Goal: Task Accomplishment & Management: Complete application form

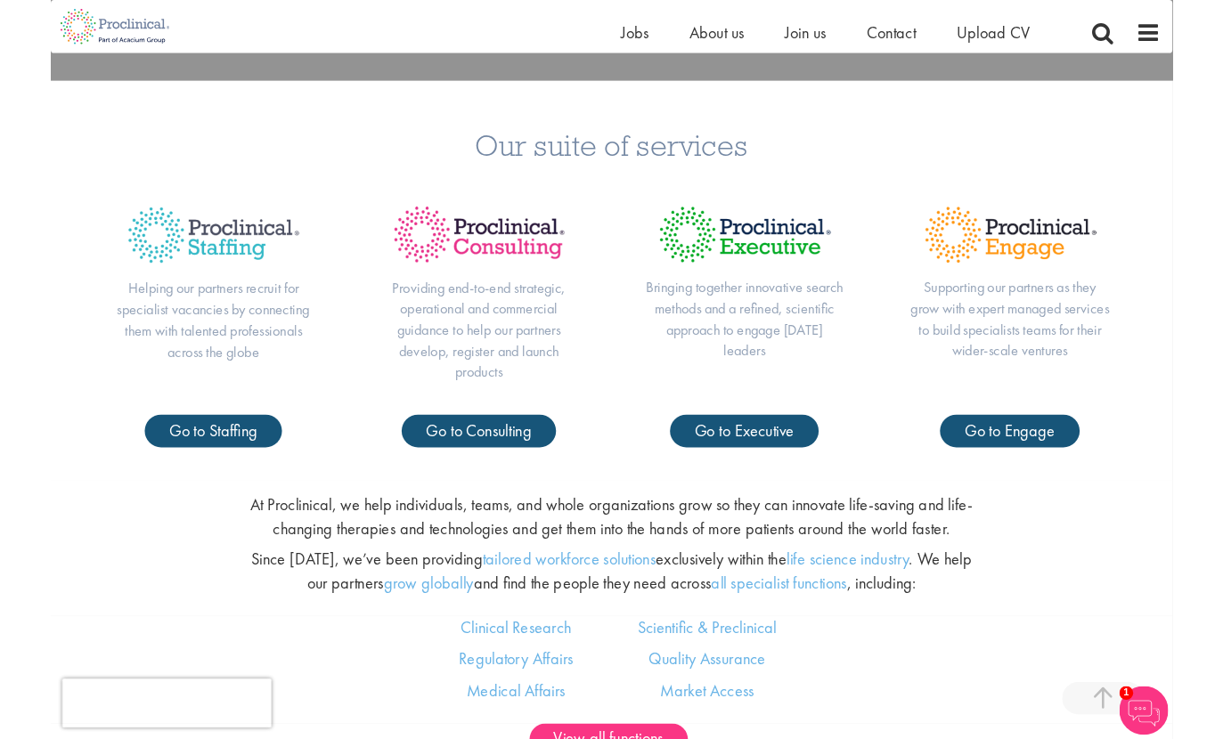
scroll to position [847, 0]
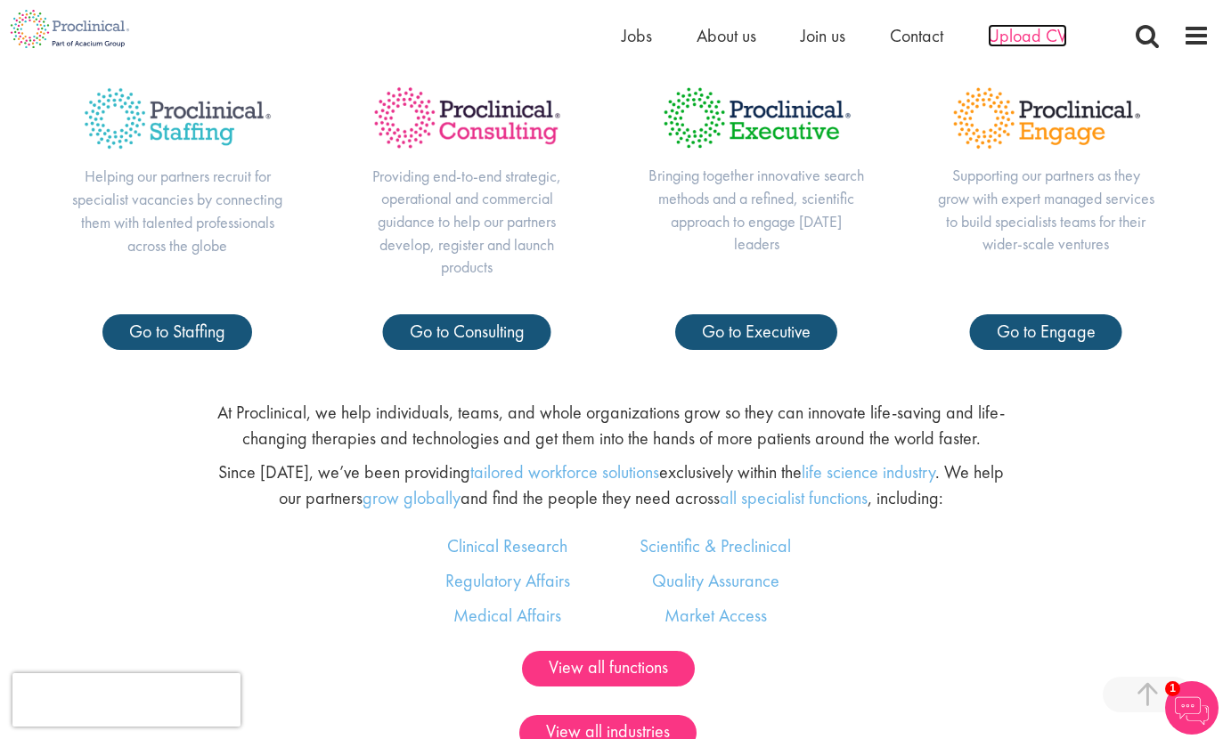
click at [1033, 36] on span "Upload CV" at bounding box center [1027, 35] width 79 height 23
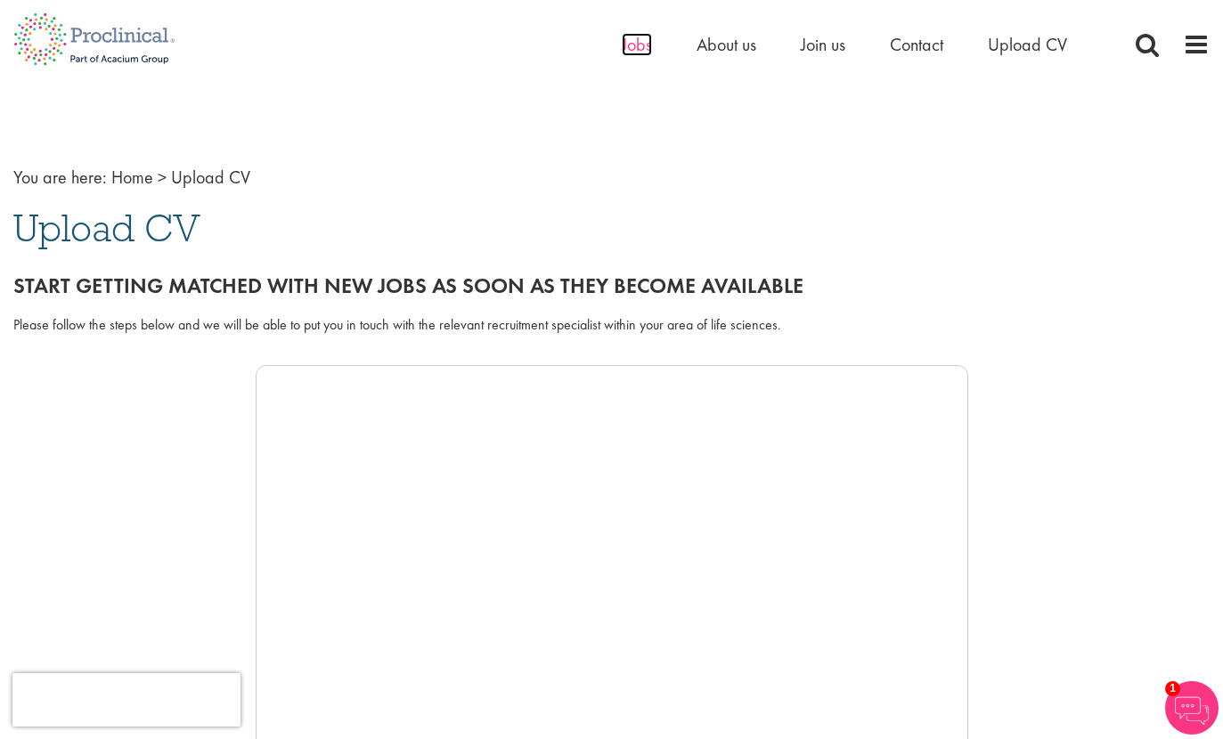
click at [629, 46] on span "Jobs" at bounding box center [637, 44] width 30 height 23
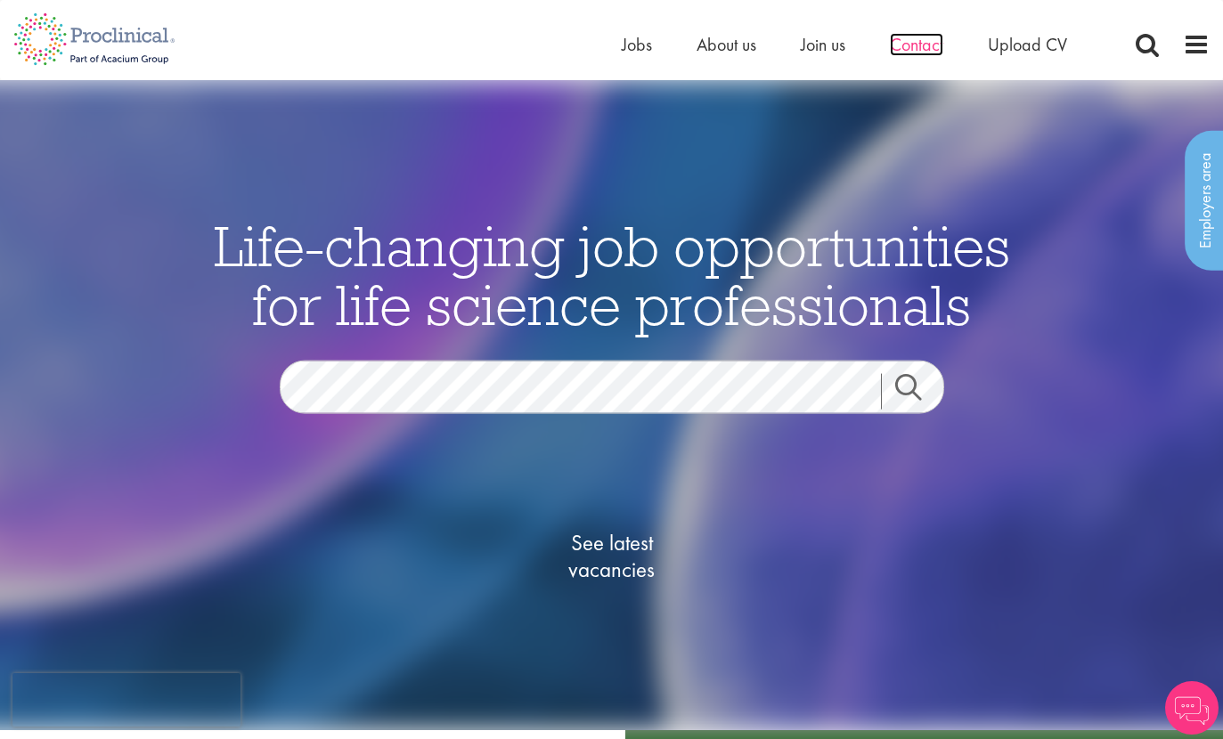
click at [936, 45] on span "Contact" at bounding box center [916, 44] width 53 height 23
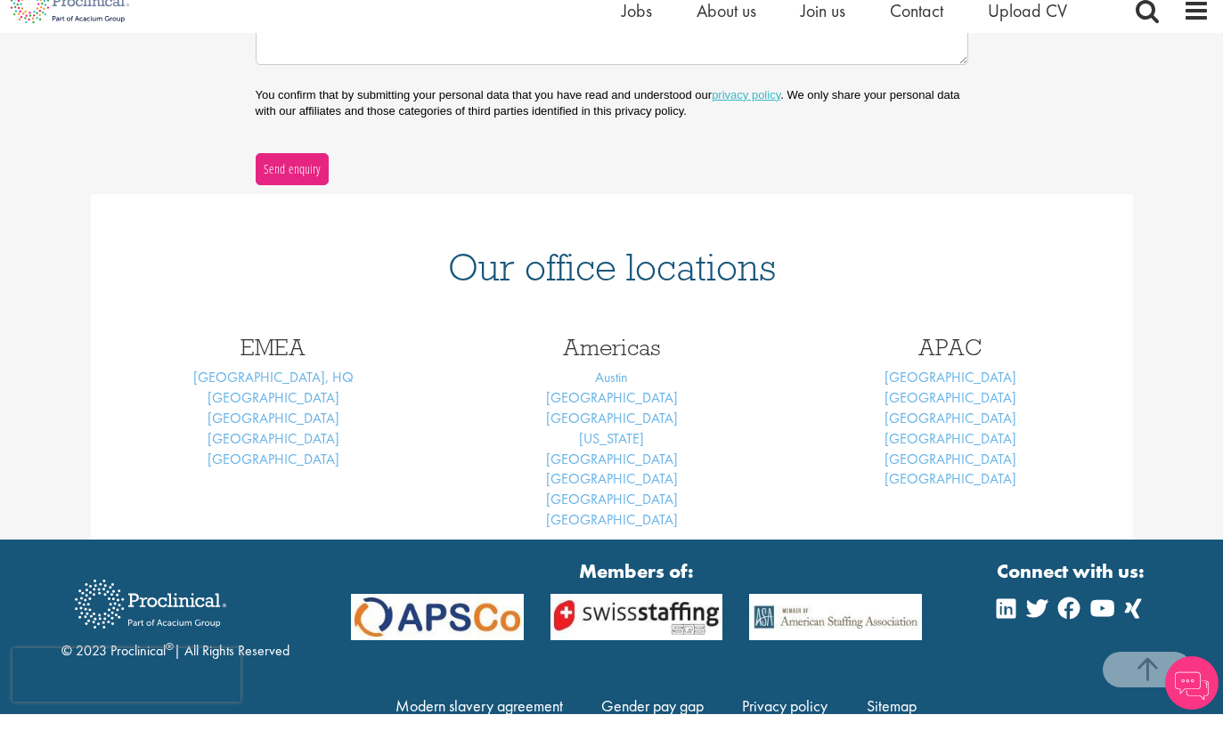
scroll to position [646, 0]
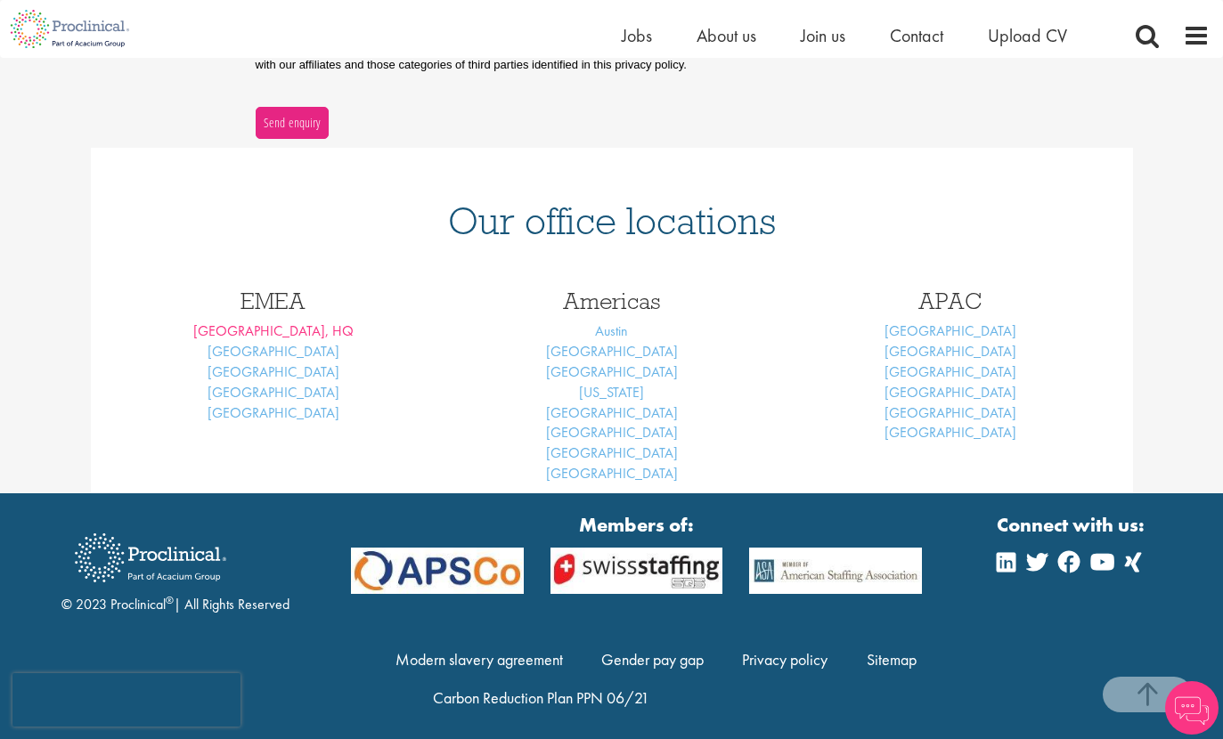
click at [253, 321] on link "London, HQ" at bounding box center [273, 330] width 160 height 19
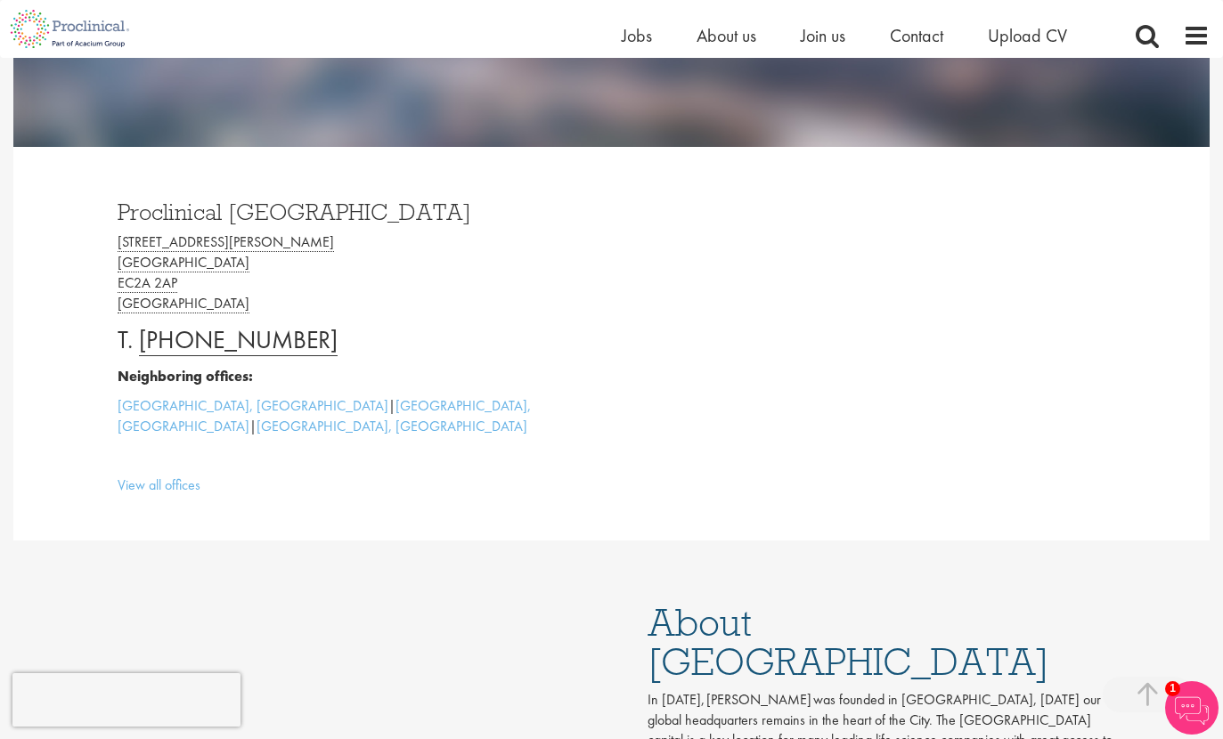
scroll to position [391, 0]
click at [1201, 695] on img at bounding box center [1191, 707] width 53 height 53
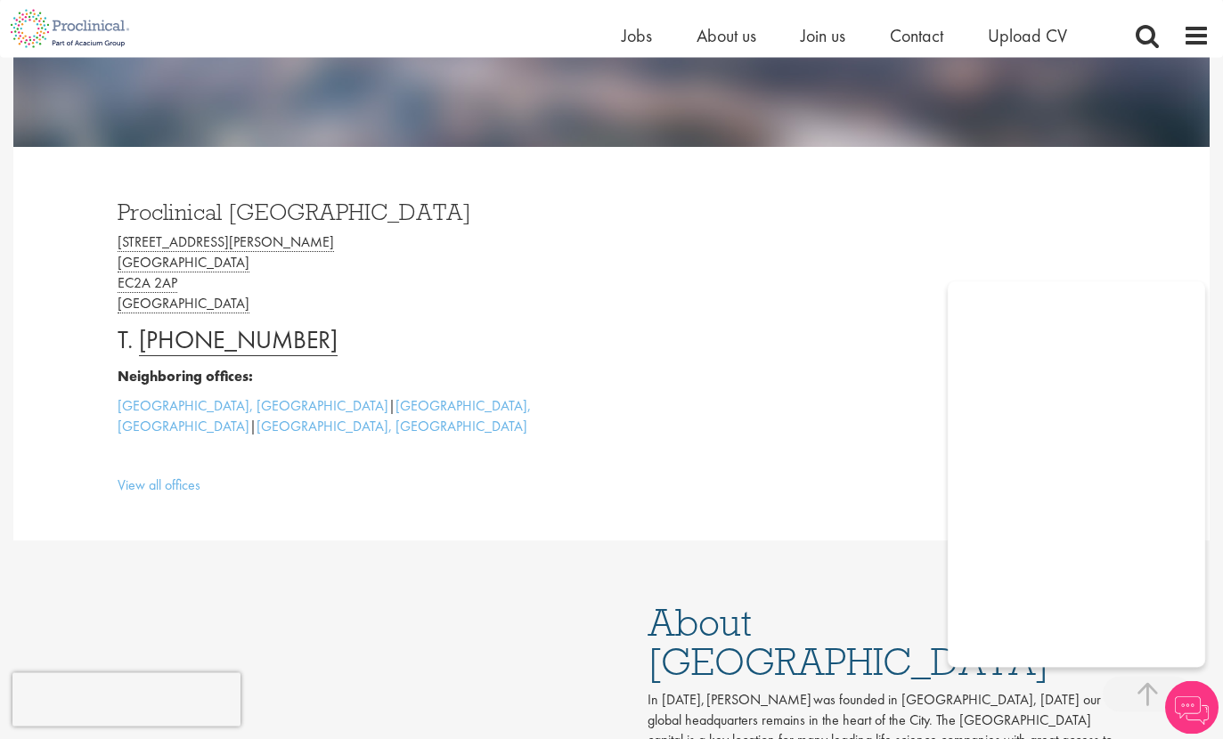
scroll to position [392, 0]
click at [1201, 699] on img at bounding box center [1191, 707] width 53 height 53
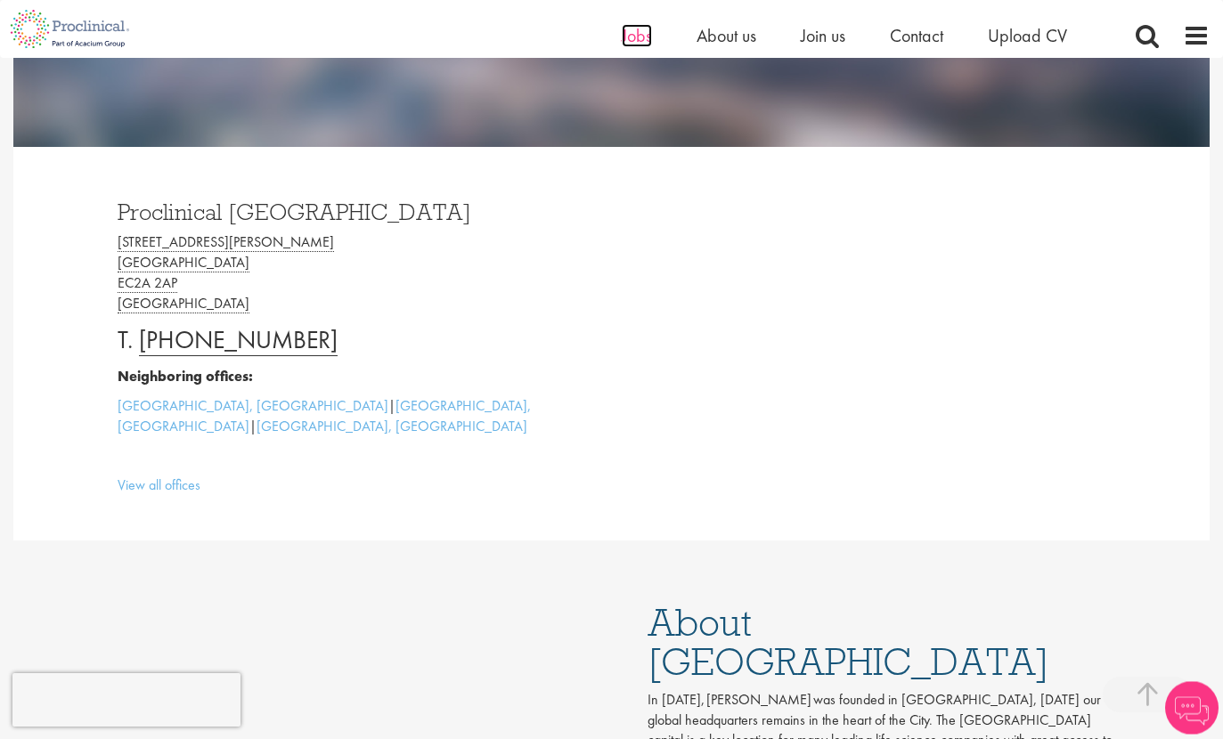
click at [629, 38] on span "Jobs" at bounding box center [637, 35] width 30 height 23
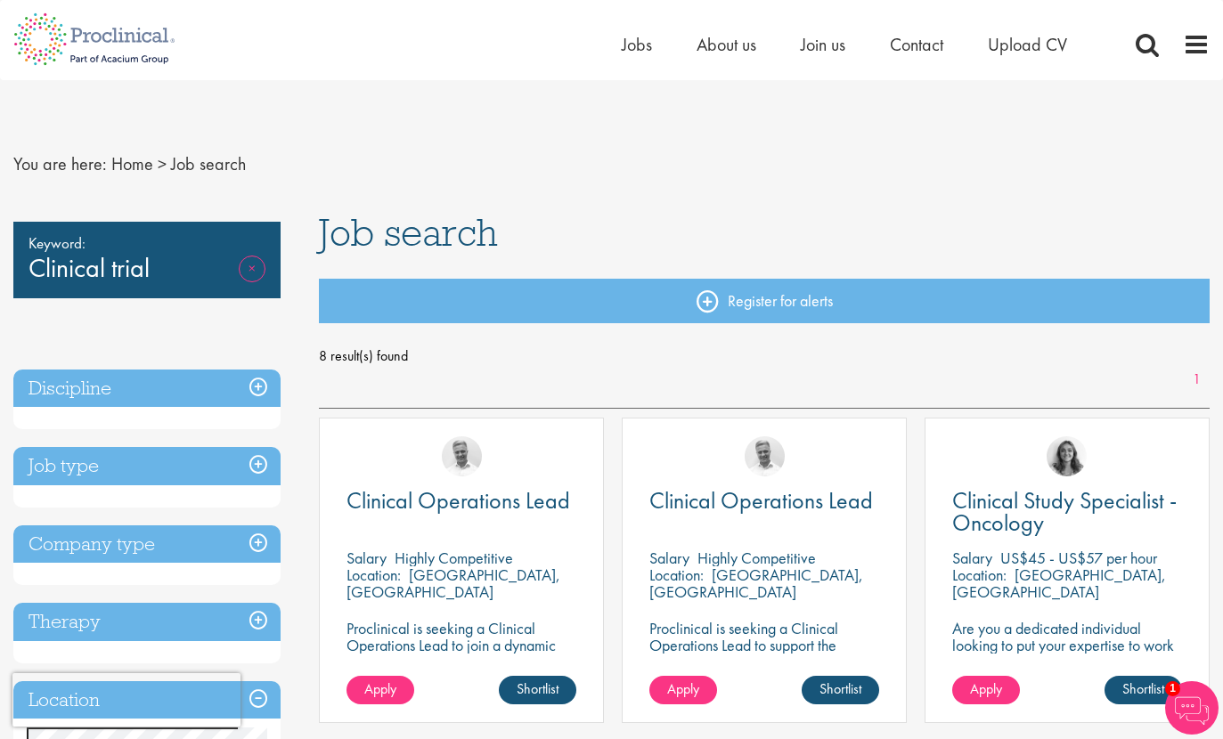
click at [257, 265] on link "Remove" at bounding box center [252, 282] width 27 height 52
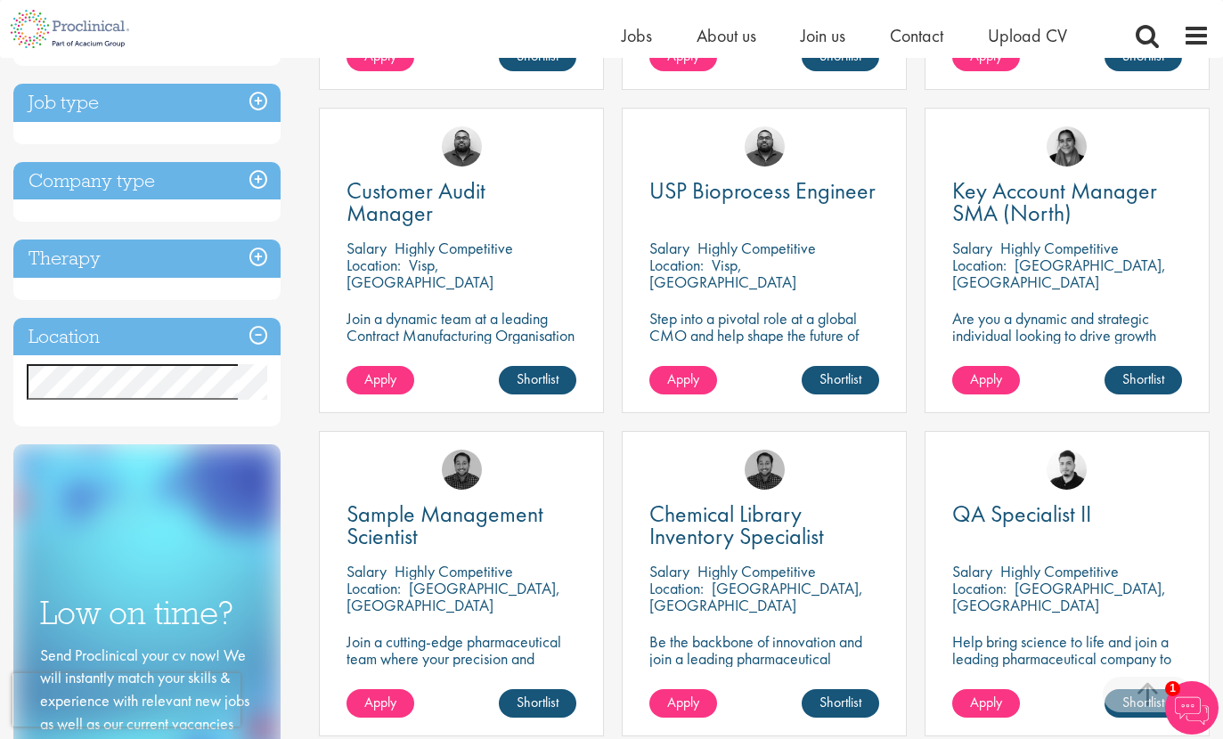
scroll to position [616, 0]
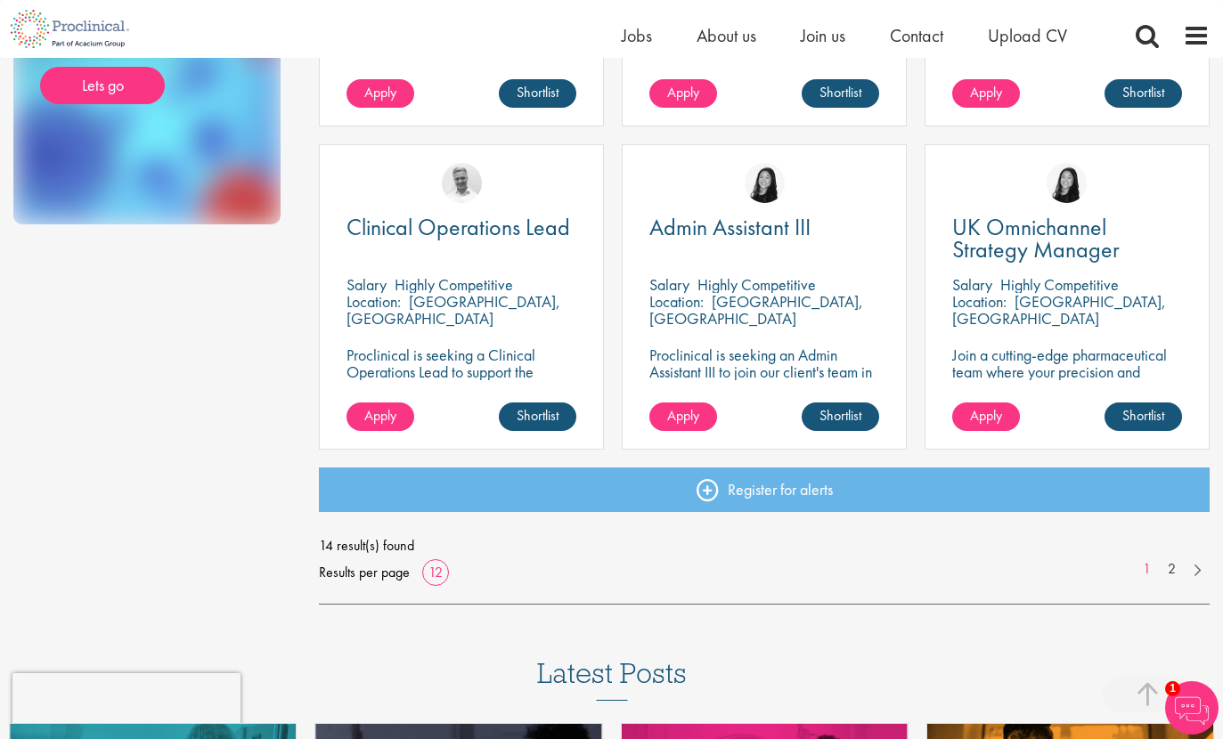
scroll to position [1229, 0]
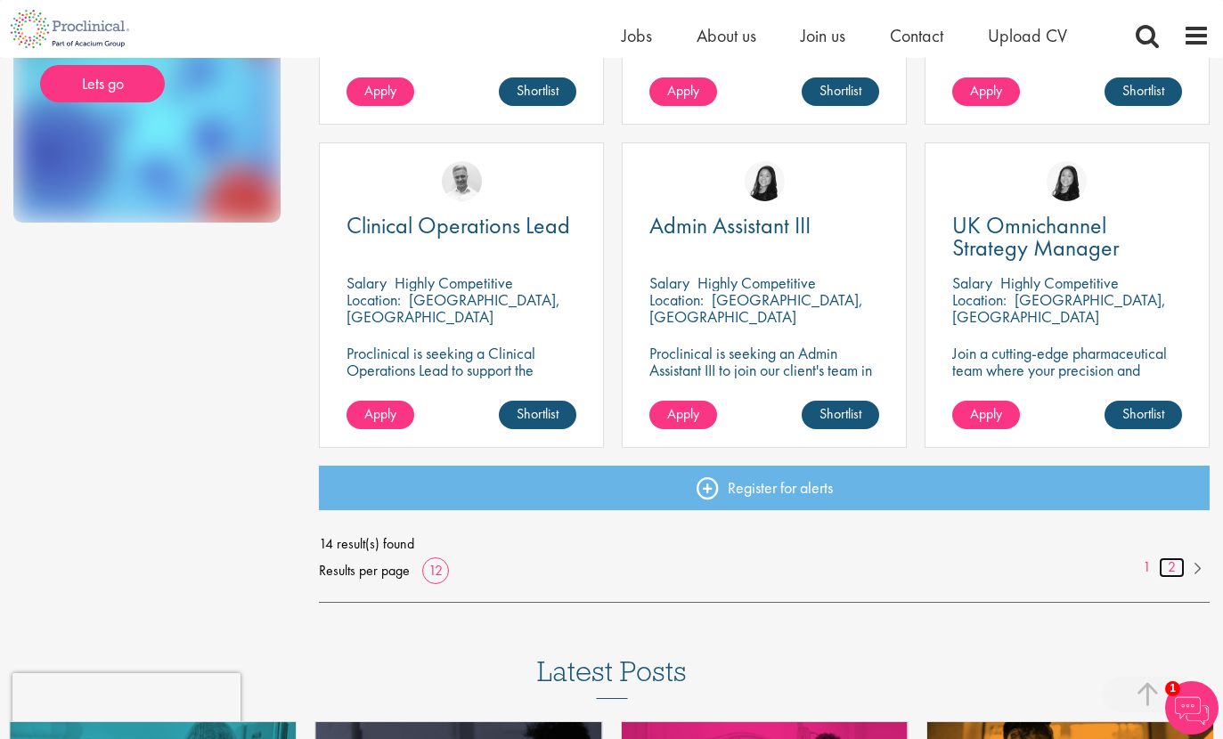
click at [1169, 566] on link "2" at bounding box center [1172, 567] width 26 height 20
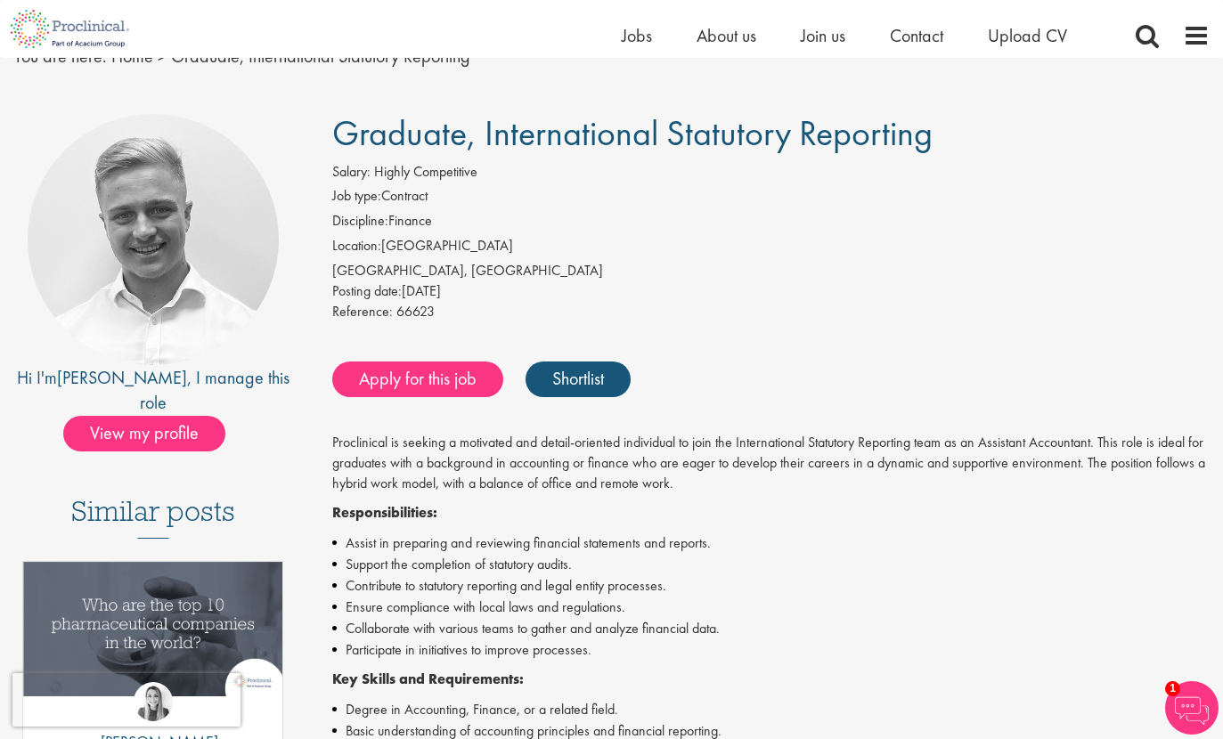
scroll to position [84, 0]
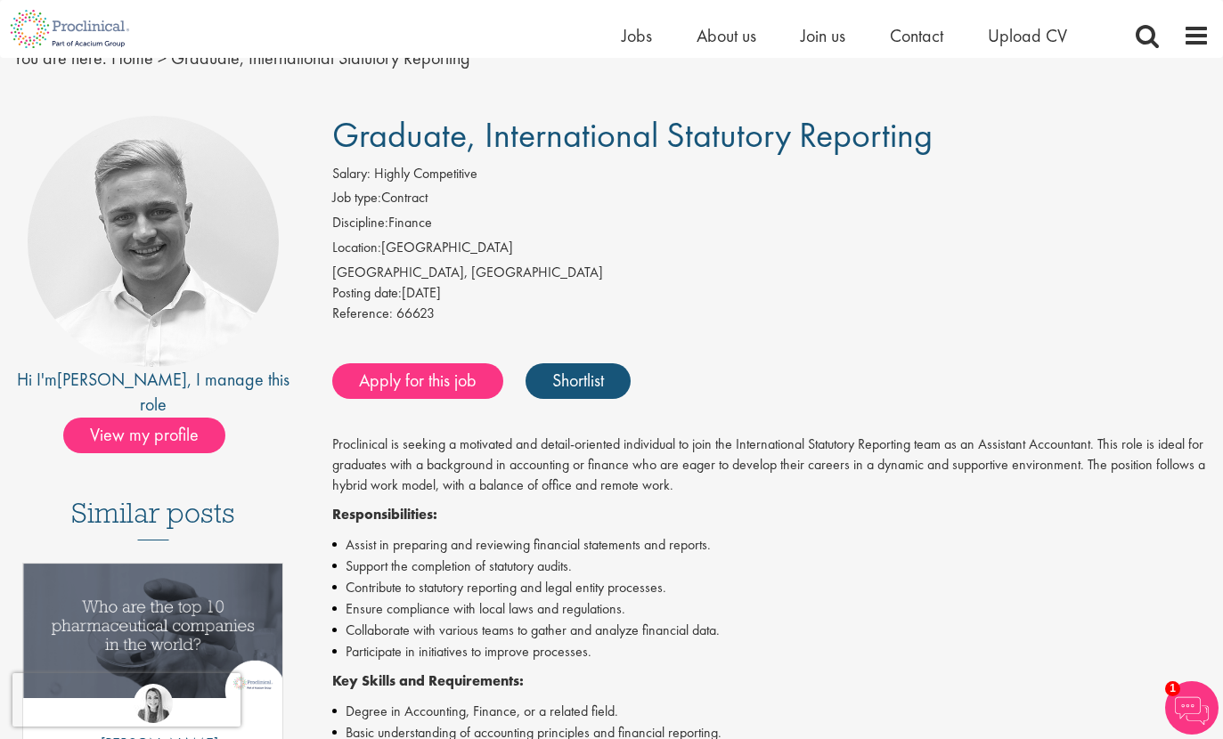
click at [370, 134] on span "Graduate, International Statutory Reporting" at bounding box center [632, 134] width 600 height 45
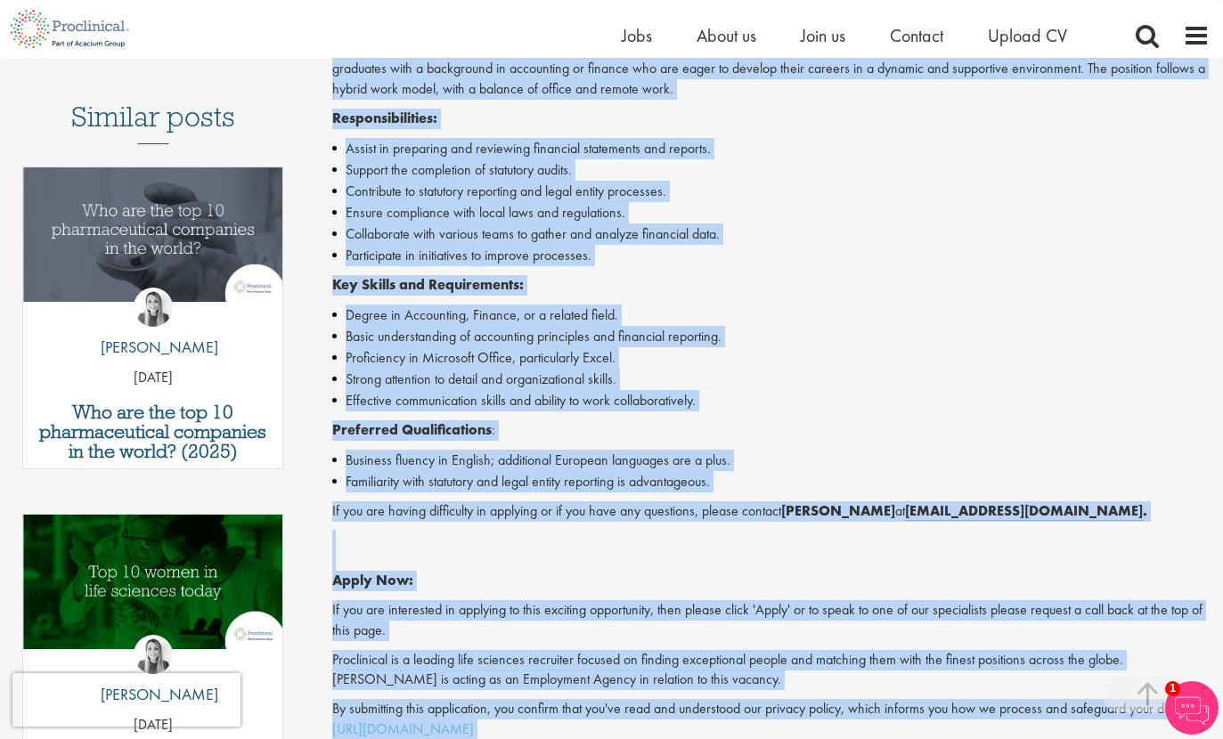
scroll to position [972, 0]
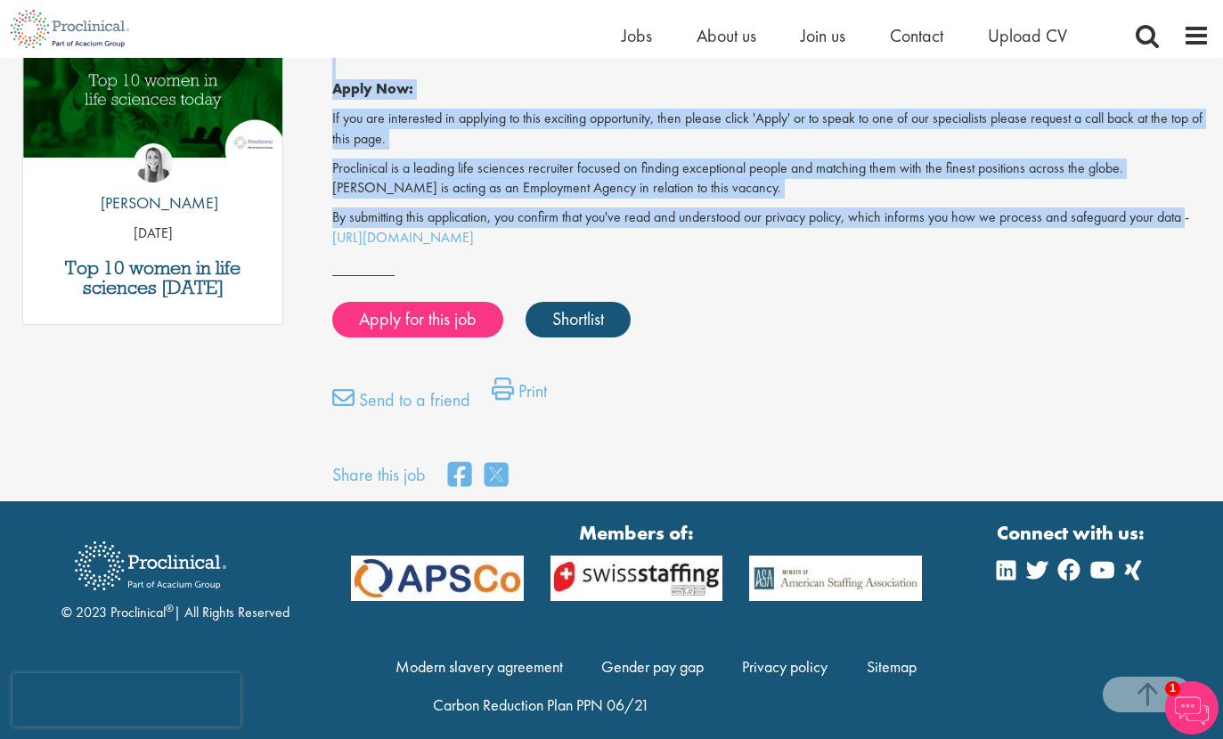
copy div "Graduate, International Statutory Reporting Salary: Highly Competitive Job type…"
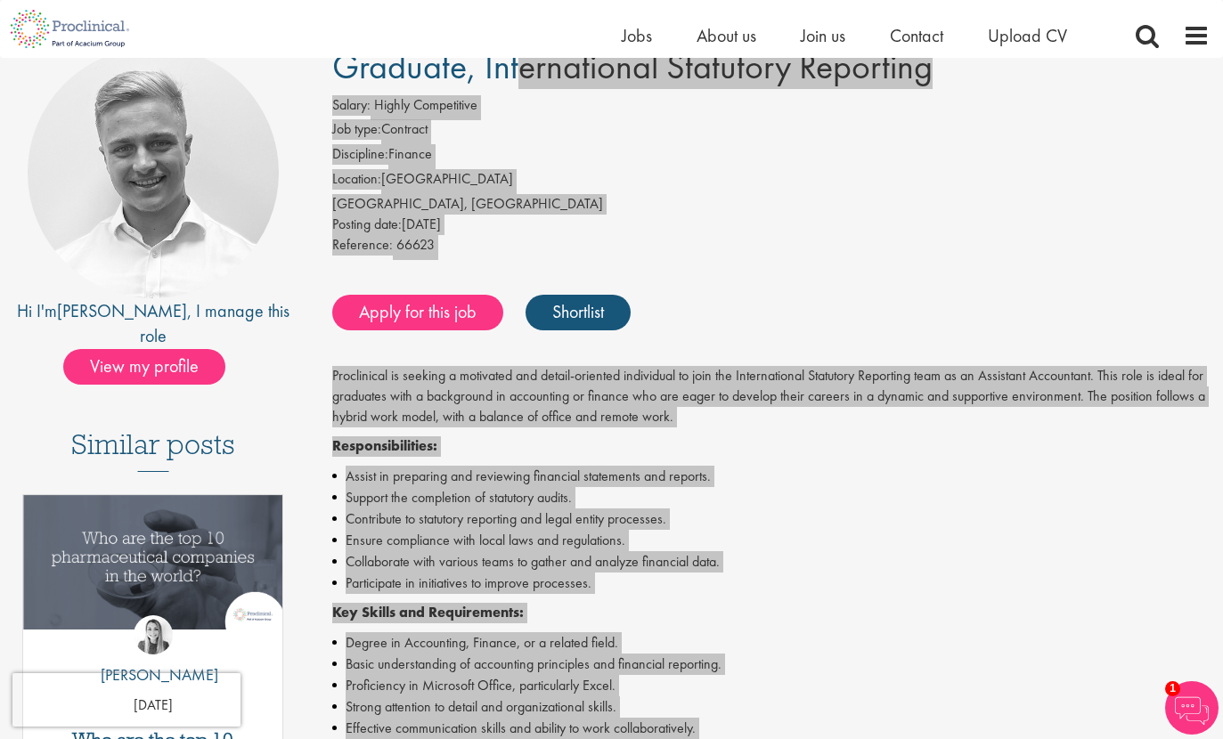
scroll to position [137, 0]
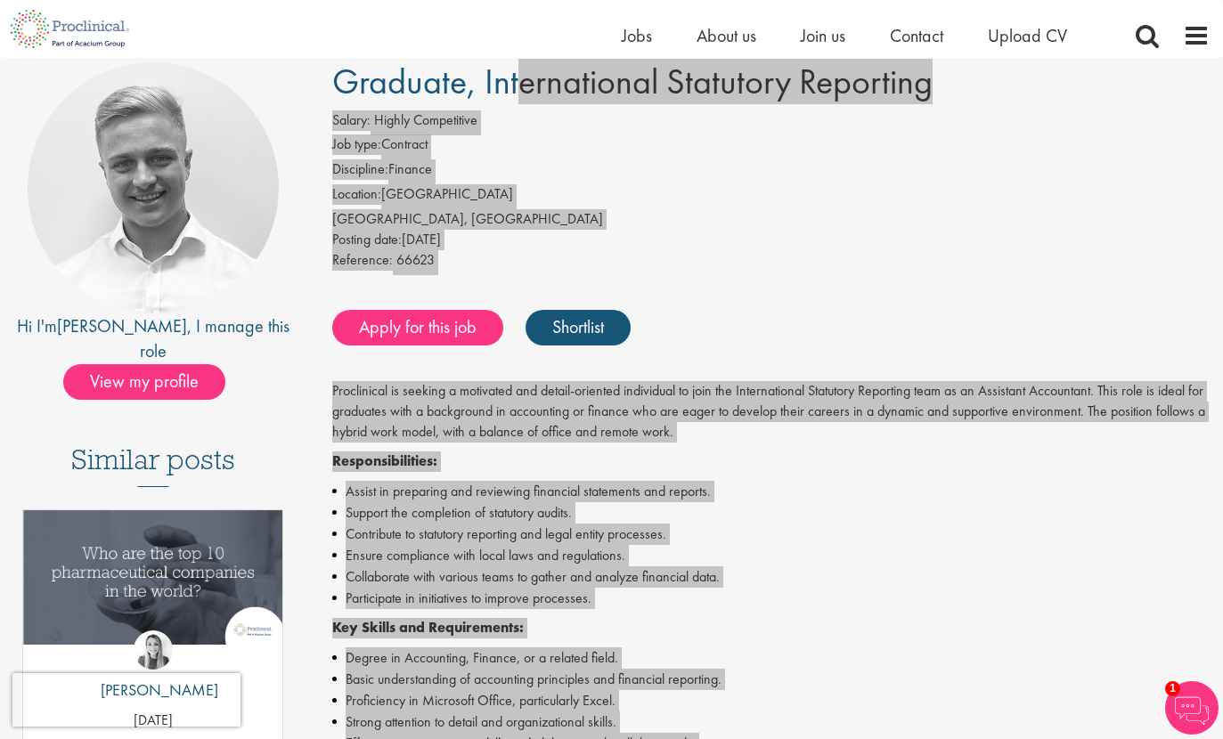
click at [363, 94] on span "Graduate, International Statutory Reporting" at bounding box center [632, 81] width 600 height 45
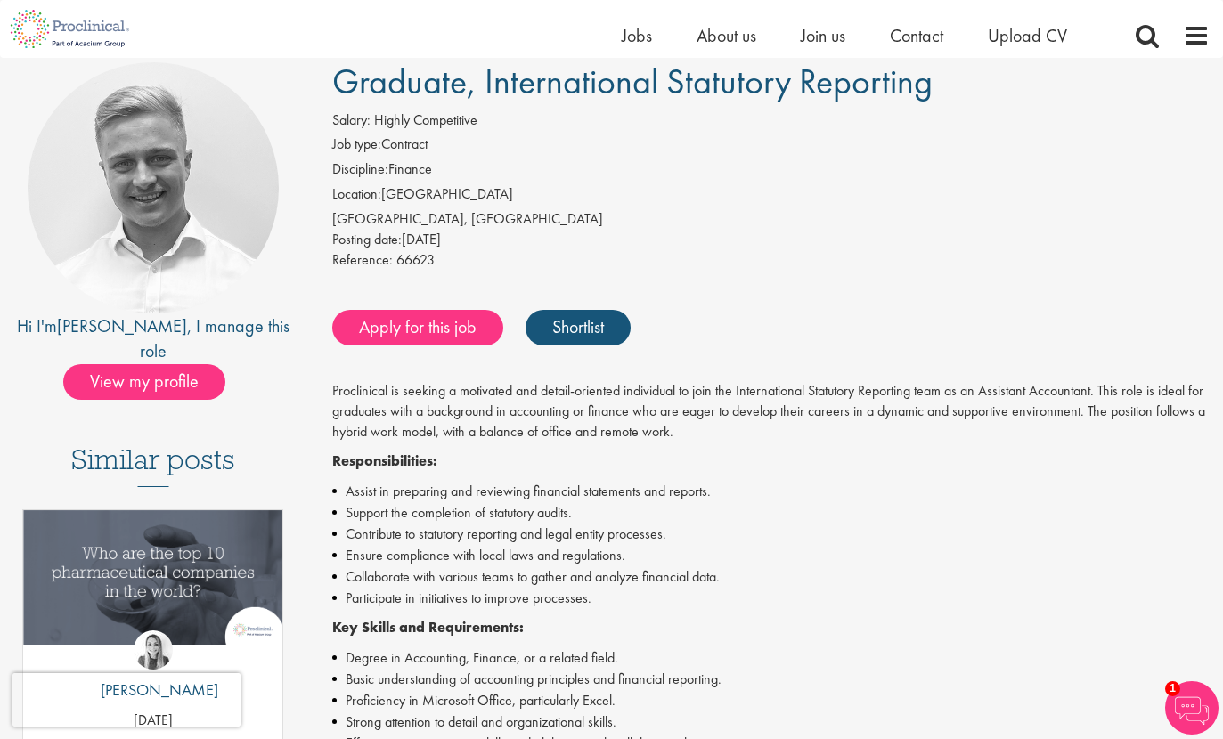
click at [363, 94] on span "Graduate, International Statutory Reporting" at bounding box center [632, 81] width 600 height 45
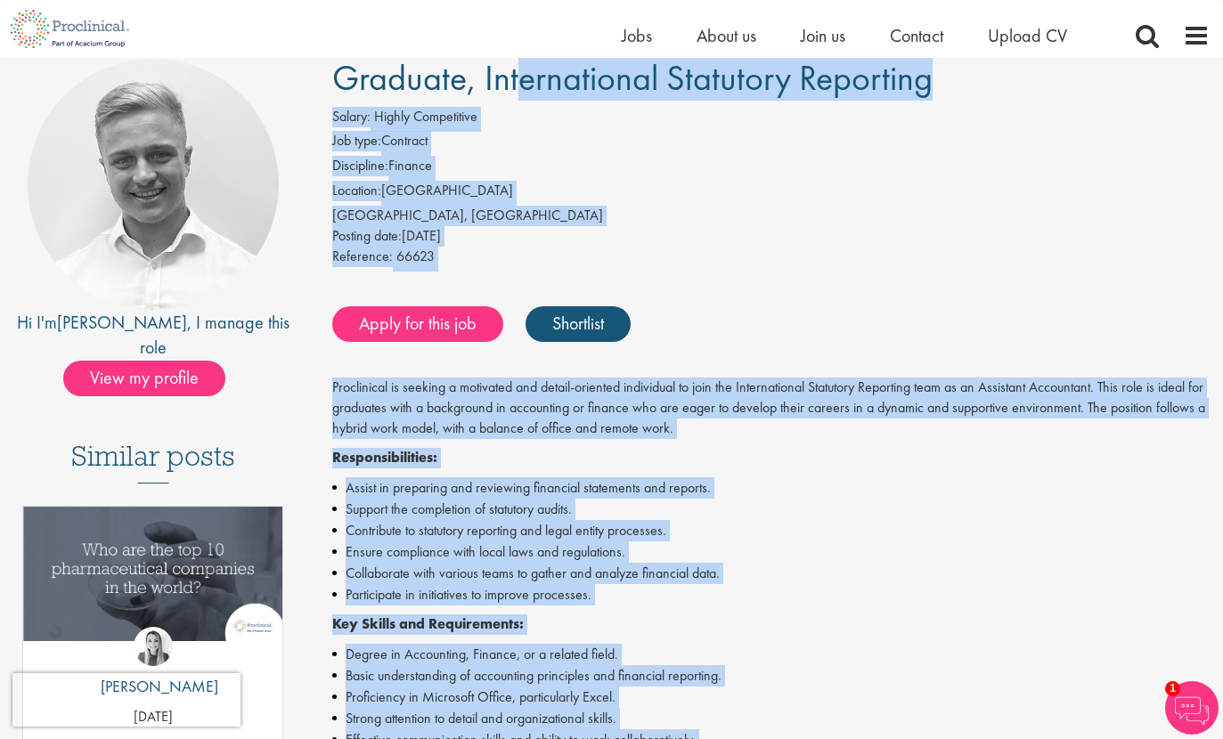
scroll to position [531, 0]
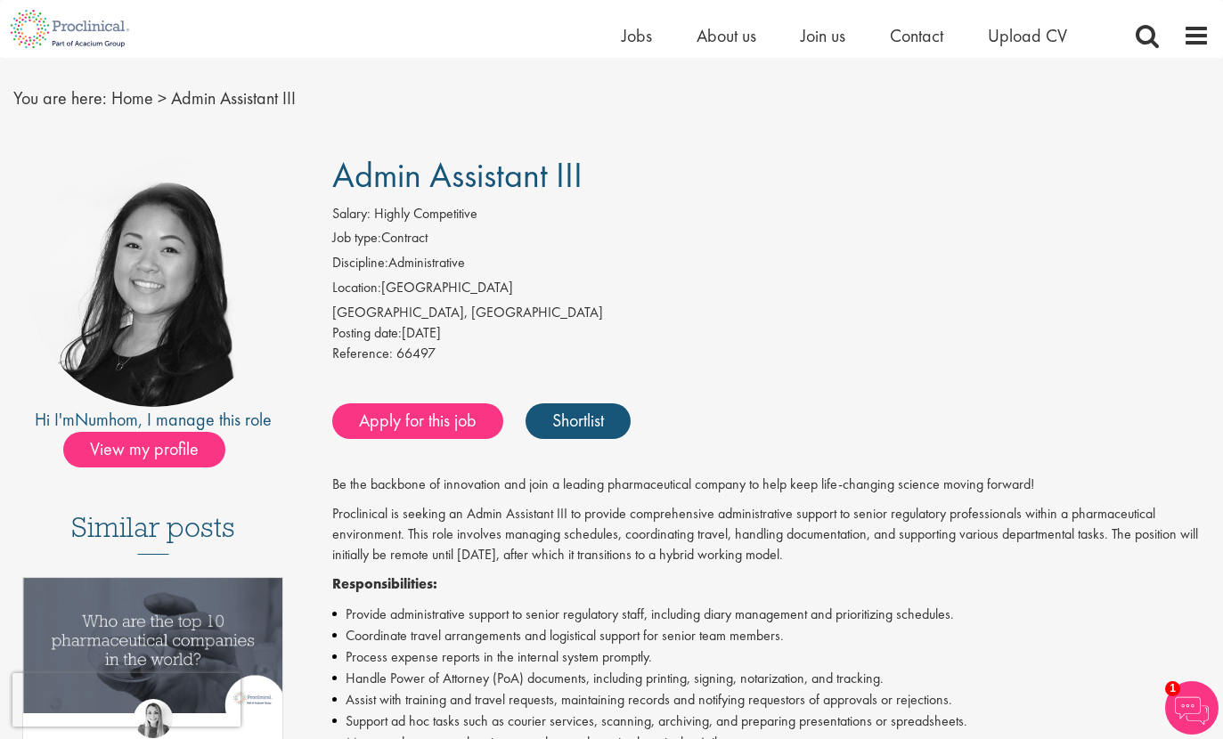
scroll to position [45, 0]
click at [362, 173] on span "Admin Assistant III" at bounding box center [457, 173] width 250 height 45
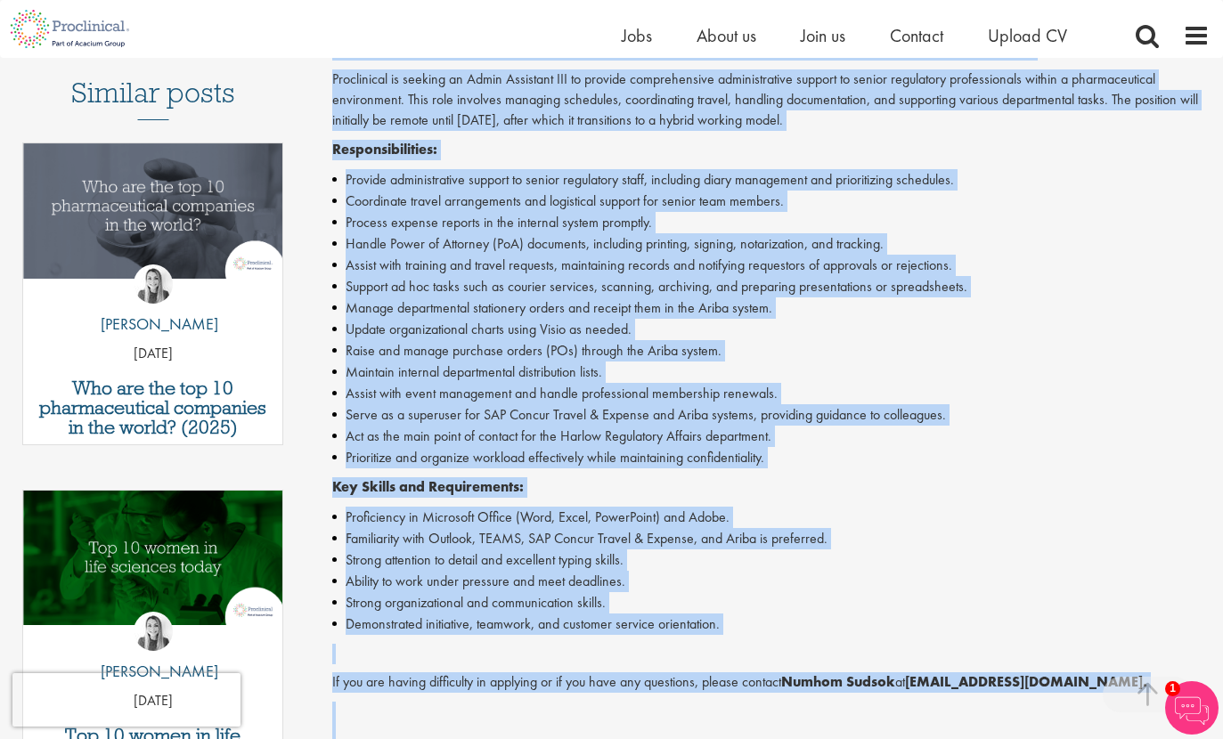
scroll to position [907, 0]
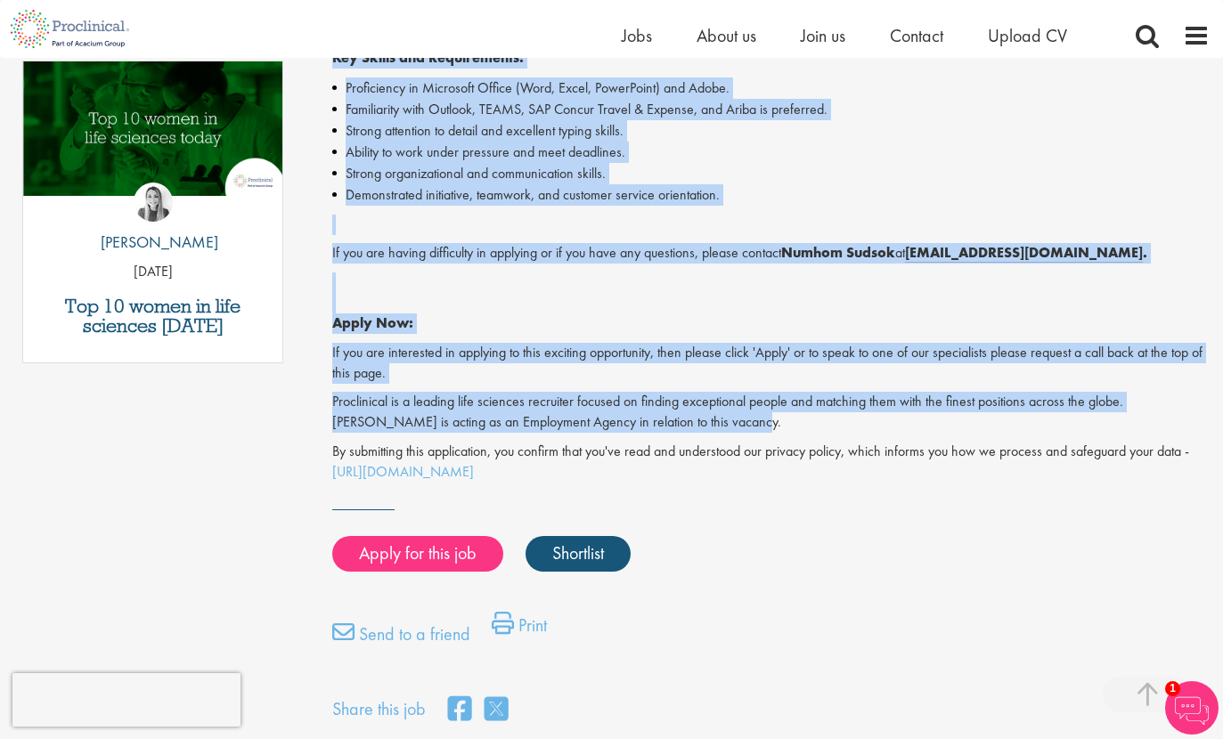
copy div "Admin Assistant III Salary: Highly Competitive Job type: Contract Discipline: A…"
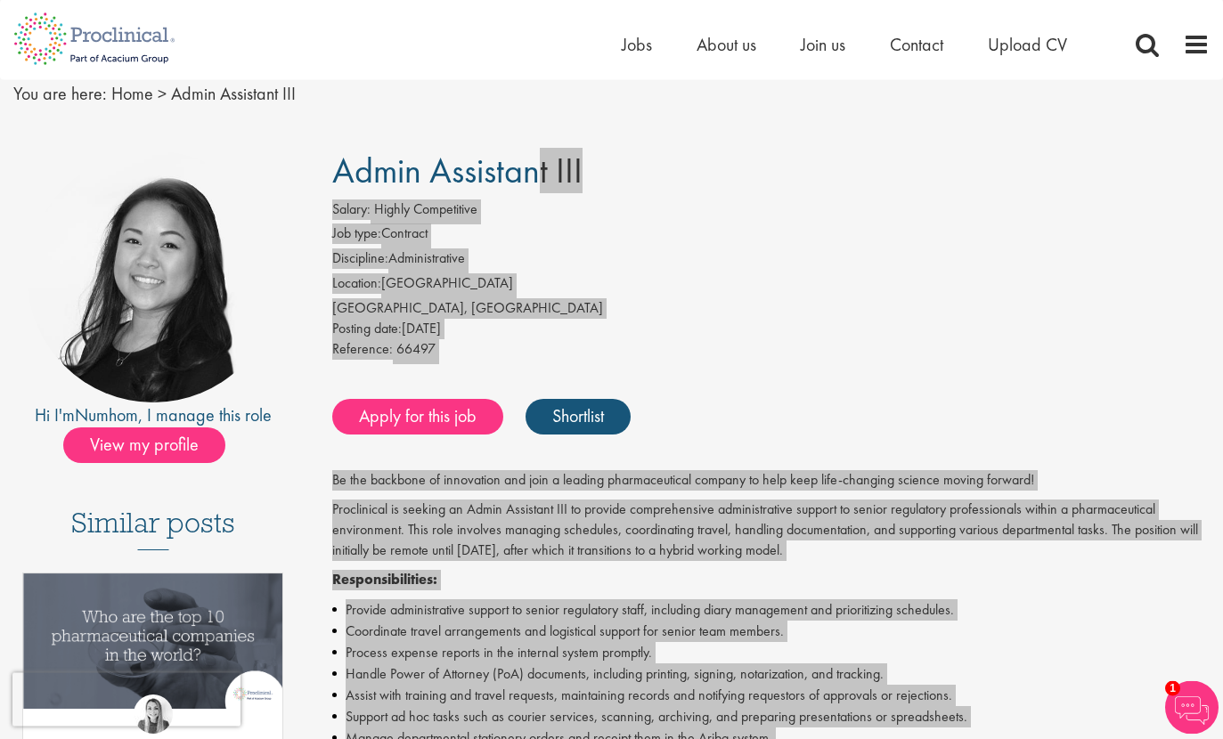
scroll to position [0, 0]
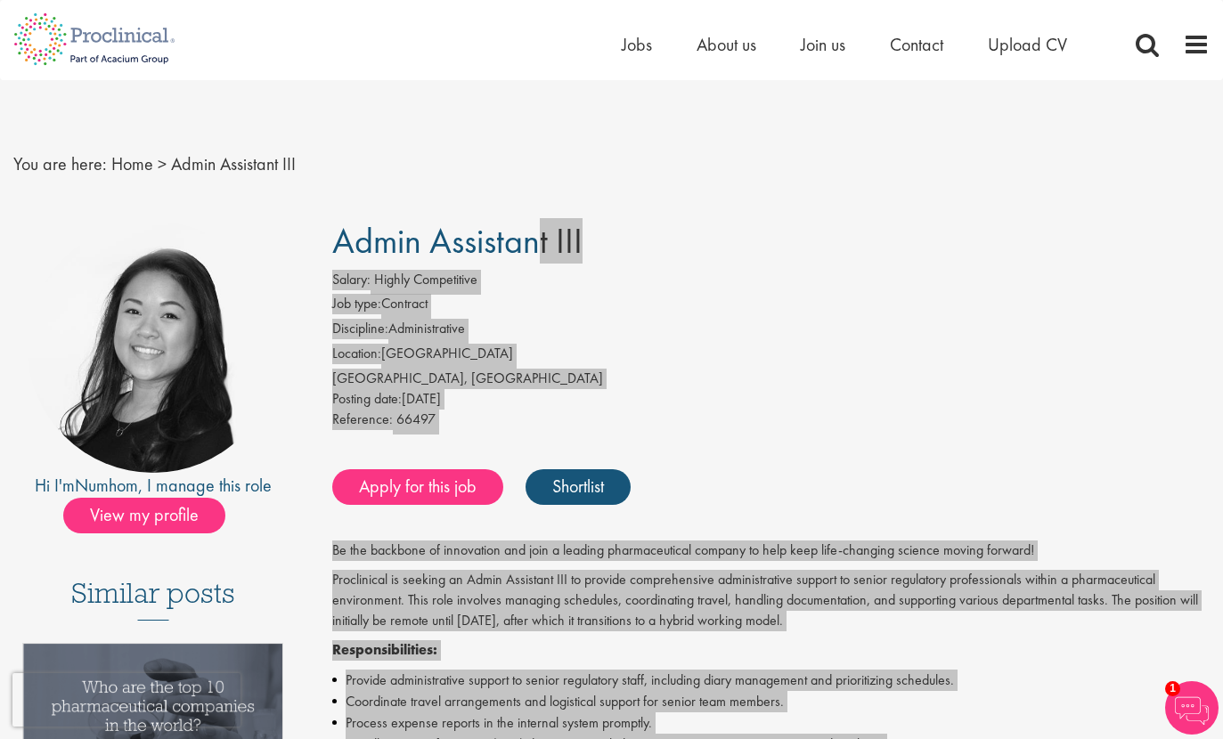
click at [373, 240] on span "Admin Assistant III" at bounding box center [457, 240] width 250 height 45
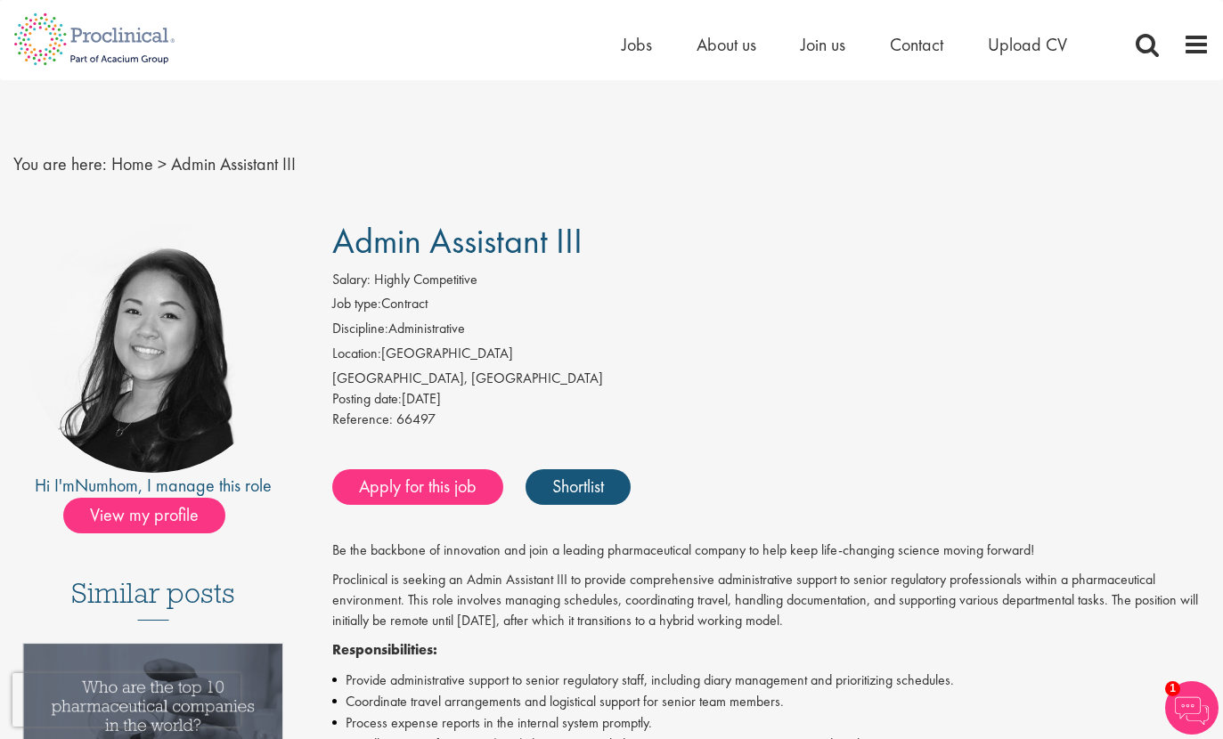
click at [373, 240] on span "Admin Assistant III" at bounding box center [457, 240] width 250 height 45
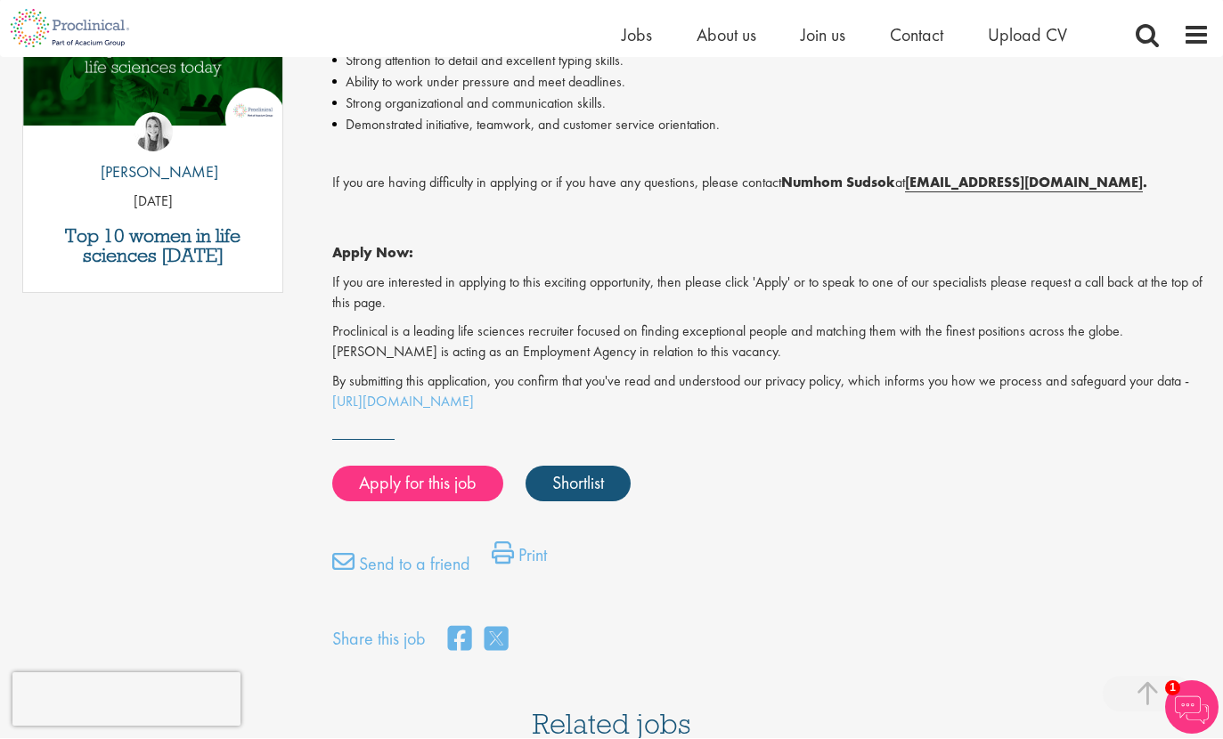
scroll to position [978, 0]
click at [805, 173] on strong "Numhom Sudsok" at bounding box center [838, 182] width 114 height 19
copy p "Numhom Sudsok"
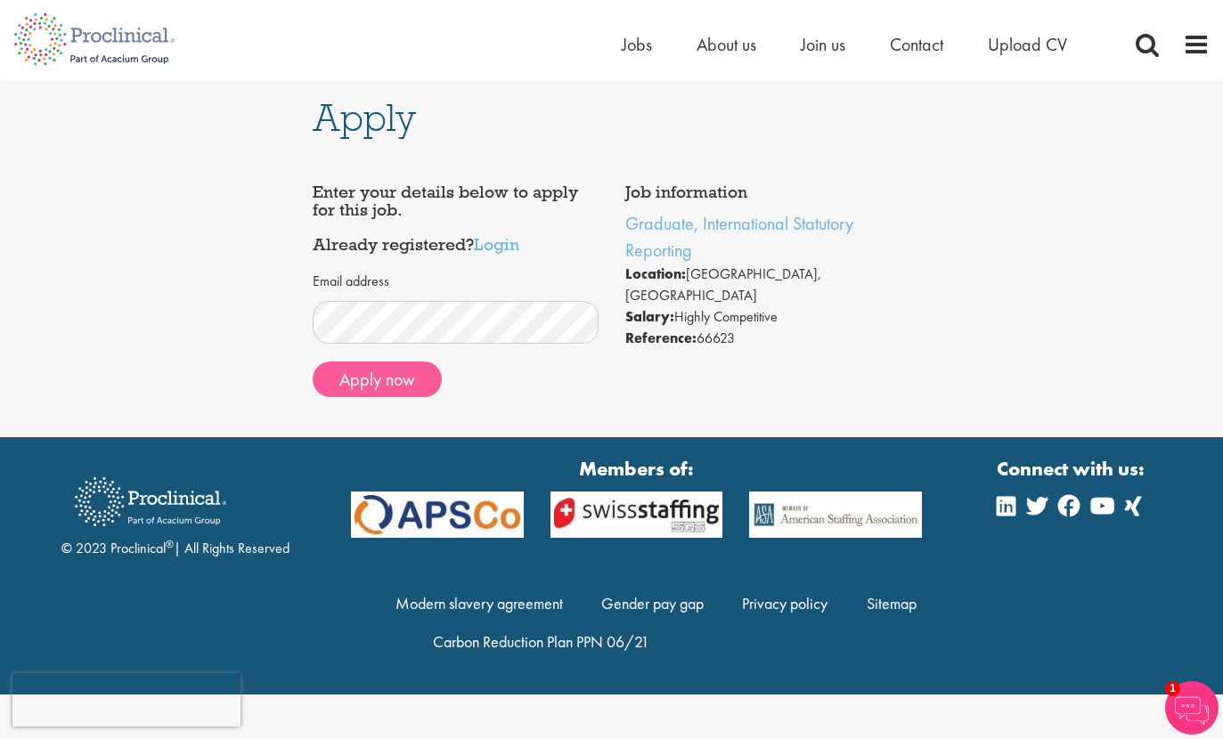
click at [356, 381] on button "Apply now" at bounding box center [377, 380] width 129 height 36
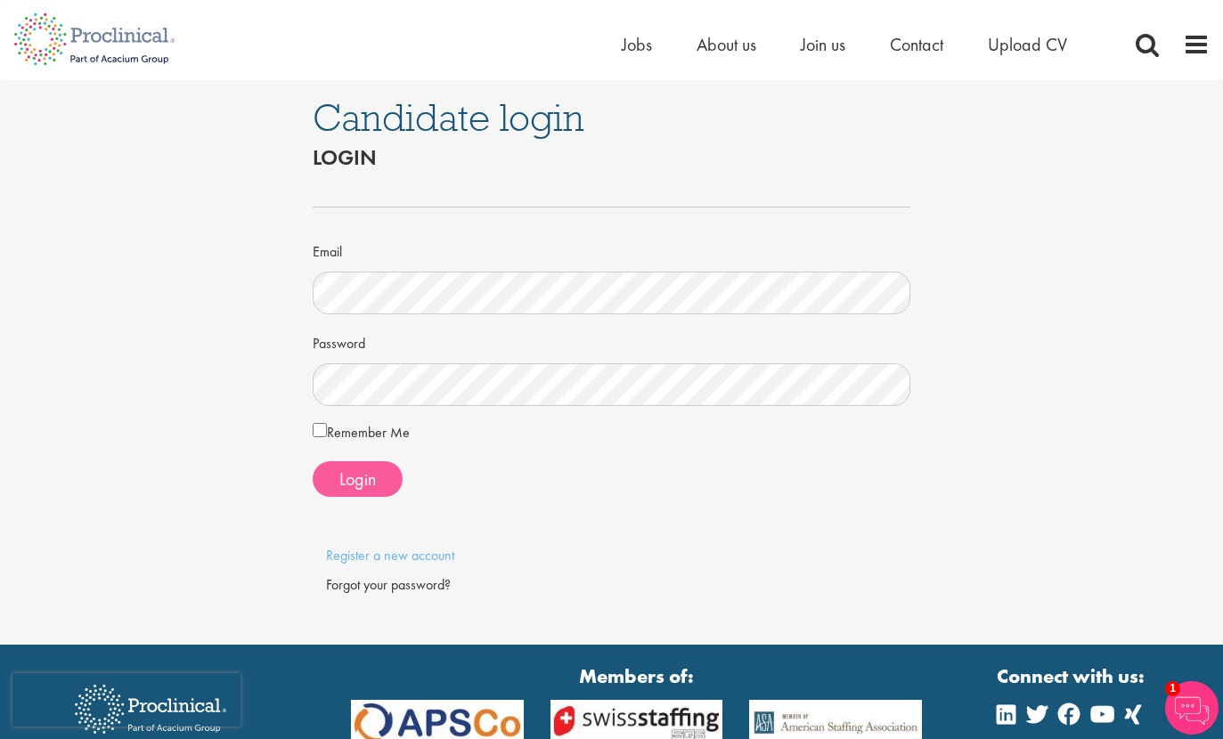
click at [347, 478] on span "Login" at bounding box center [357, 479] width 37 height 23
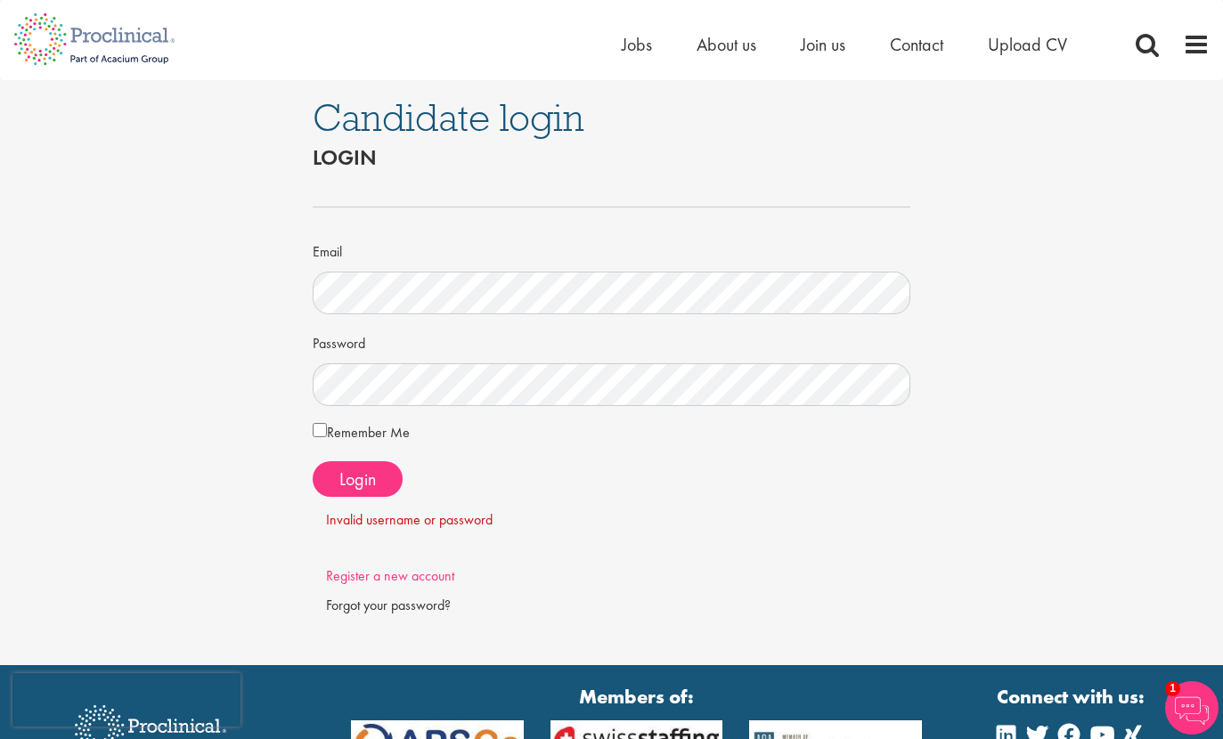
click at [401, 574] on link "Register a new account" at bounding box center [390, 575] width 128 height 19
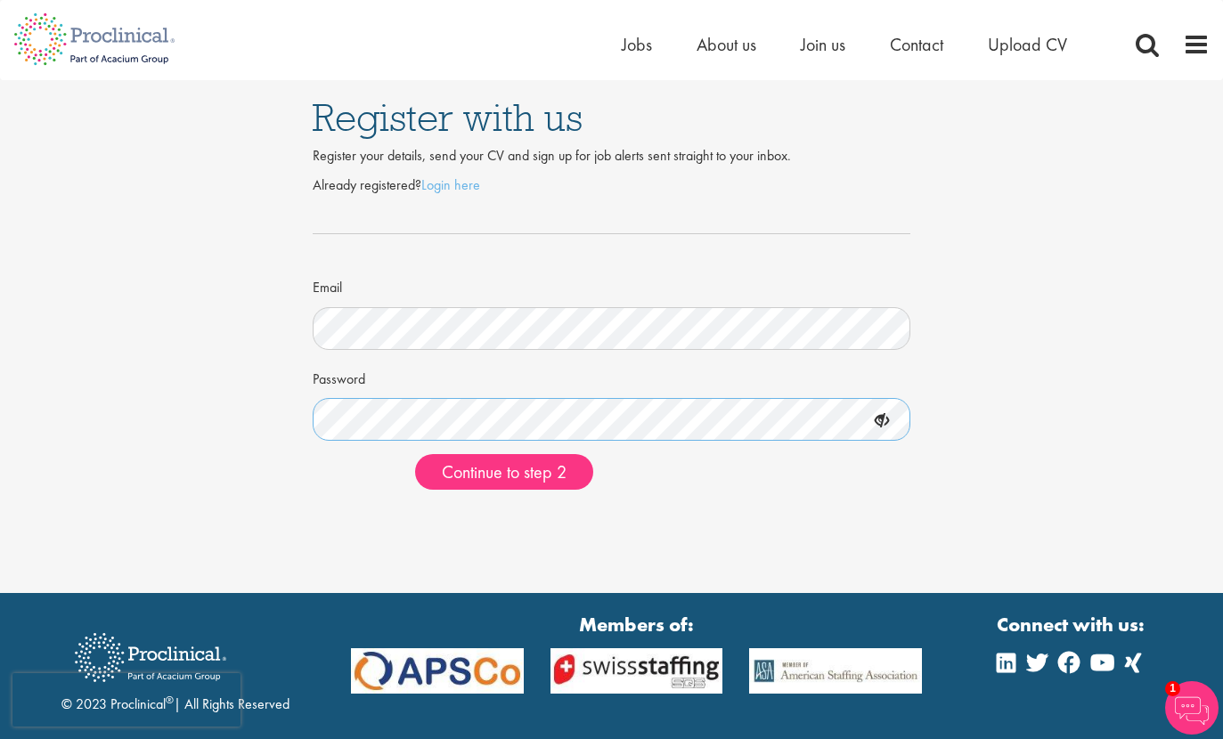
click at [505, 469] on button "Continue to step 2" at bounding box center [504, 472] width 178 height 36
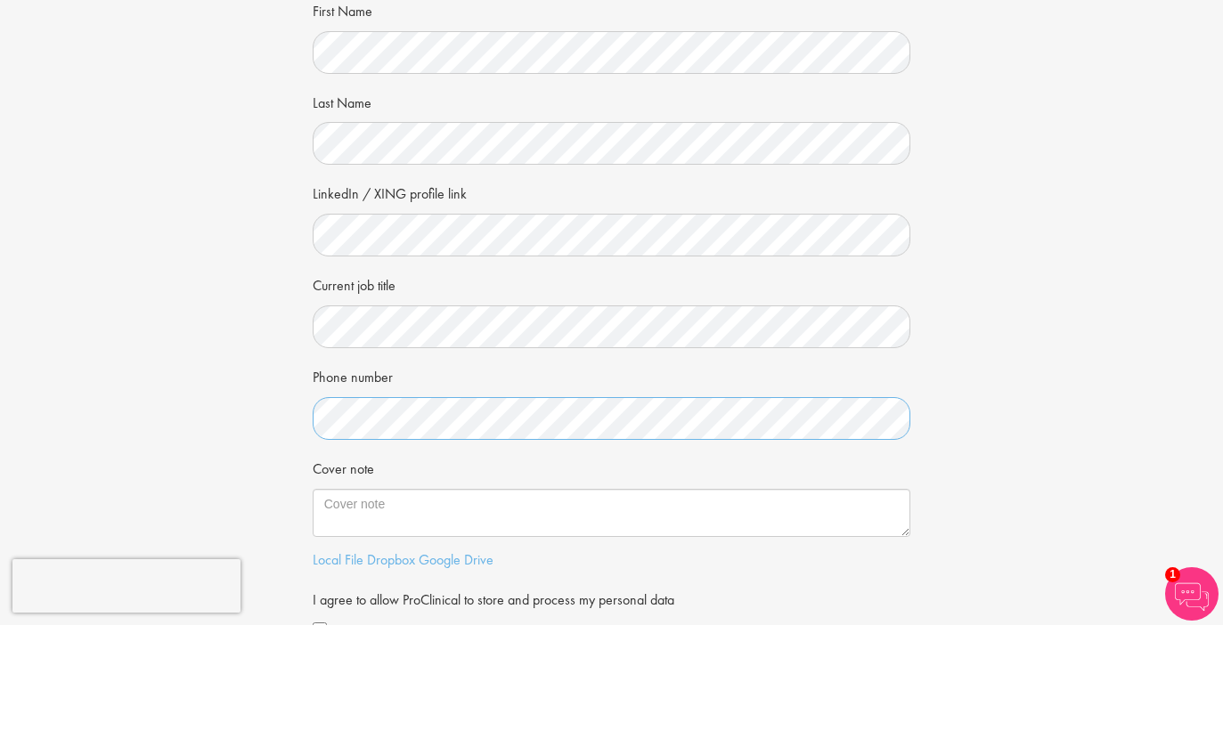
scroll to position [56, 0]
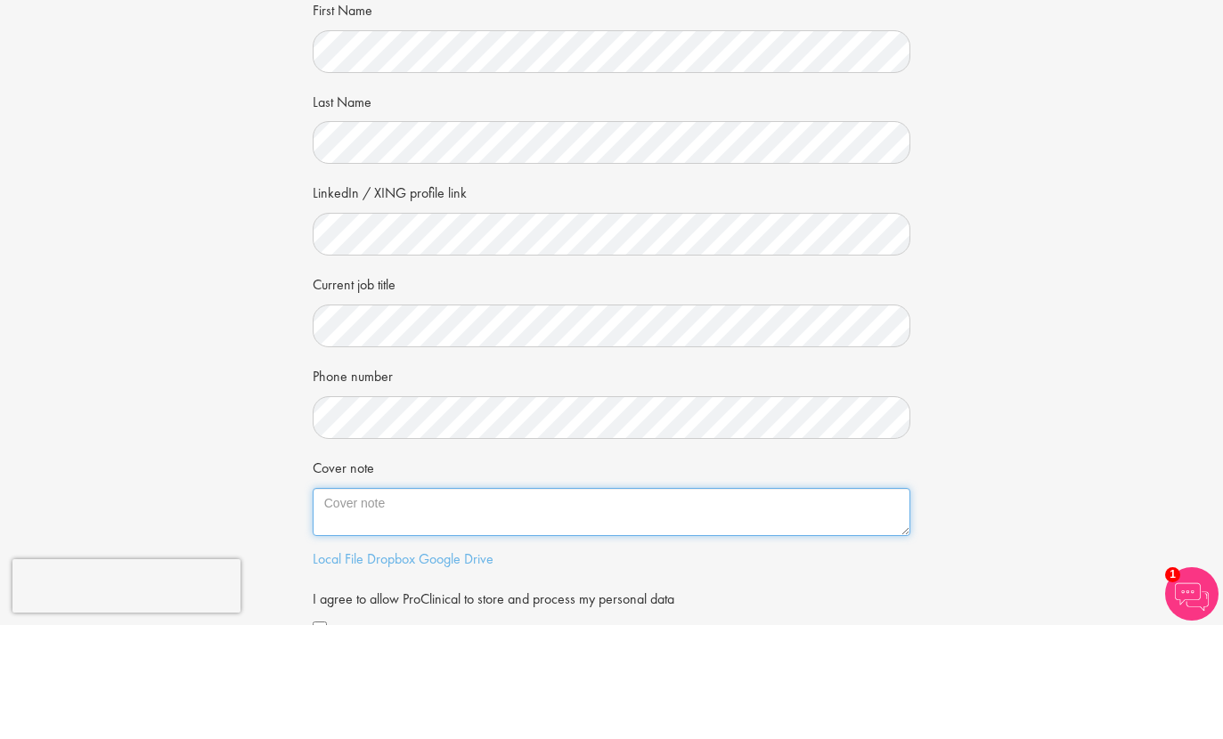
click at [428, 602] on textarea "Cover note" at bounding box center [612, 626] width 598 height 48
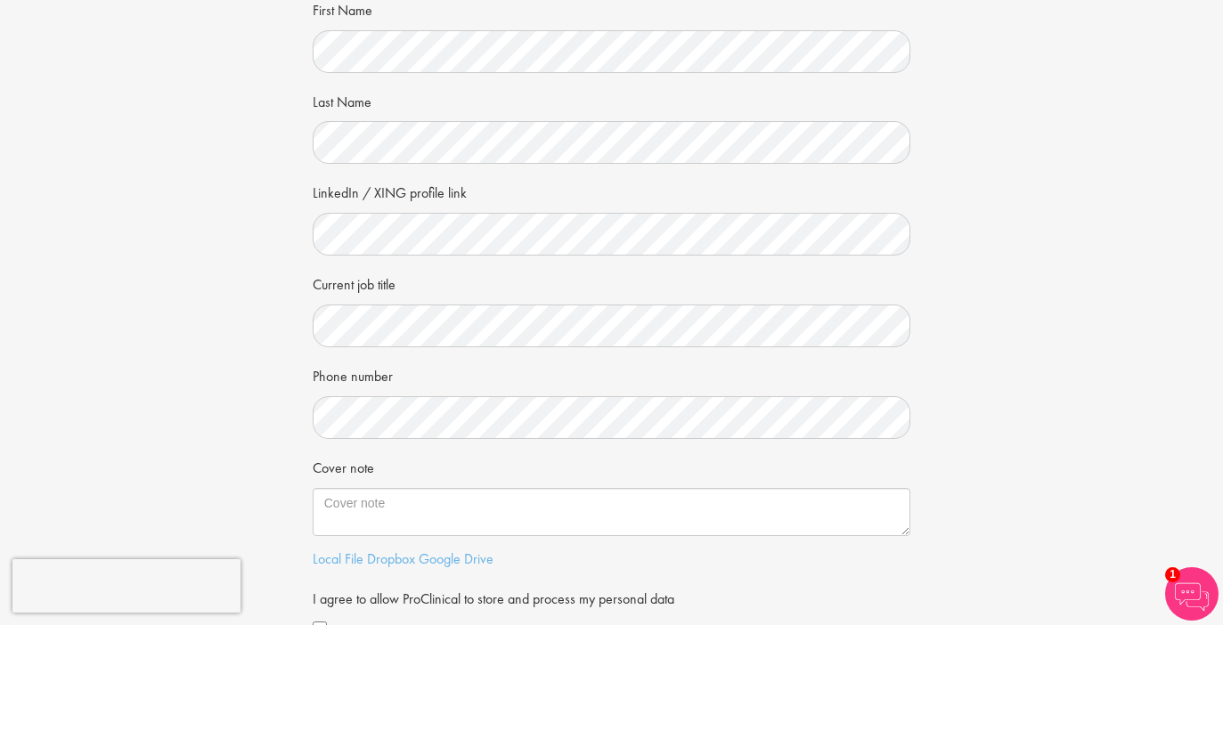
scroll to position [170, 0]
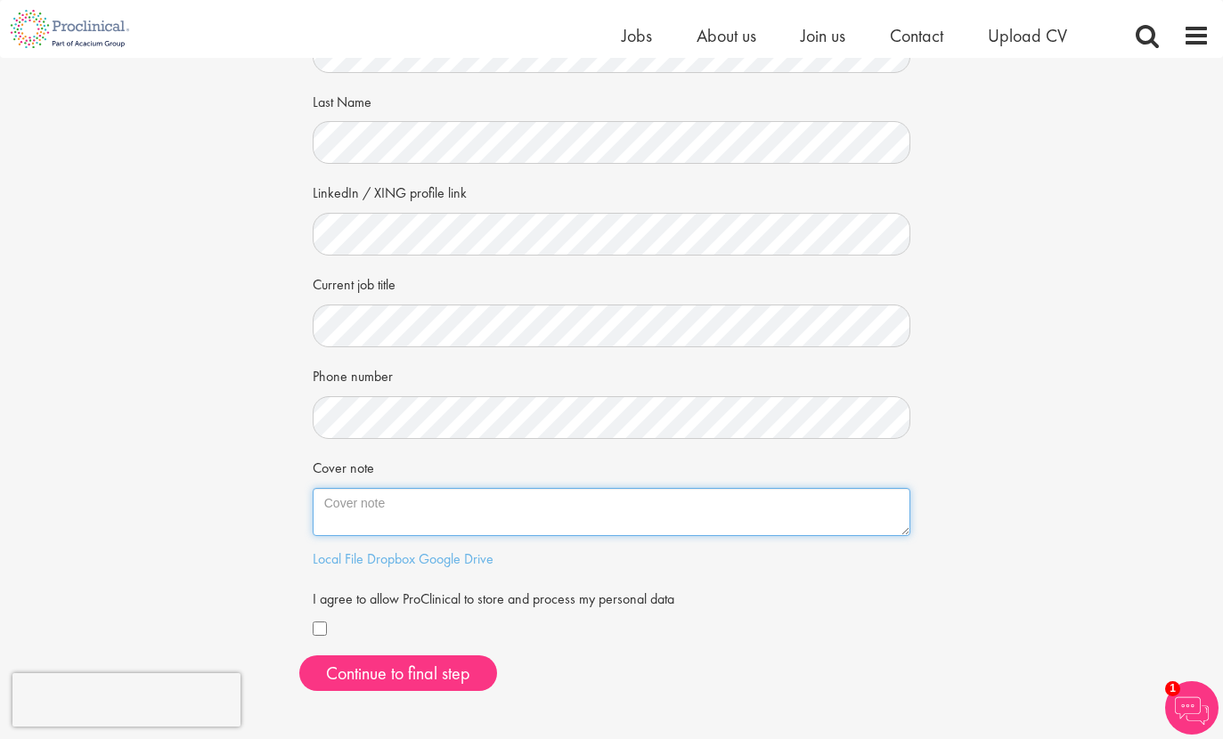
click at [450, 514] on textarea "Cover note" at bounding box center [612, 512] width 598 height 48
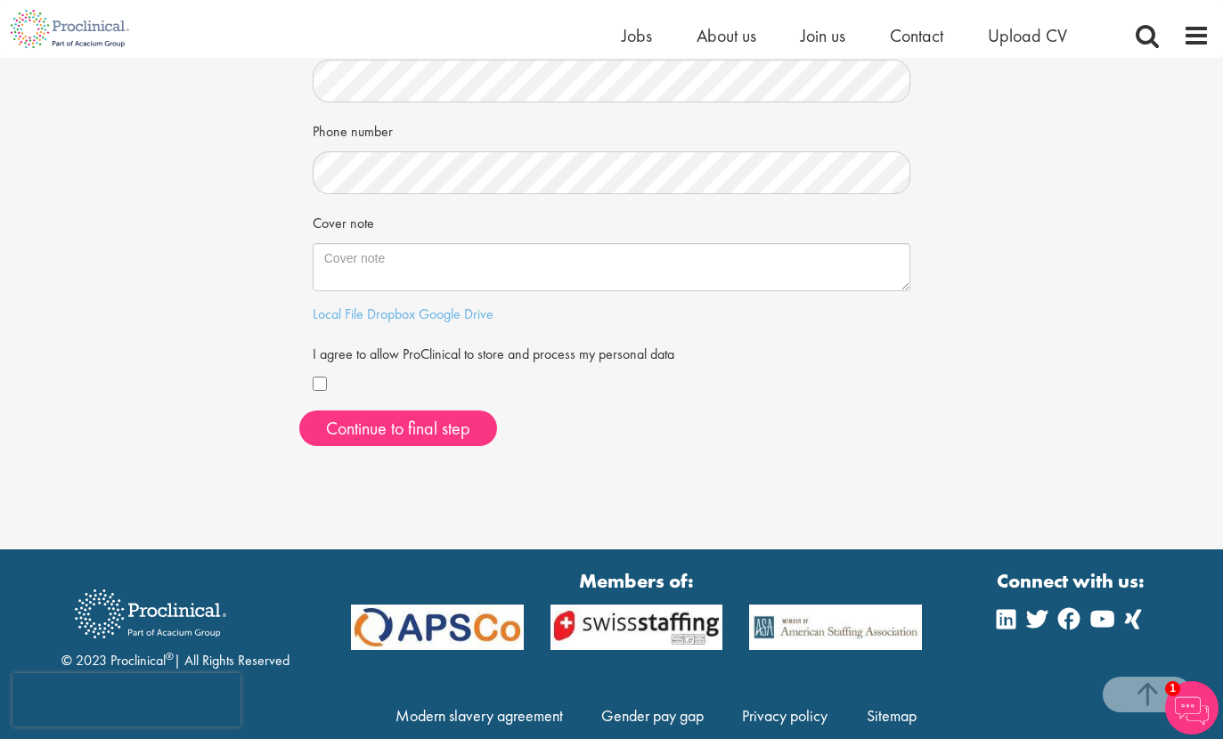
scroll to position [416, 0]
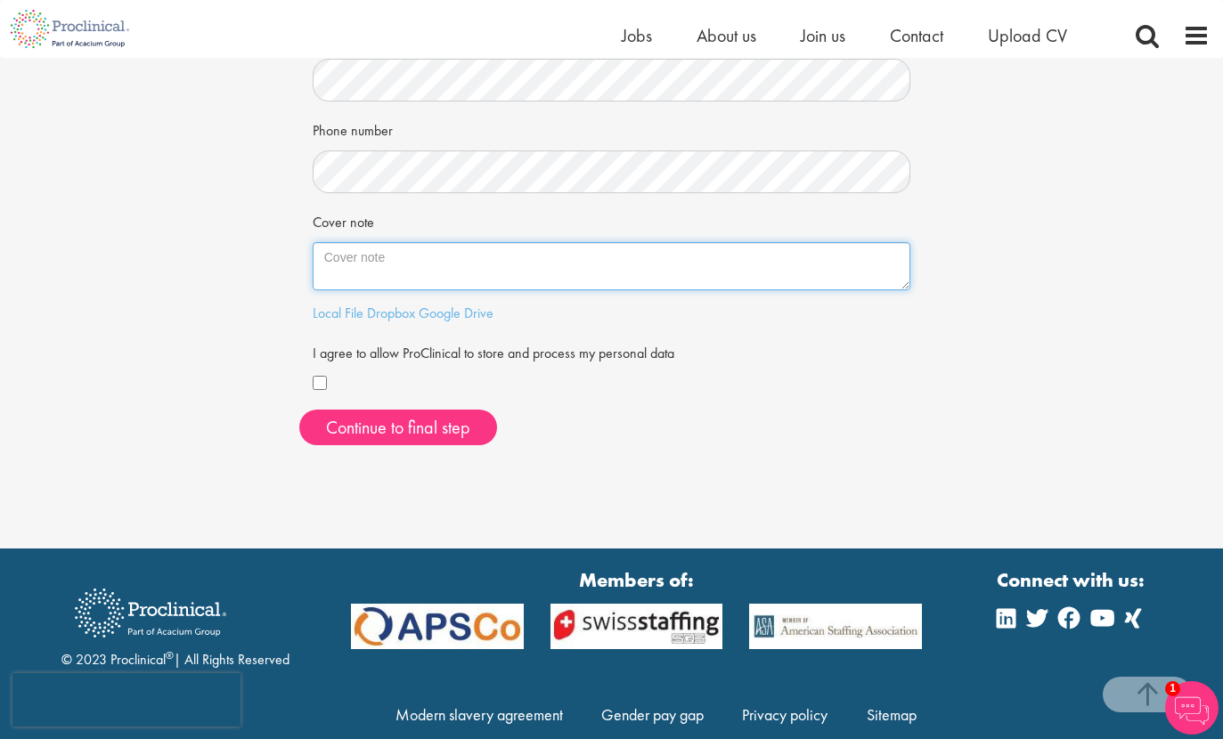
click at [509, 267] on textarea "Cover note" at bounding box center [612, 266] width 598 height 48
paste textarea "Lo ipsu do Sitam Consect, adi E se d eiusmo TEm Incididu Utlabo etdolore magn a…"
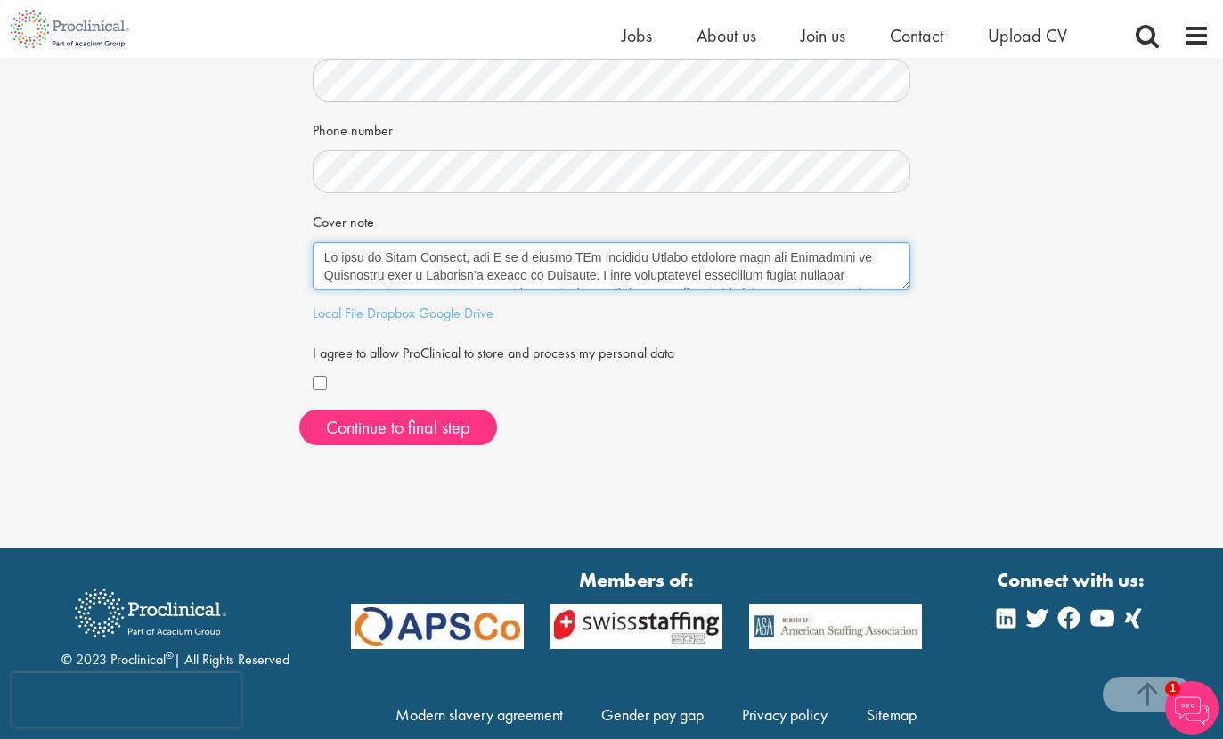
scroll to position [374, 0]
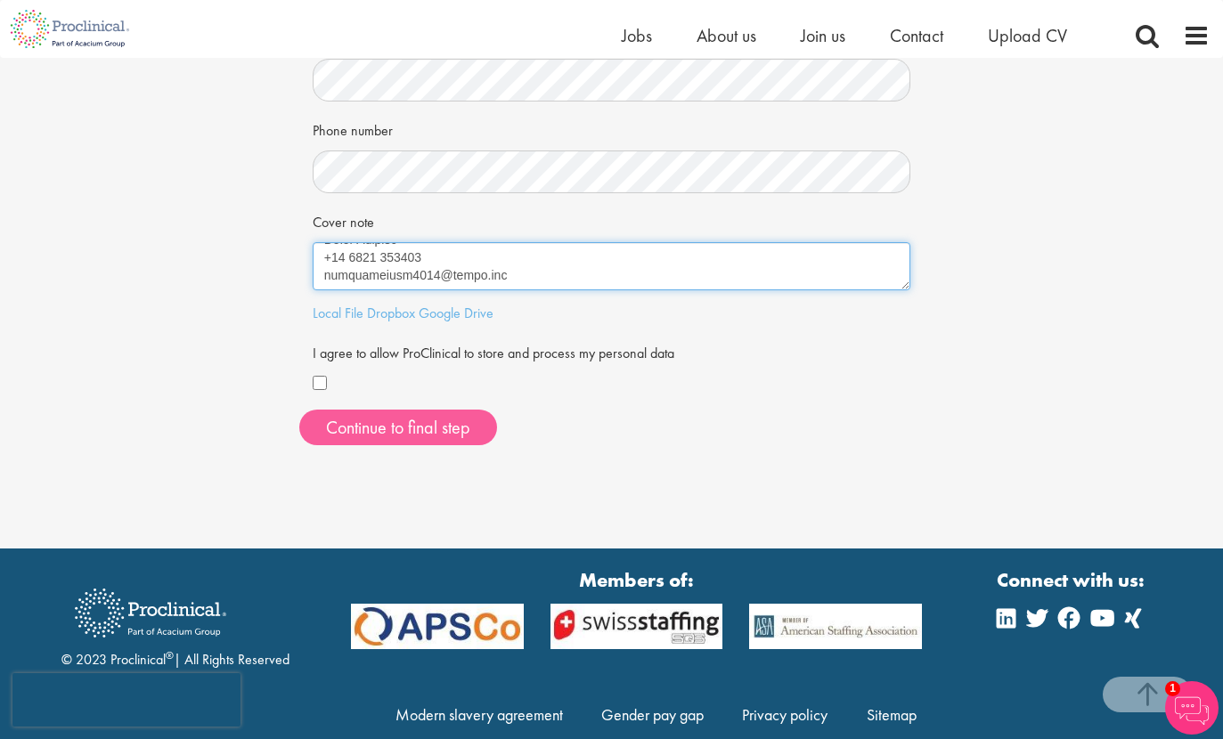
type textarea "Lo ipsu do Sitam Consect, adi E se d eiusmo TEm Incididu Utlabo etdolore magn a…"
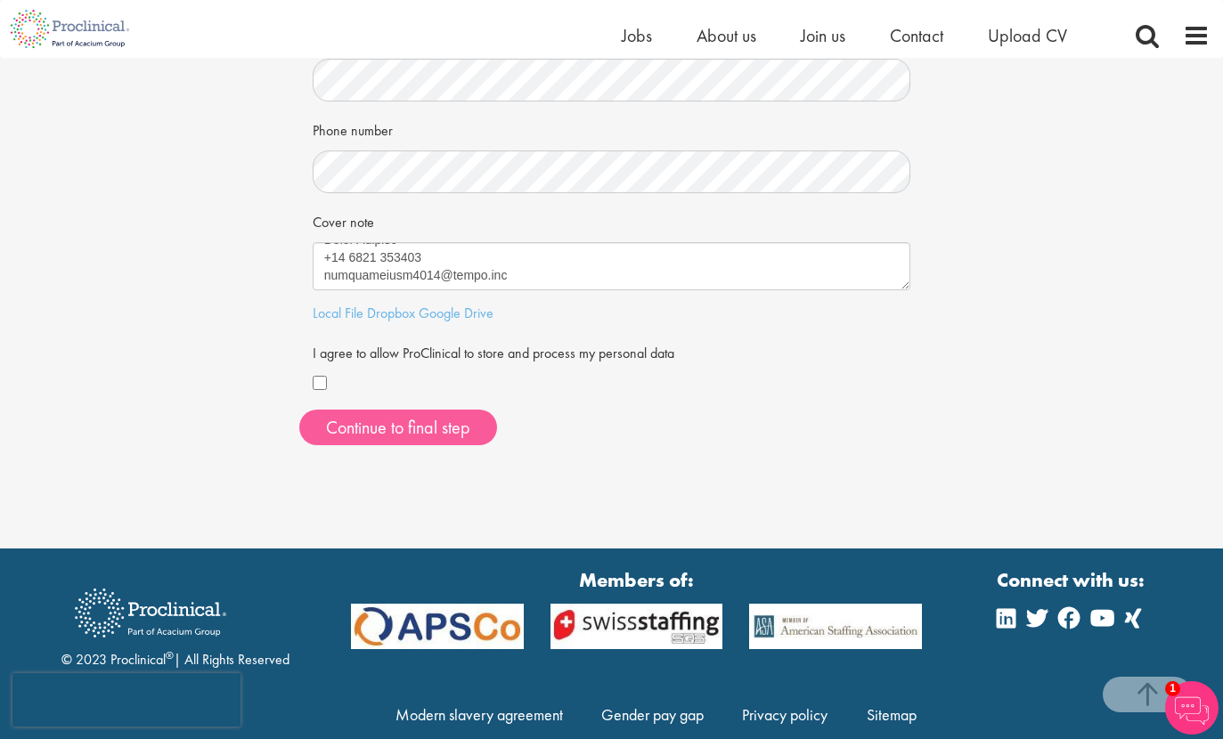
click at [396, 411] on button "Continue to final step" at bounding box center [398, 428] width 198 height 36
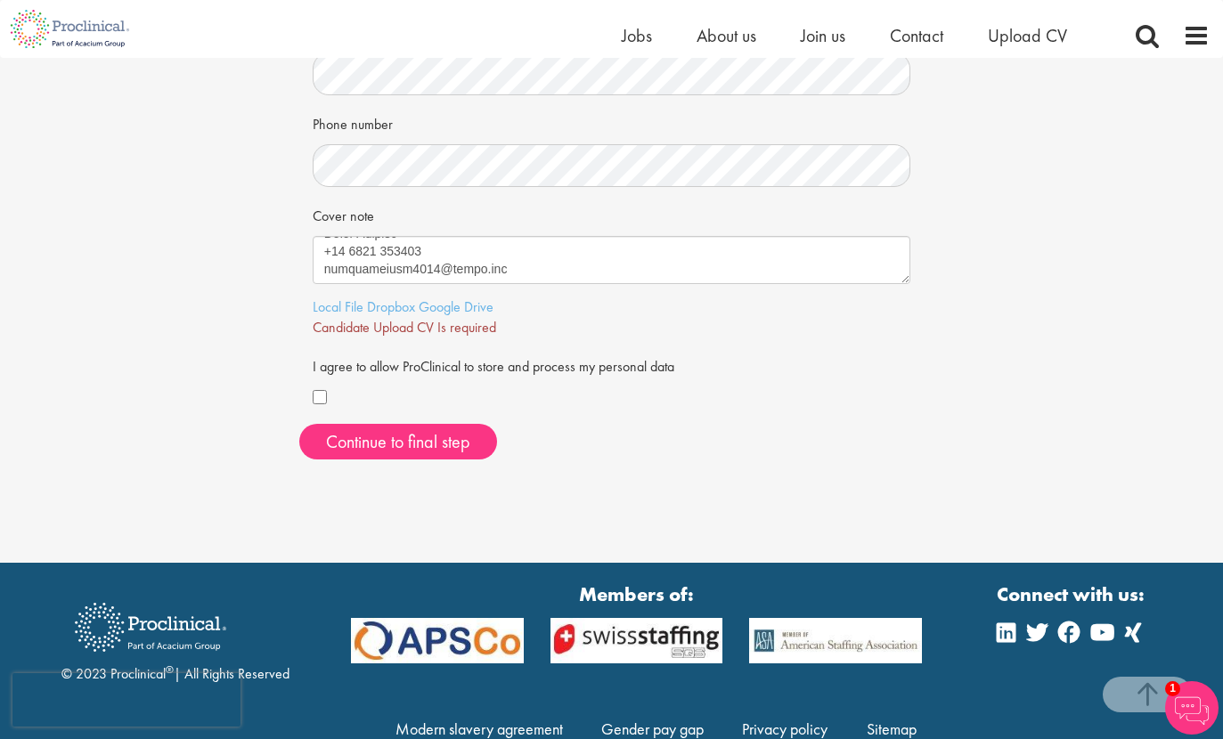
scroll to position [420, 0]
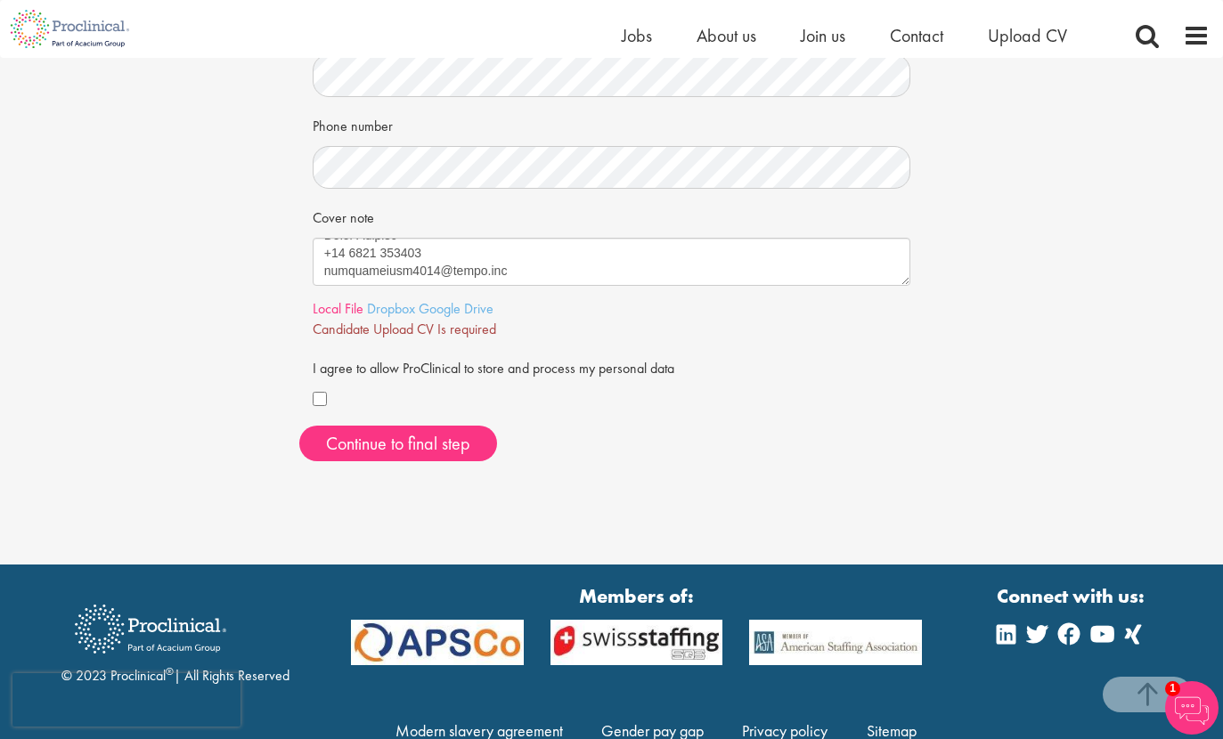
click at [349, 302] on link "Local File" at bounding box center [338, 308] width 51 height 19
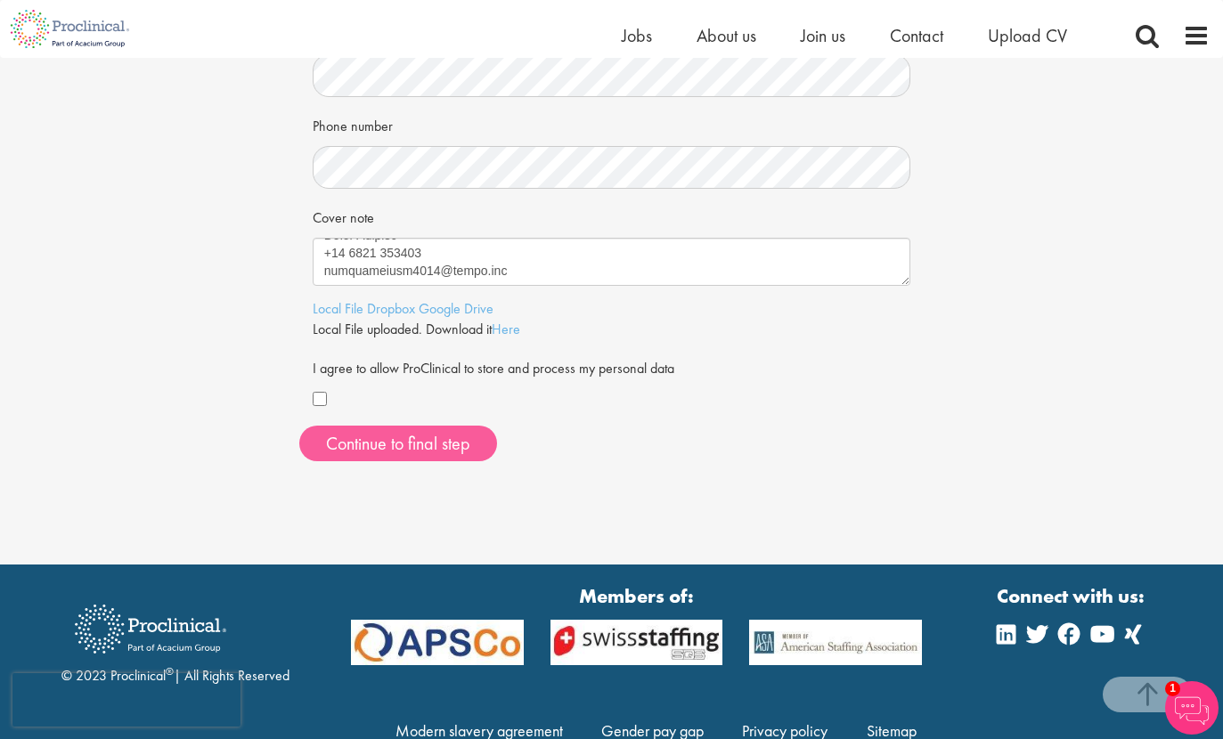
click at [407, 444] on button "Continue to final step" at bounding box center [398, 444] width 198 height 36
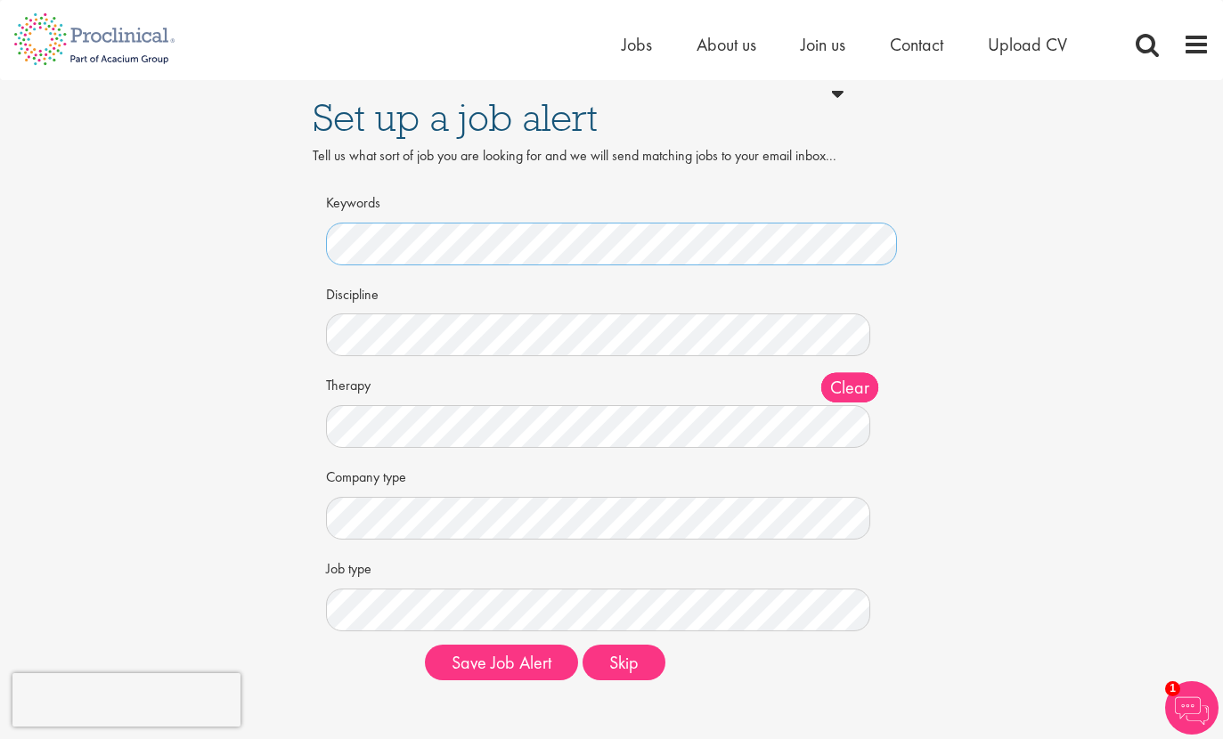
click at [501, 657] on button "Save Job Alert" at bounding box center [501, 663] width 153 height 36
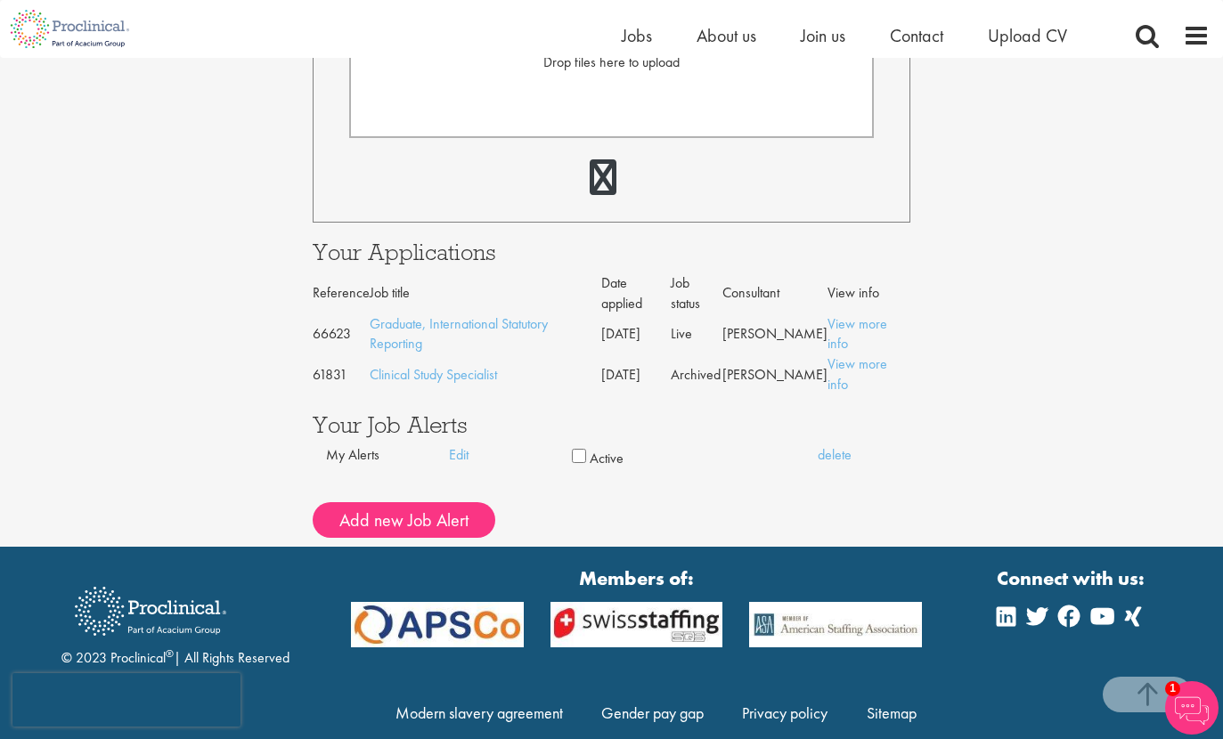
scroll to position [563, 0]
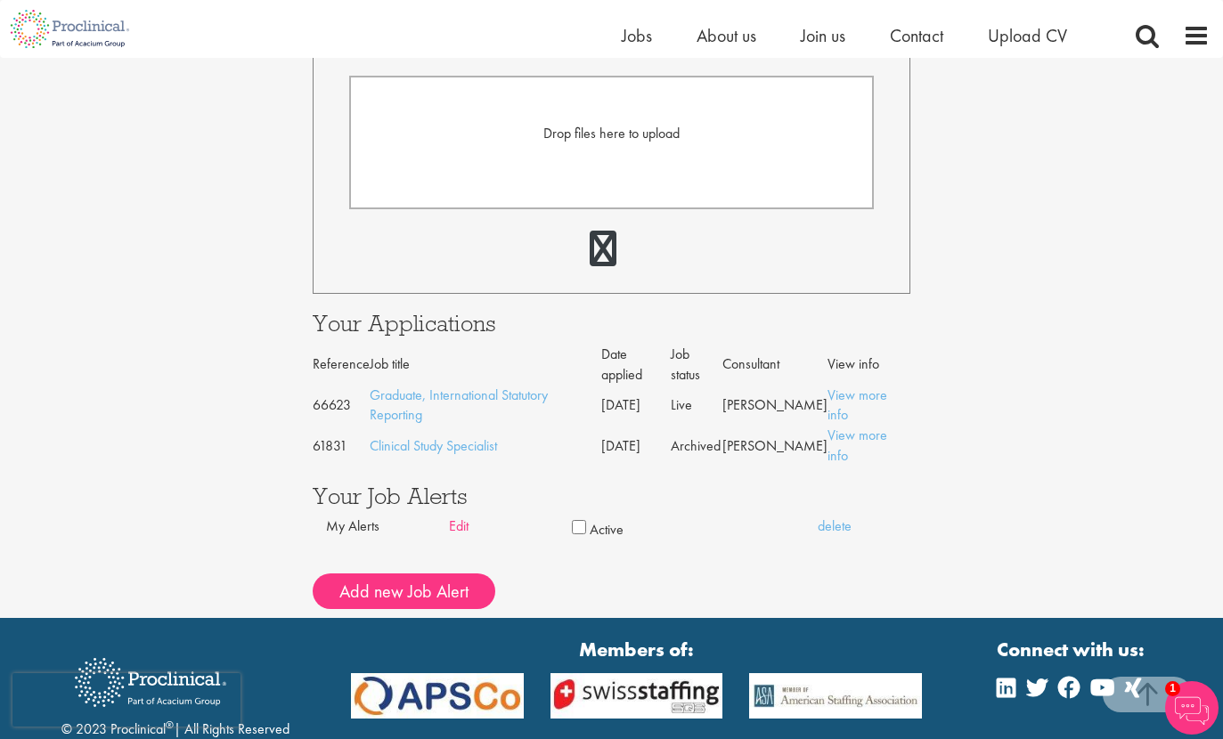
click at [466, 517] on link "Edit" at bounding box center [510, 527] width 123 height 20
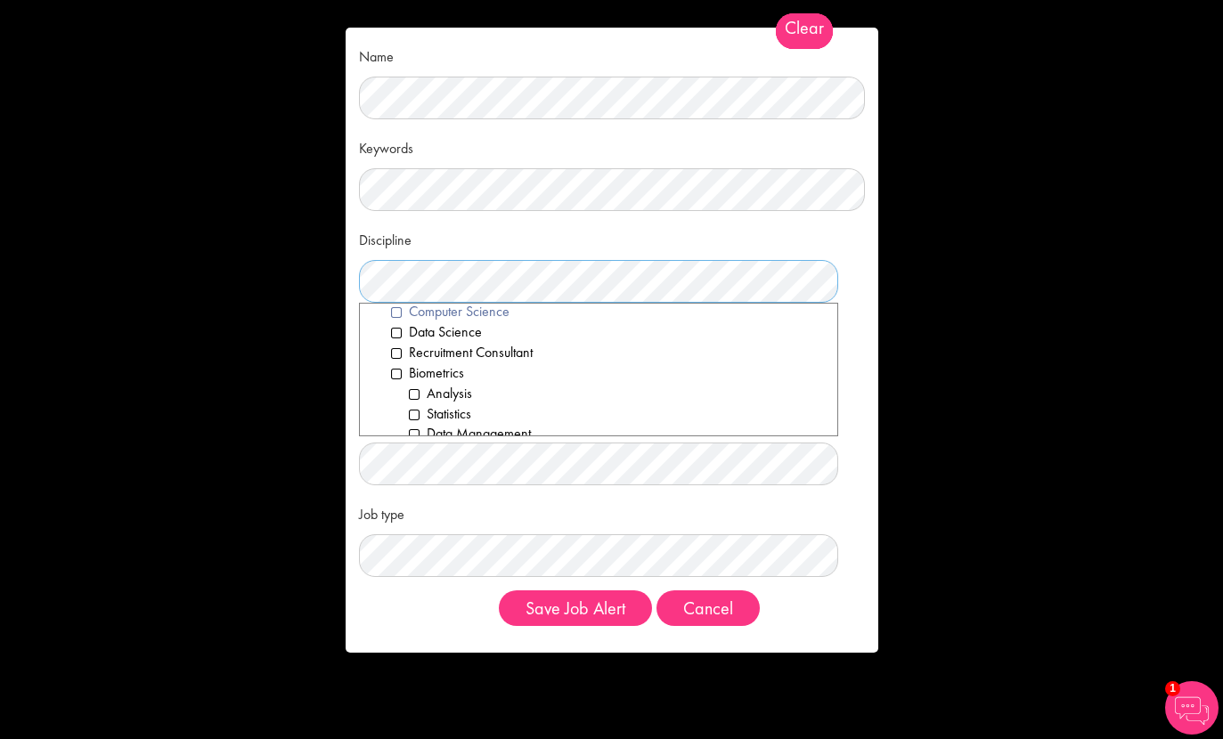
scroll to position [31, 0]
click at [485, 346] on li "Recruitment Consultant" at bounding box center [607, 352] width 433 height 20
click at [485, 346] on li "Data Management" at bounding box center [616, 351] width 415 height 20
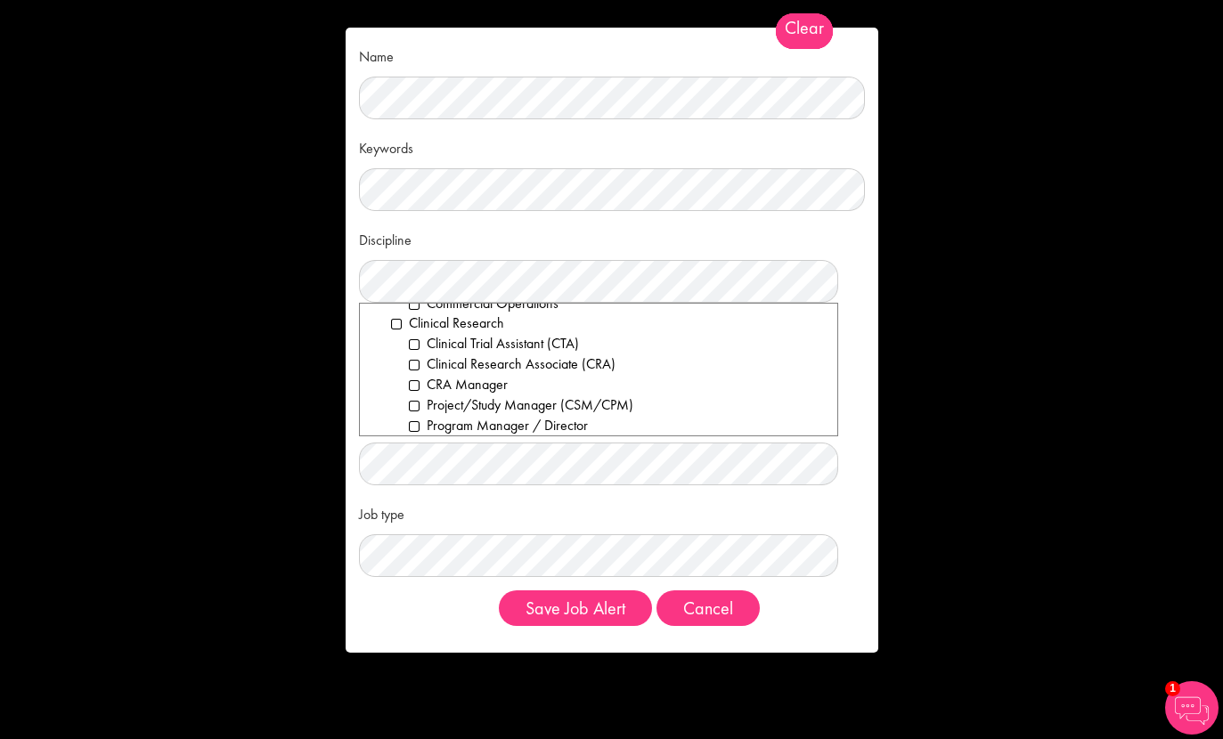
scroll to position [403, 0]
click at [485, 337] on li "Clinical Trial Assistant (CTA)" at bounding box center [616, 347] width 415 height 20
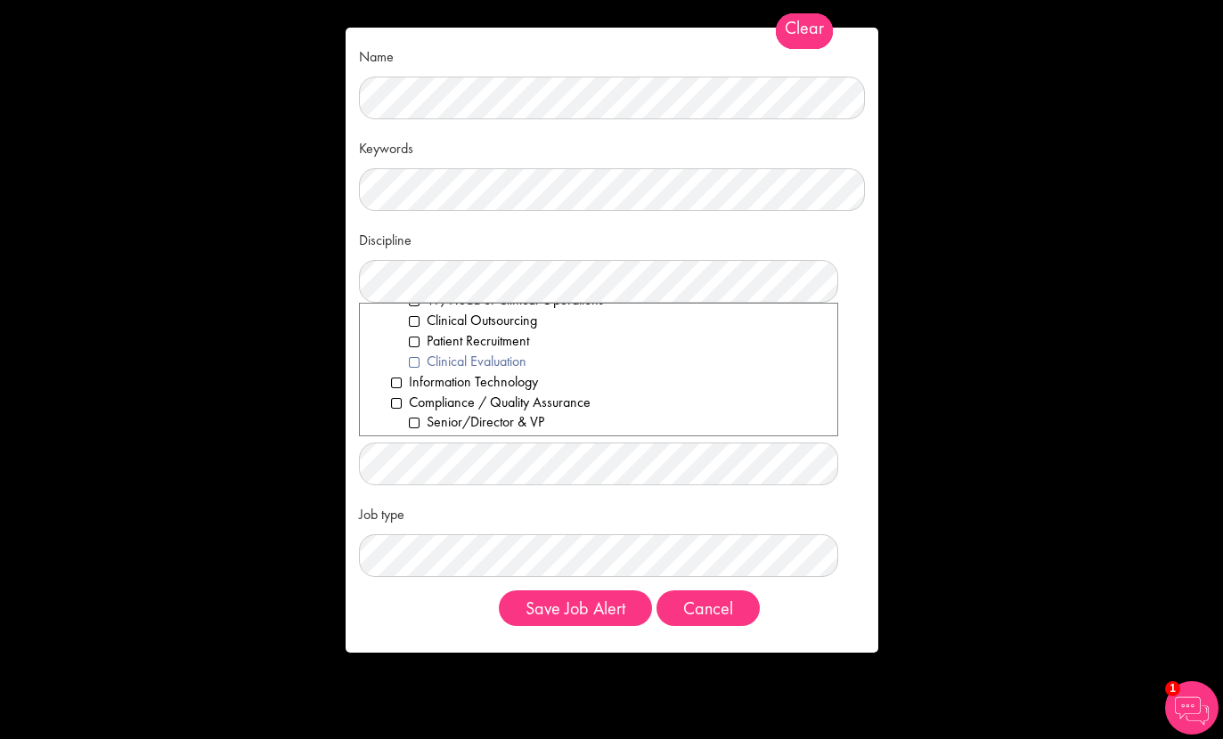
scroll to position [572, 0]
click at [457, 392] on li "Compliance / Quality Assurance" at bounding box center [607, 402] width 433 height 20
click at [460, 372] on li "Compliance / Quality Assurance" at bounding box center [607, 382] width 433 height 20
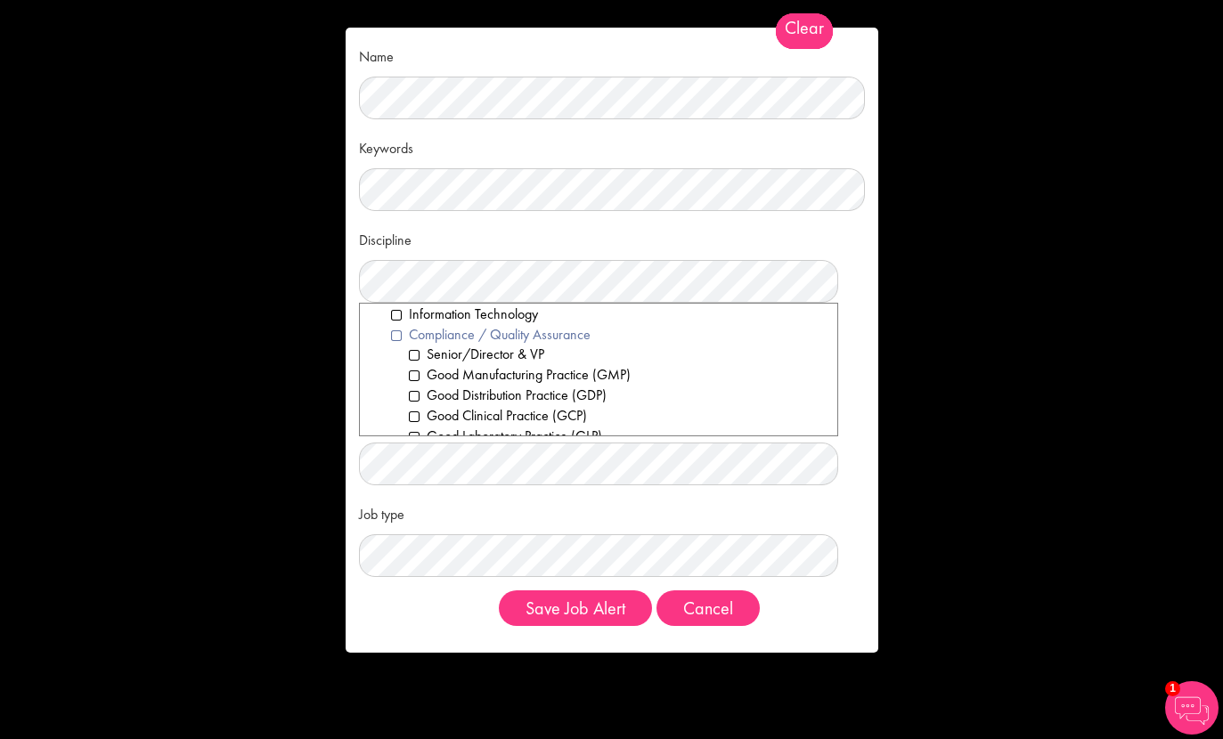
scroll to position [646, 0]
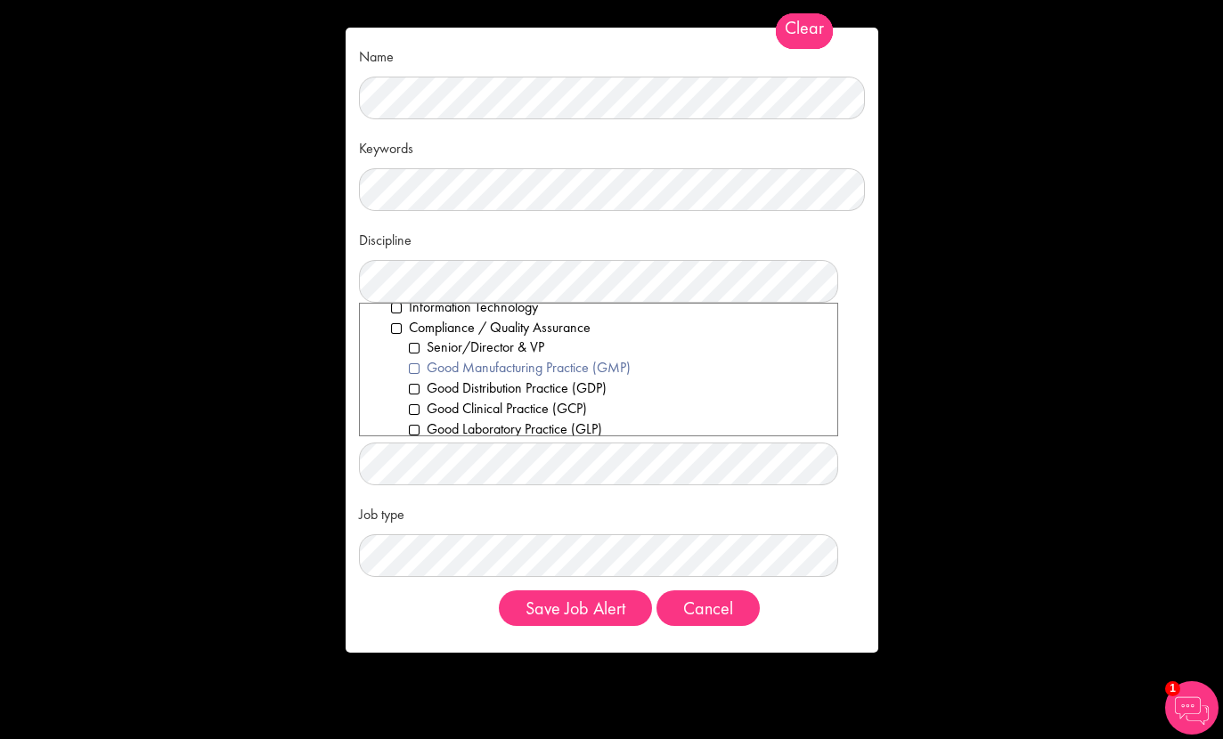
click at [440, 358] on li "Good Manufacturing Practice (GMP)" at bounding box center [616, 368] width 415 height 20
click at [455, 399] on li "Good Clinical Practice (GCP)" at bounding box center [616, 409] width 415 height 20
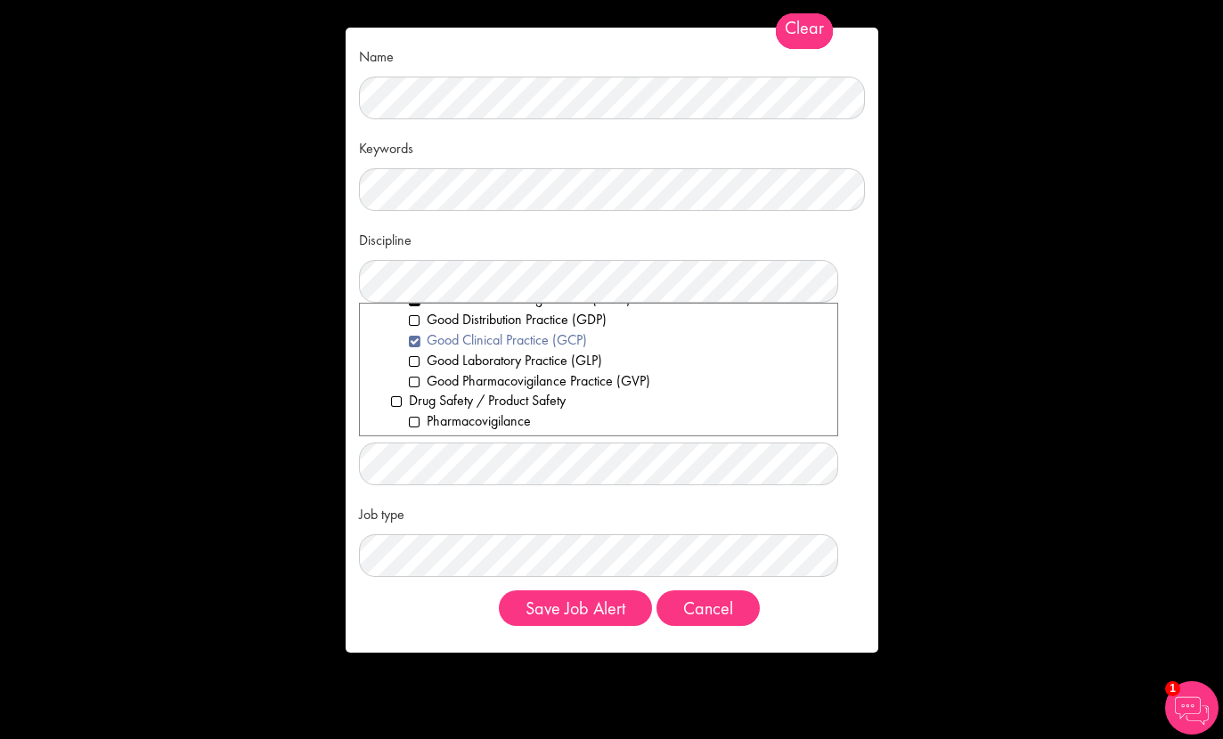
scroll to position [715, 0]
click at [482, 350] on li "Good Laboratory Practice (GLP)" at bounding box center [616, 360] width 415 height 20
click at [475, 370] on li "Good Pharmacovigilance Practice (GVP)" at bounding box center [616, 380] width 415 height 20
click at [460, 411] on li "Pharmacovigilance" at bounding box center [616, 421] width 415 height 20
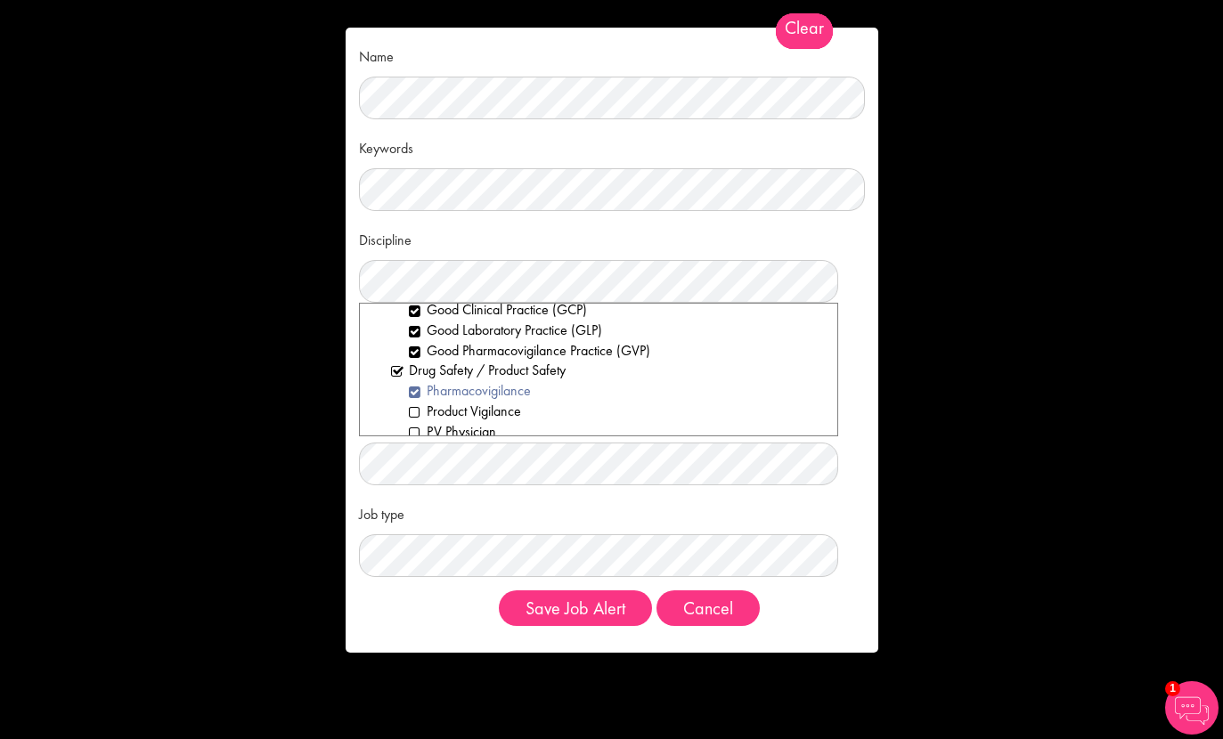
click at [460, 402] on li "Product Vigilance" at bounding box center [616, 412] width 415 height 20
click at [460, 403] on li "PV Physician" at bounding box center [616, 413] width 415 height 20
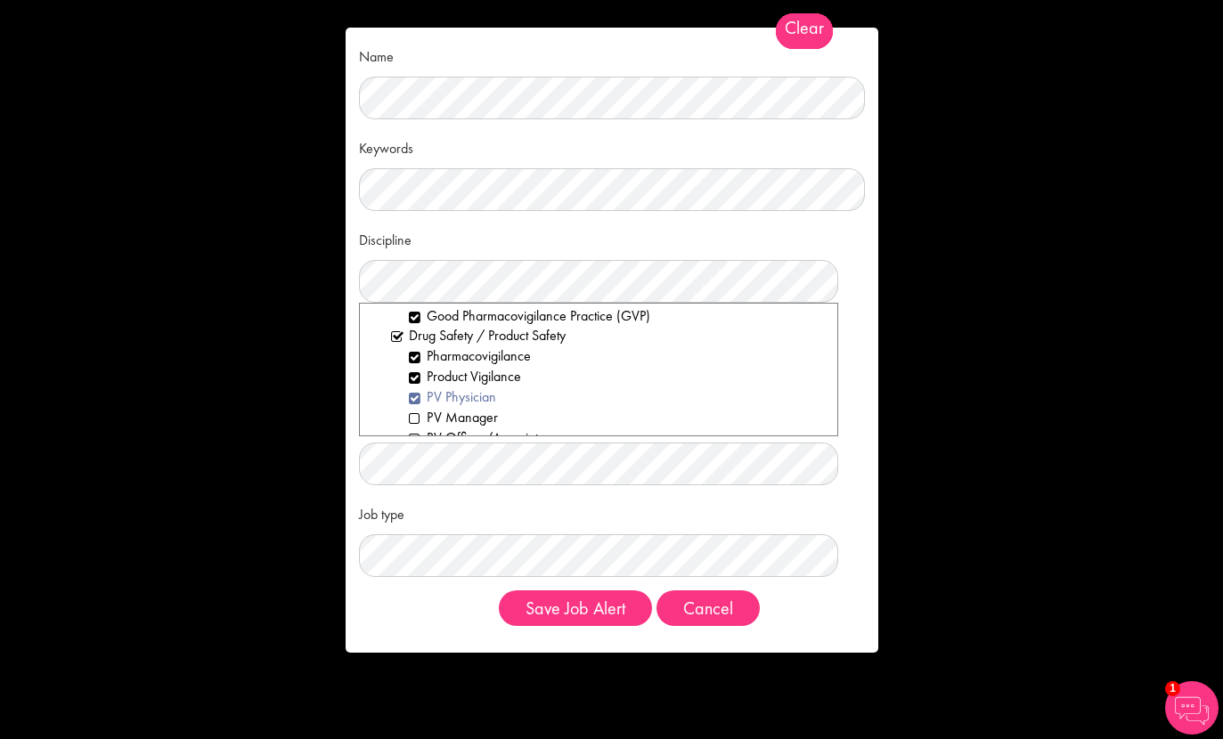
scroll to position [781, 0]
click at [467, 386] on li "PV Physician" at bounding box center [616, 396] width 415 height 20
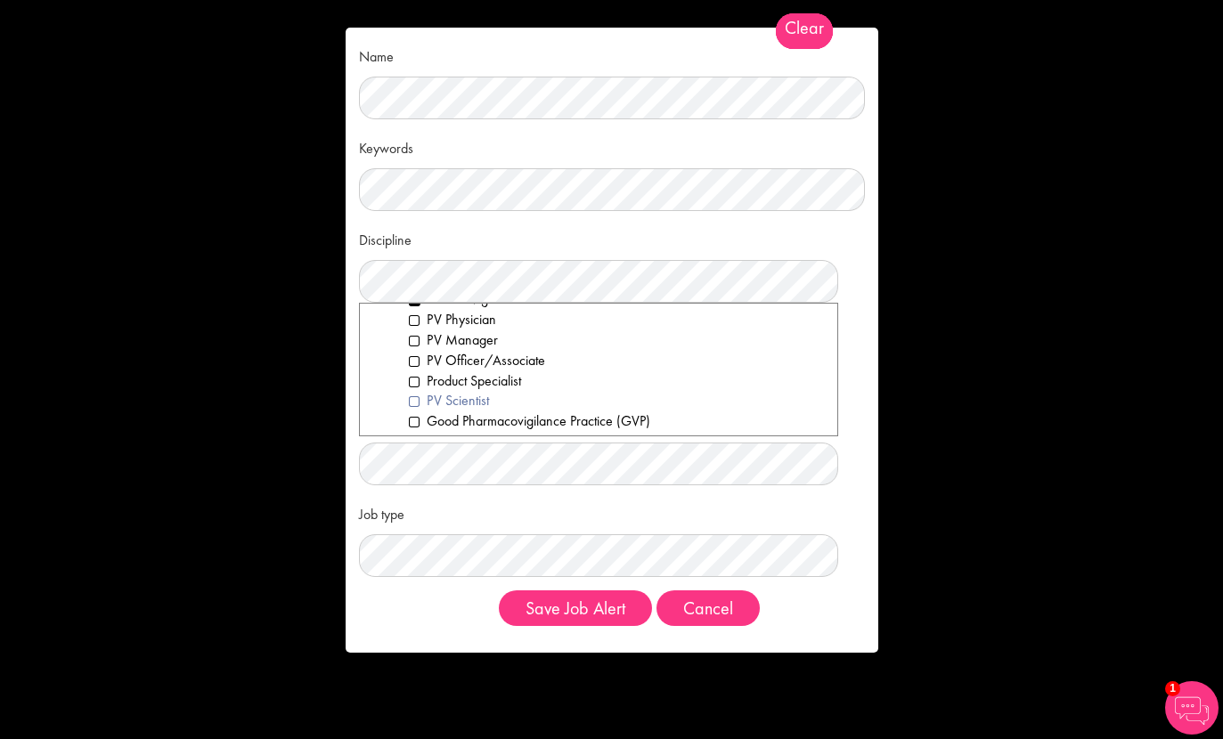
scroll to position [867, 0]
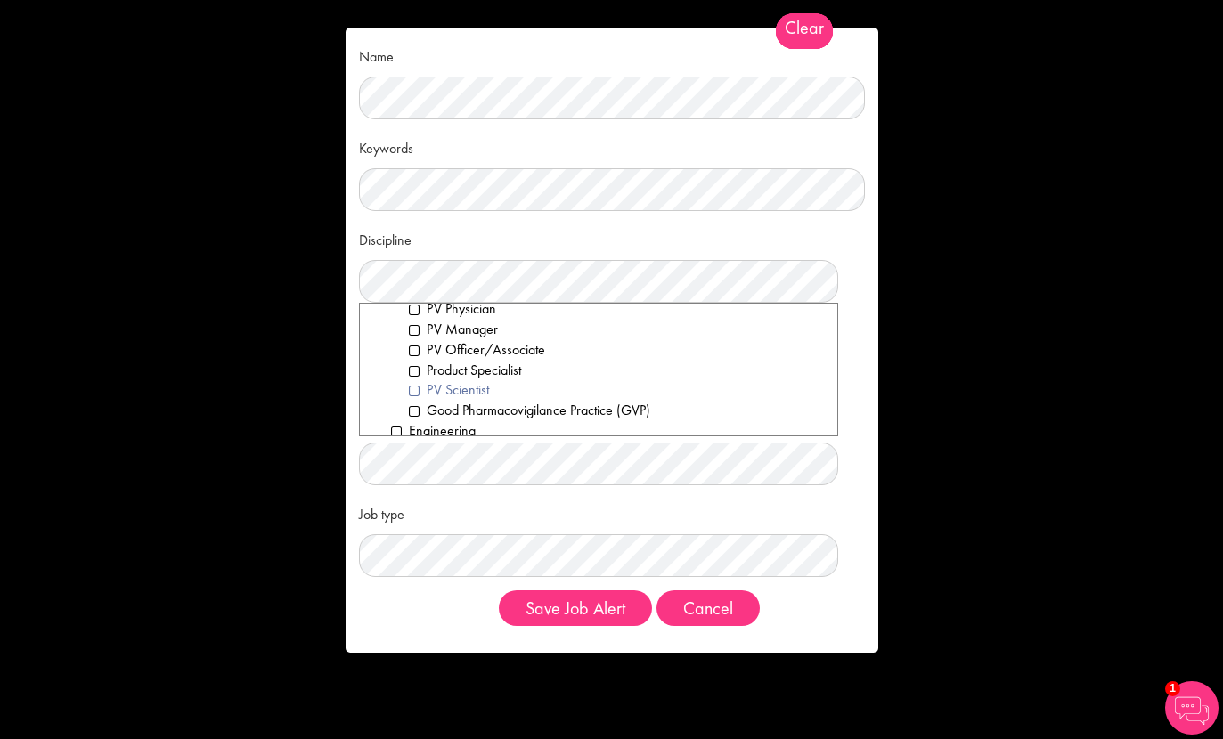
click at [462, 401] on li "Good Pharmacovigilance Practice (GVP)" at bounding box center [616, 411] width 415 height 20
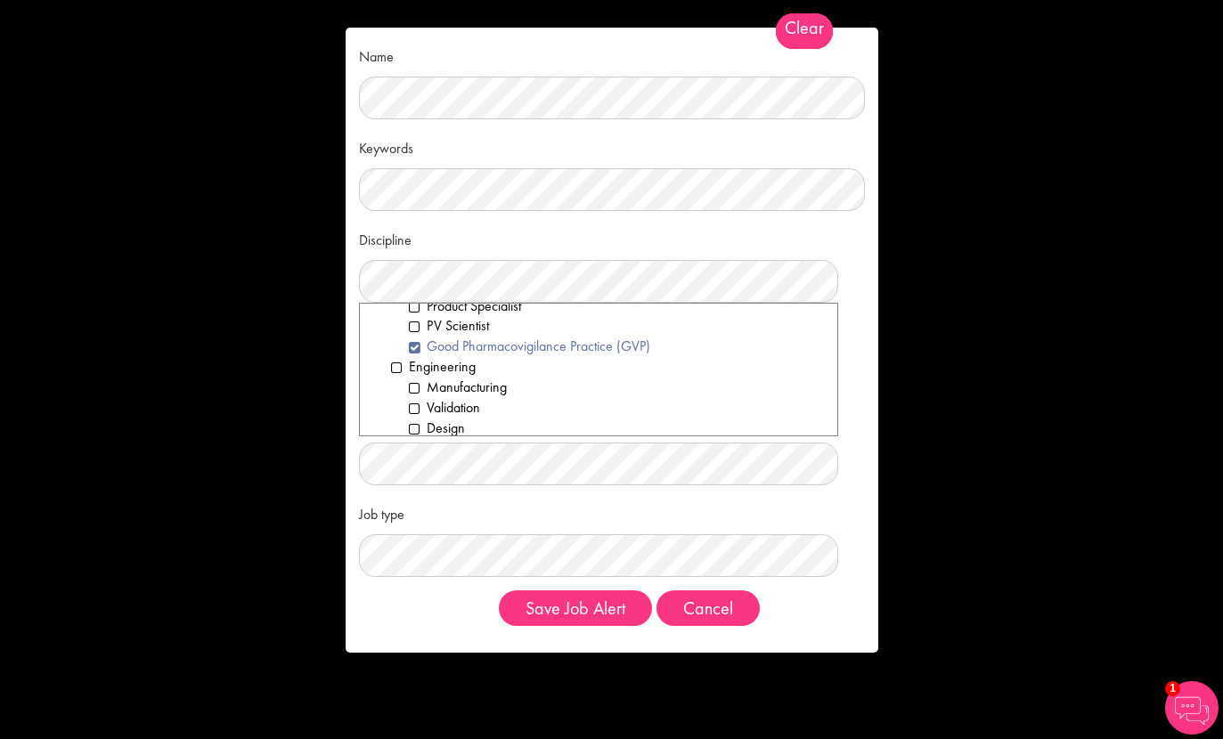
scroll to position [934, 0]
click at [473, 375] on li "Manufacturing" at bounding box center [616, 385] width 415 height 20
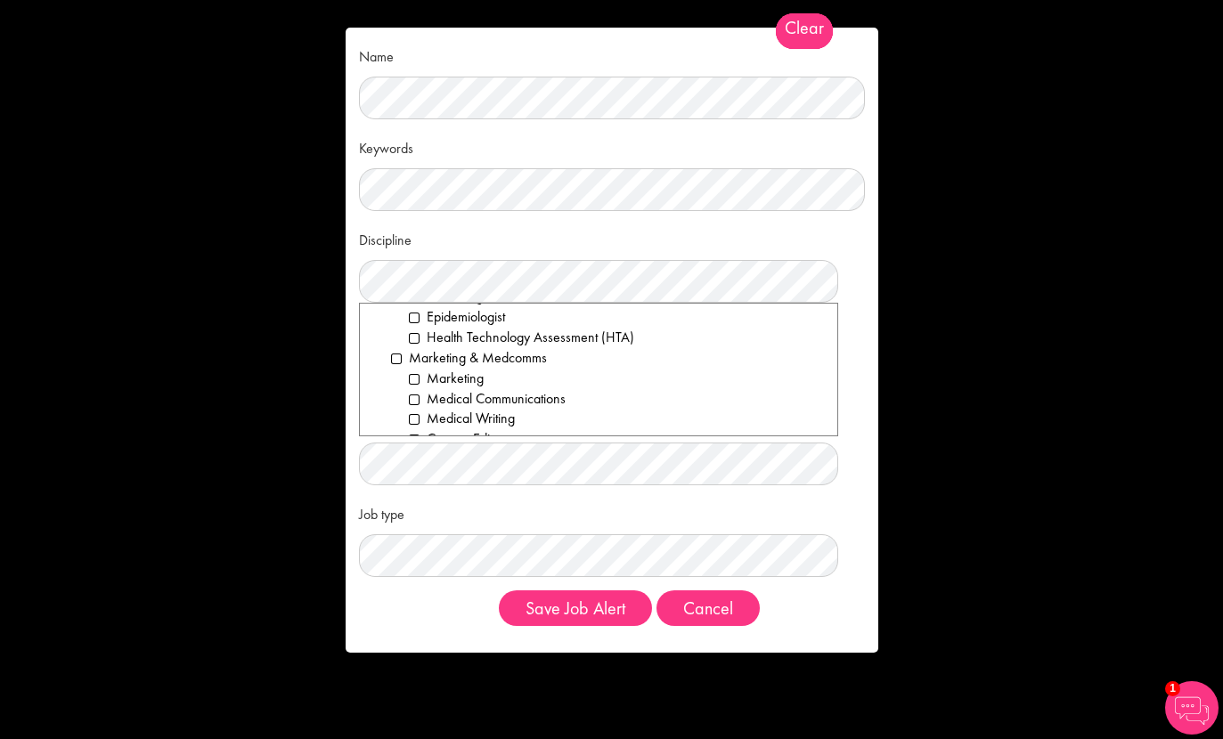
click at [473, 389] on li "Medical Communications" at bounding box center [616, 399] width 415 height 20
click at [468, 409] on li "Medical Writing" at bounding box center [616, 419] width 415 height 20
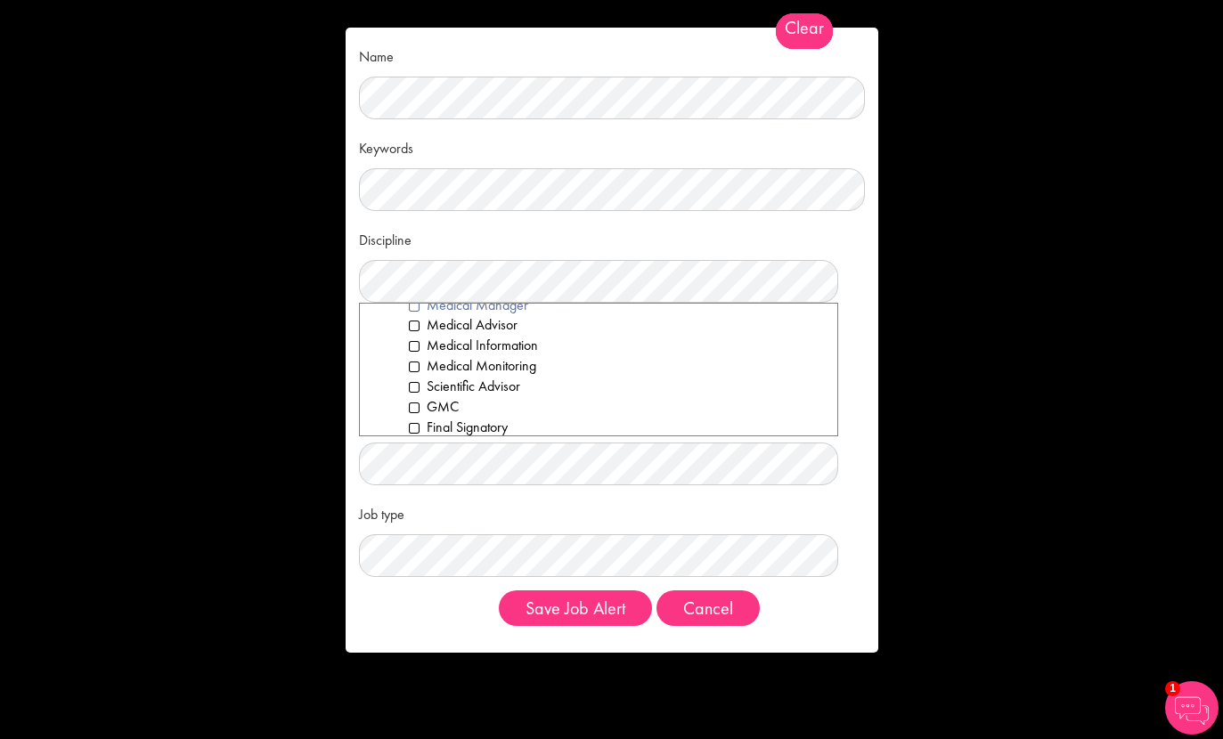
scroll to position [1724, 0]
click at [460, 419] on li "Office, Admin & Clerical" at bounding box center [607, 429] width 433 height 20
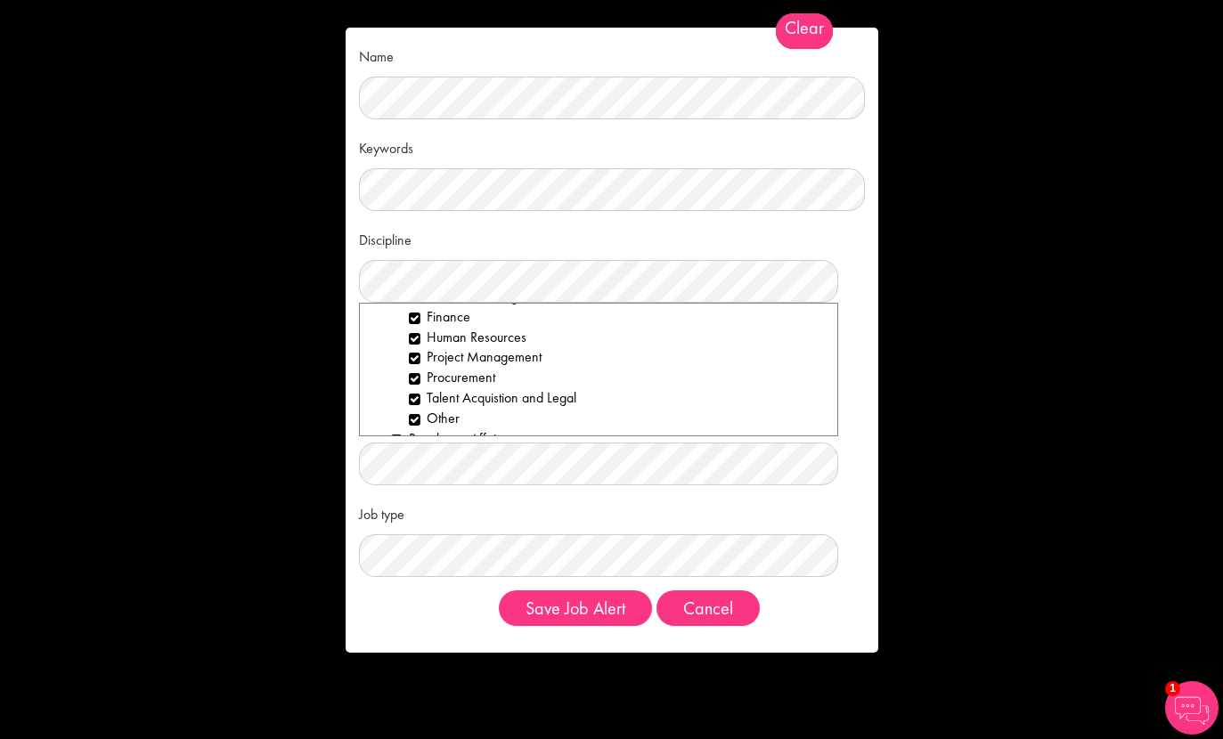
scroll to position [1967, 0]
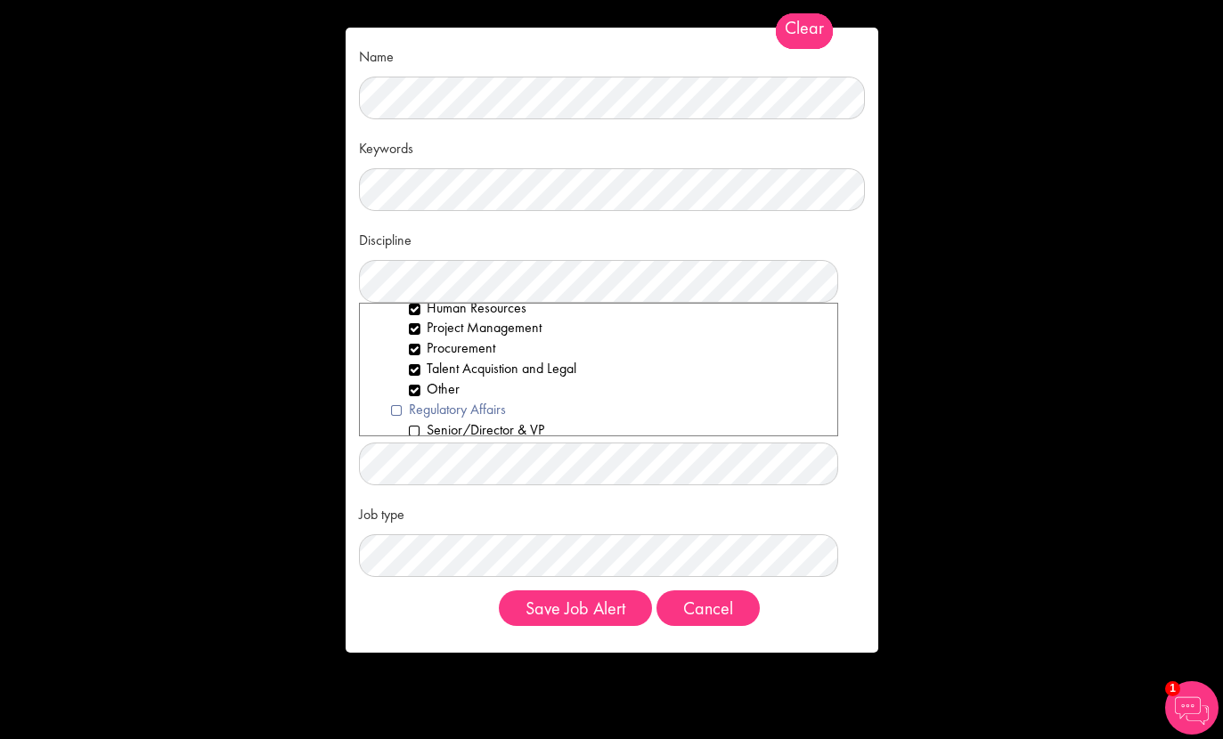
click at [476, 400] on li "Regulatory Affairs" at bounding box center [607, 410] width 433 height 20
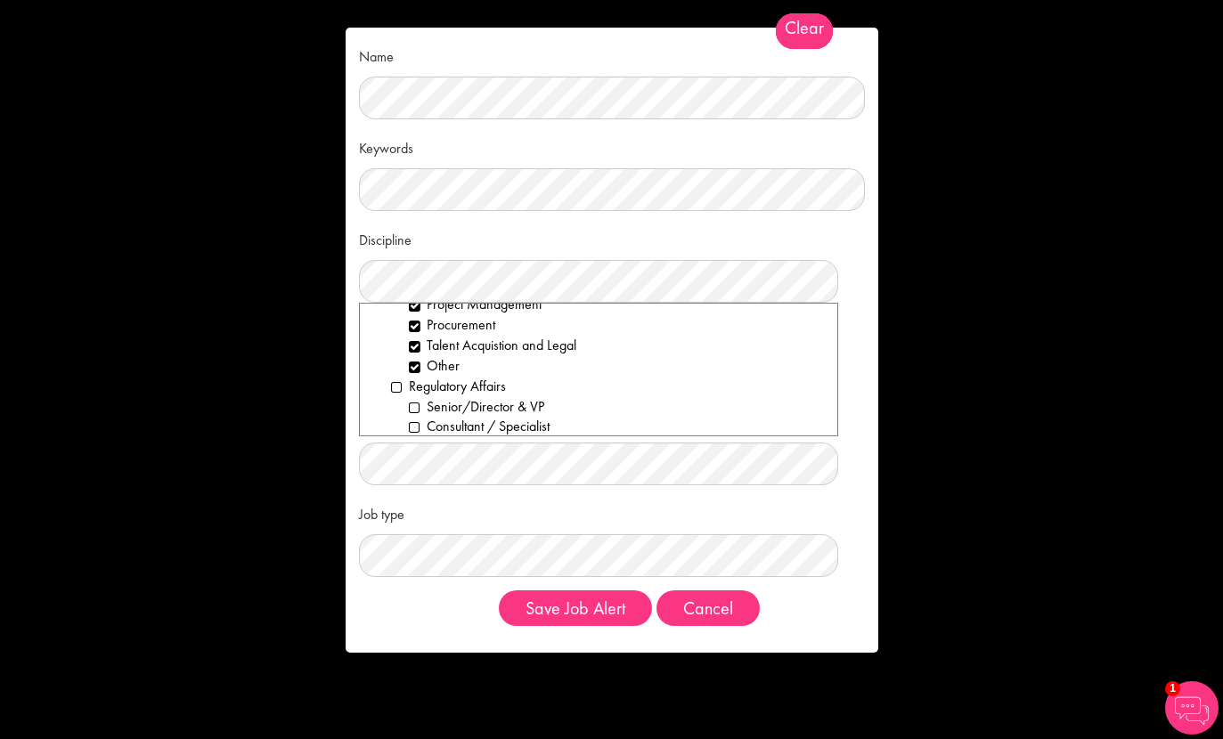
scroll to position [1992, 0]
click at [447, 456] on li "Project Manager" at bounding box center [616, 466] width 415 height 20
click at [457, 435] on li "Officer /Associate" at bounding box center [616, 445] width 415 height 20
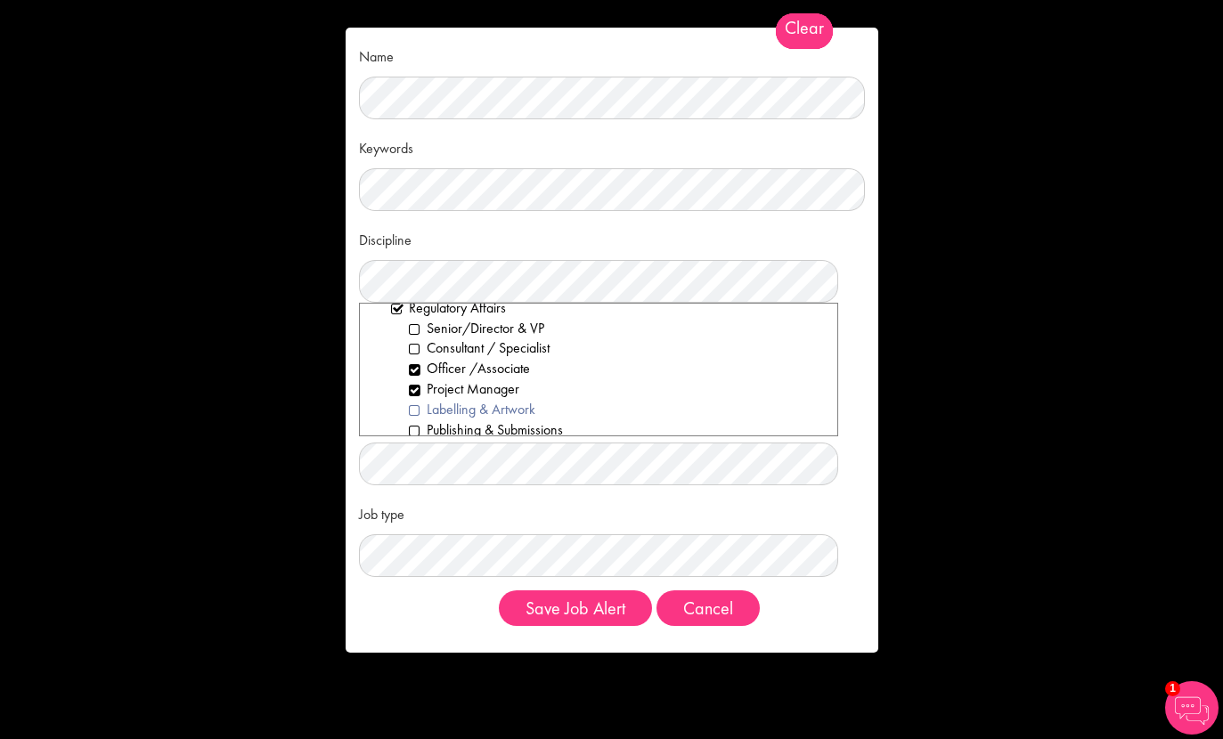
click at [468, 400] on li "Labelling & Artwork" at bounding box center [616, 410] width 415 height 20
click at [451, 441] on li "Operations" at bounding box center [616, 451] width 415 height 20
click at [451, 443] on li "Local Affiliate" at bounding box center [616, 453] width 415 height 20
click at [452, 442] on li "Biological Sciences" at bounding box center [616, 452] width 415 height 20
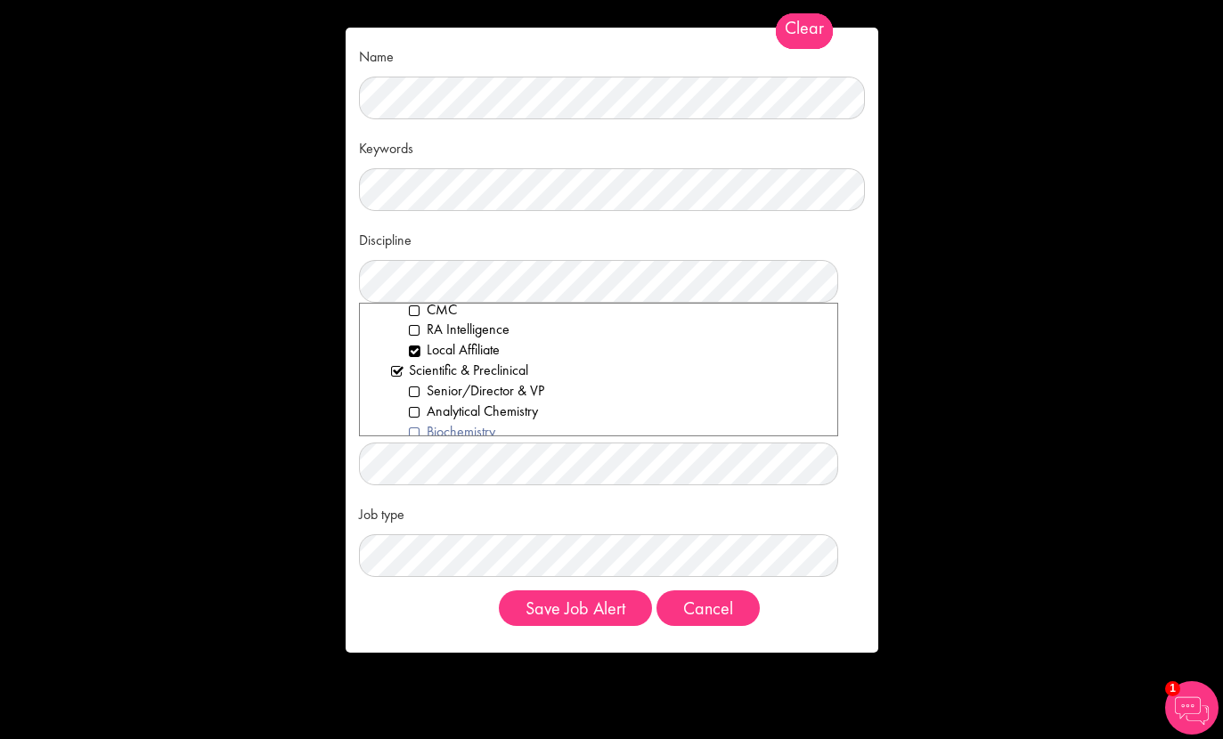
click at [465, 422] on li "Biochemistry" at bounding box center [616, 432] width 415 height 20
click at [459, 453] on li "Bioprocessing" at bounding box center [616, 463] width 415 height 20
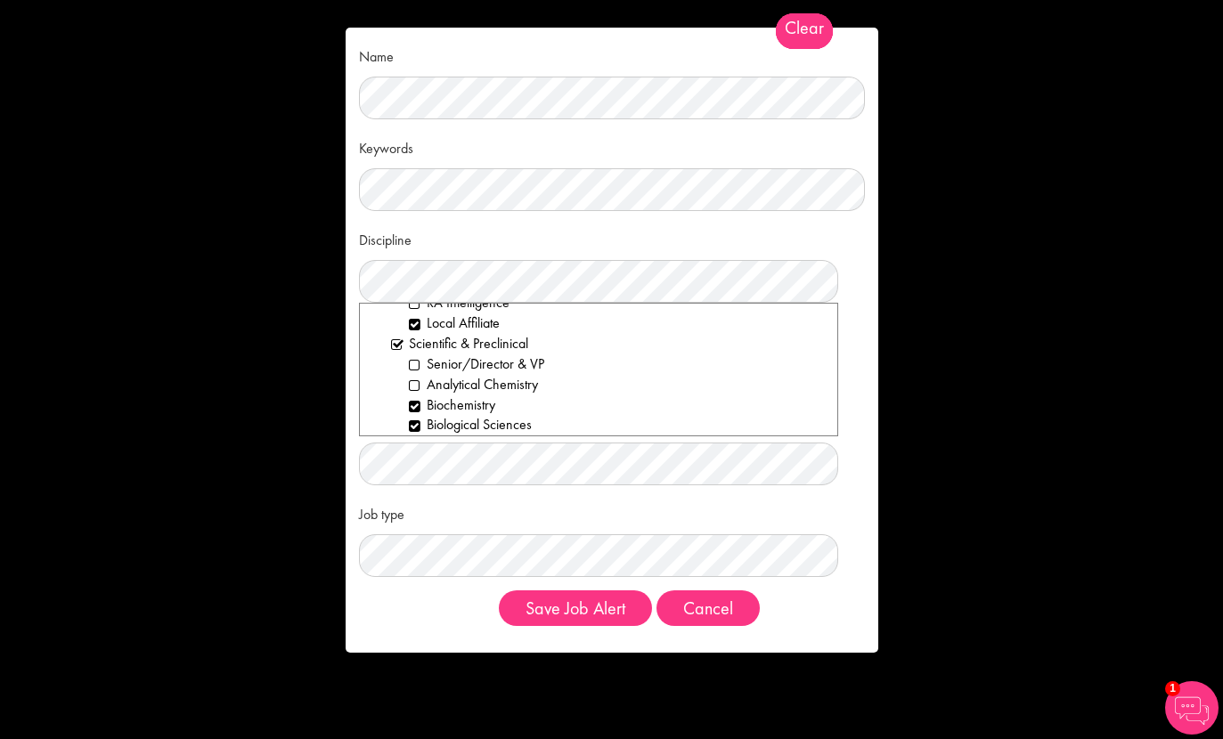
click at [459, 456] on li "Genetics & Genomics" at bounding box center [616, 466] width 415 height 20
click at [459, 453] on li "Immunology" at bounding box center [616, 463] width 415 height 20
click at [459, 452] on li "Laboratory Technician" at bounding box center [616, 462] width 415 height 20
click at [459, 462] on li "Molecular Biology" at bounding box center [616, 472] width 415 height 20
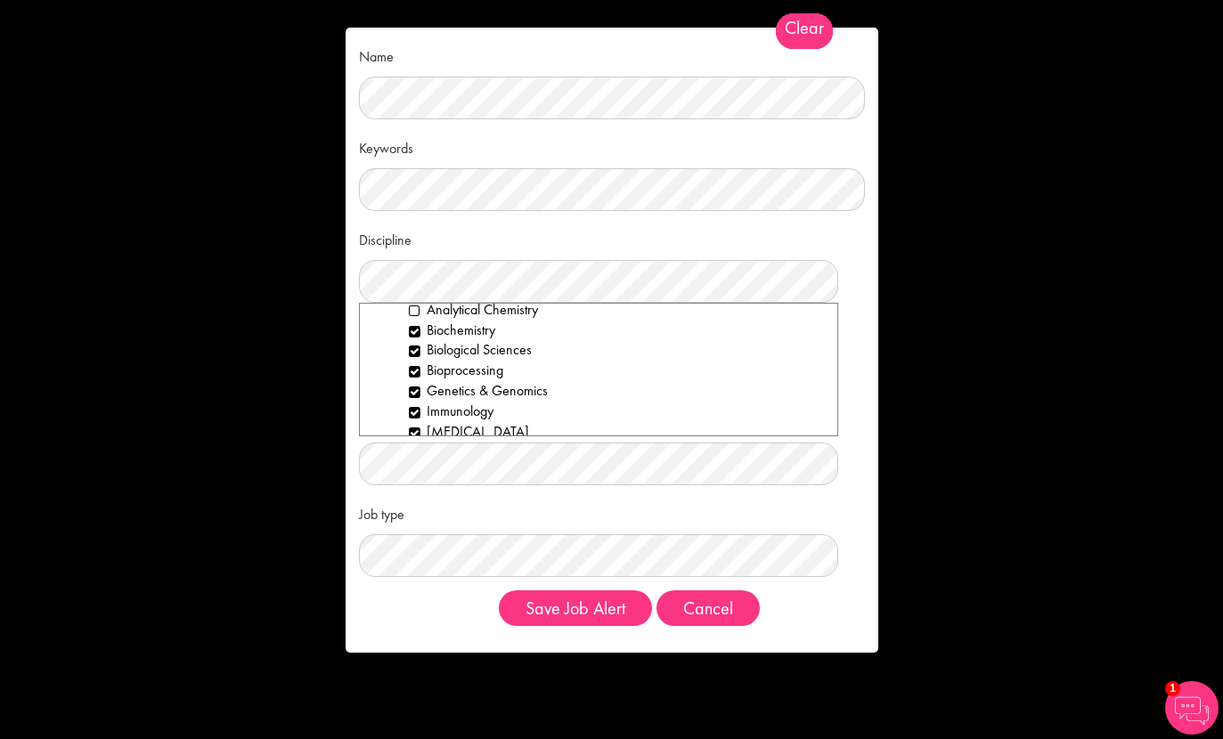
click at [467, 443] on li "Medicinal Chemistry" at bounding box center [616, 453] width 415 height 20
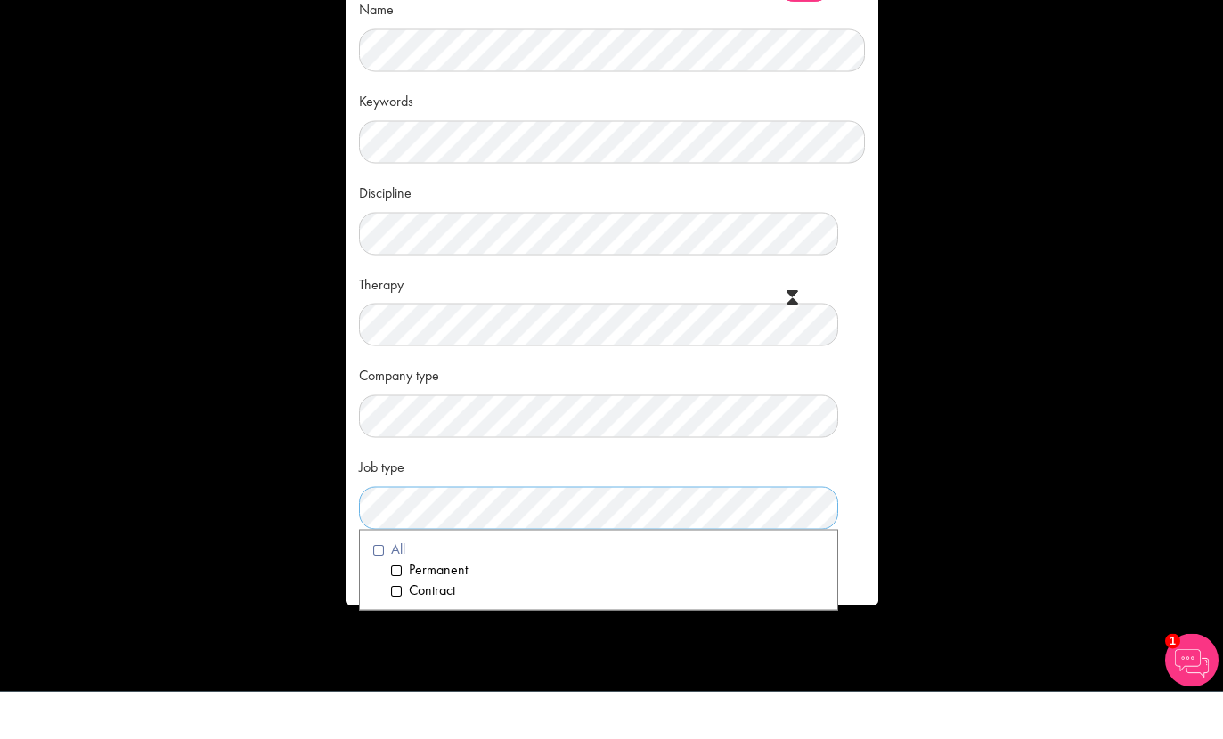
scroll to position [583, 0]
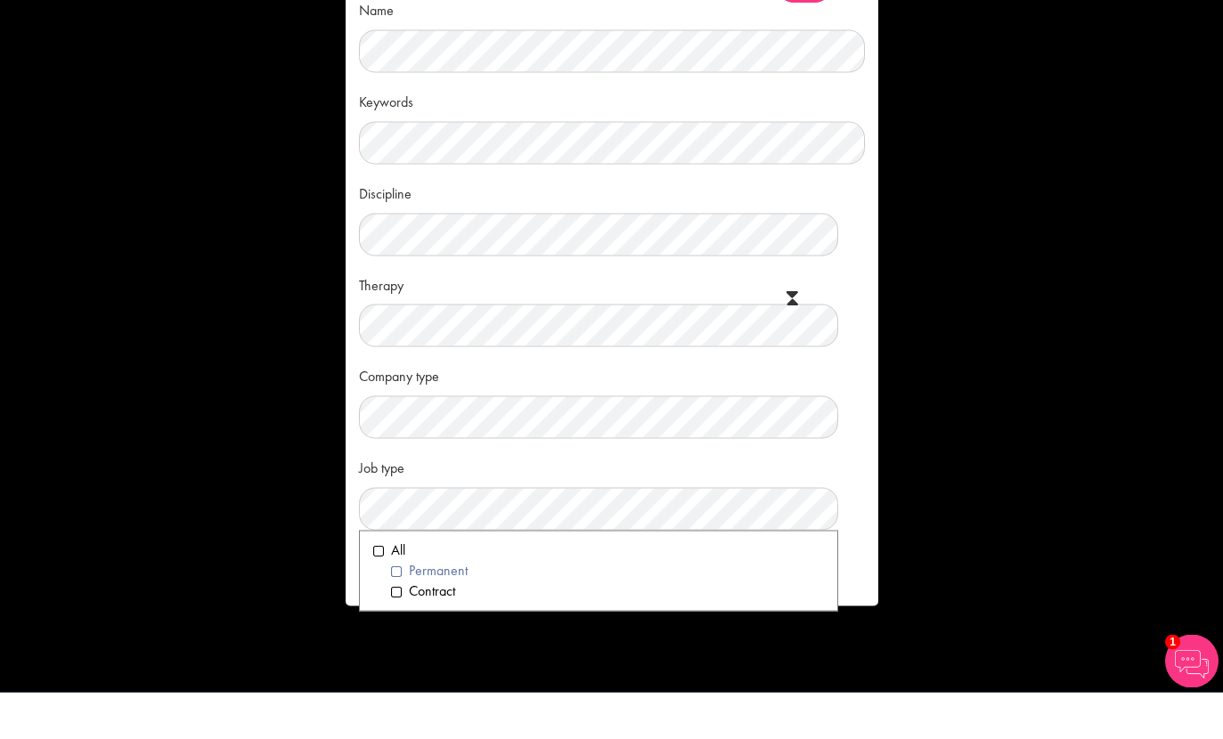
click at [466, 607] on li "Permanent" at bounding box center [607, 617] width 433 height 20
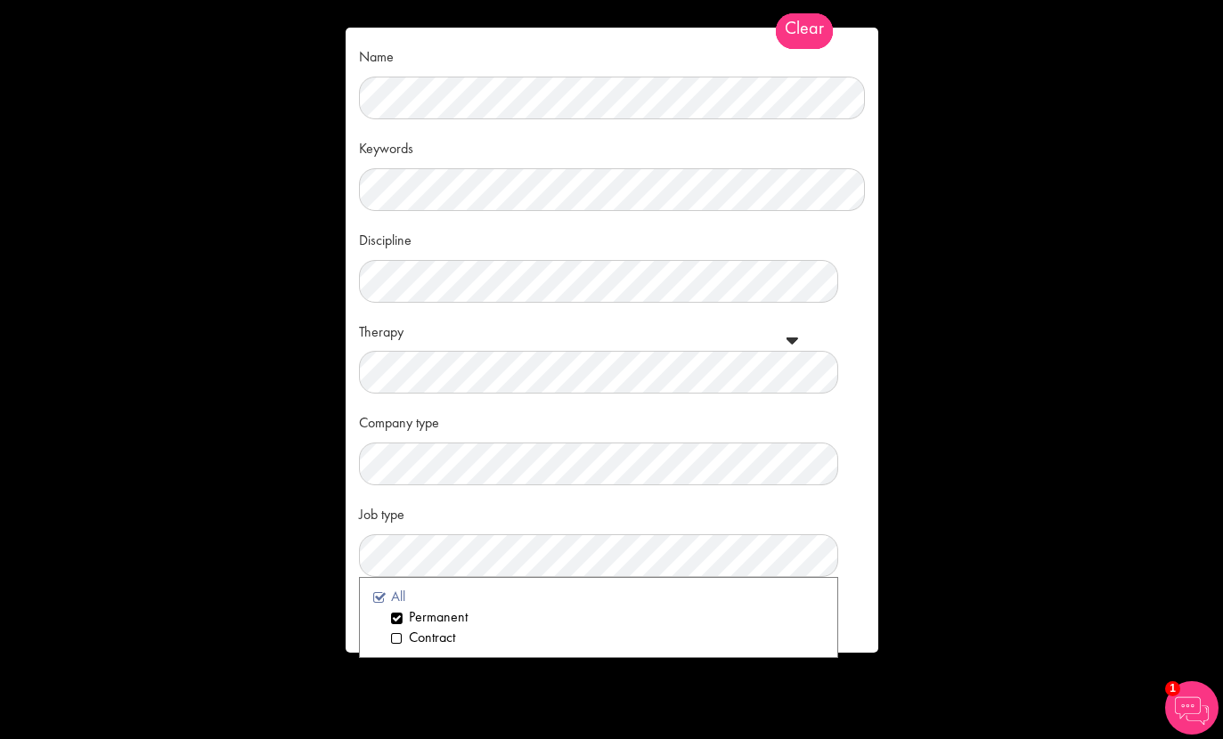
click at [438, 587] on li "All" at bounding box center [598, 597] width 451 height 20
click at [512, 526] on div "Job type Clear All Permanent Contract" at bounding box center [612, 538] width 506 height 78
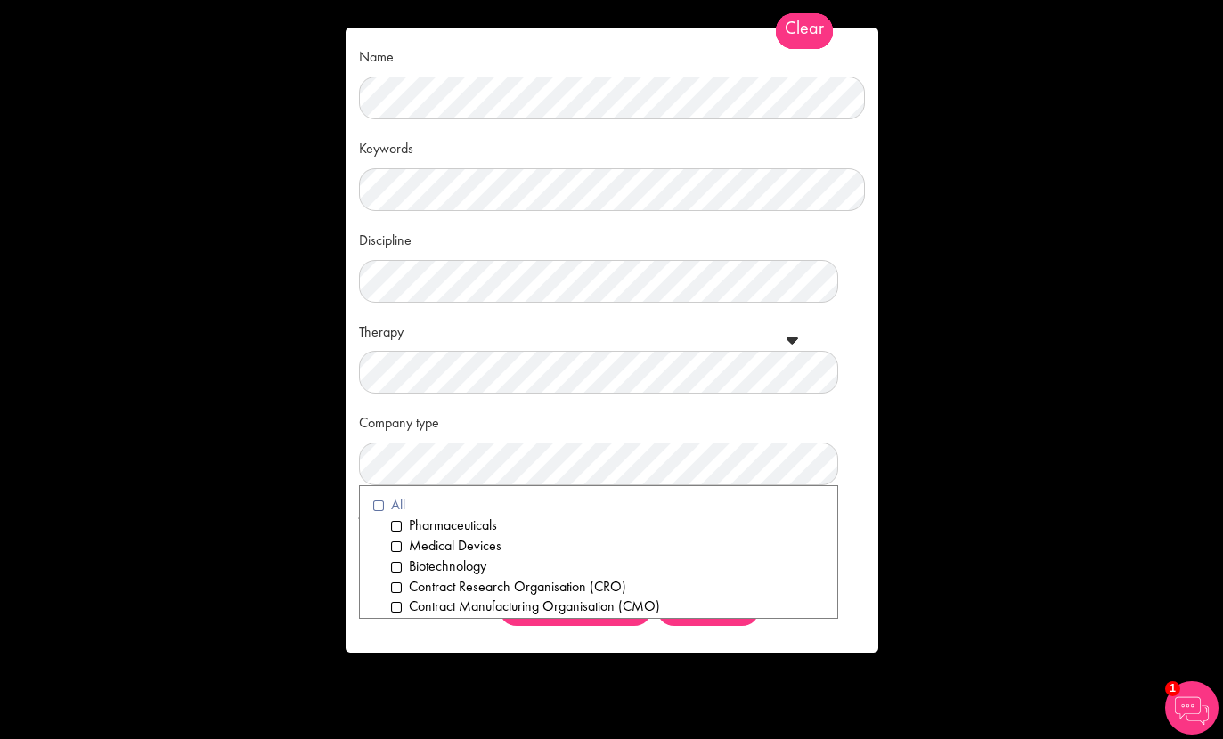
click at [398, 495] on li "All" at bounding box center [598, 505] width 451 height 20
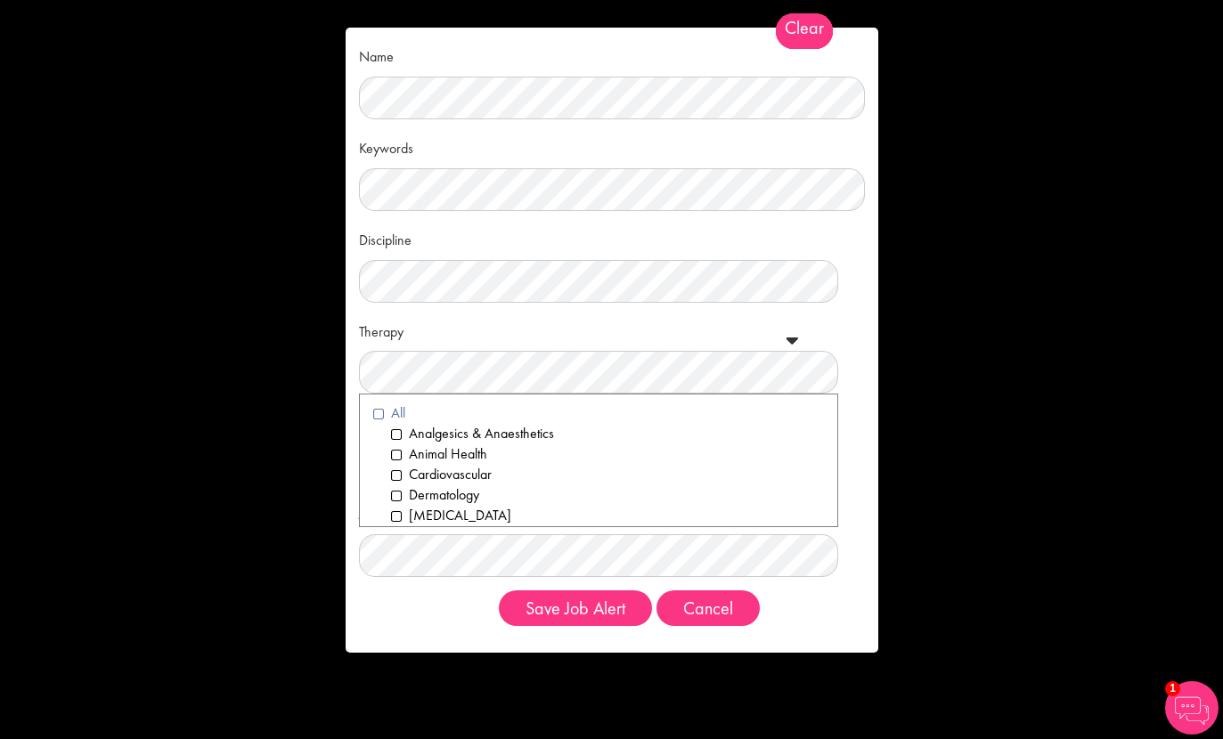
click at [398, 403] on li "All" at bounding box center [598, 413] width 451 height 20
click at [600, 602] on button "Save Job Alert" at bounding box center [575, 608] width 153 height 36
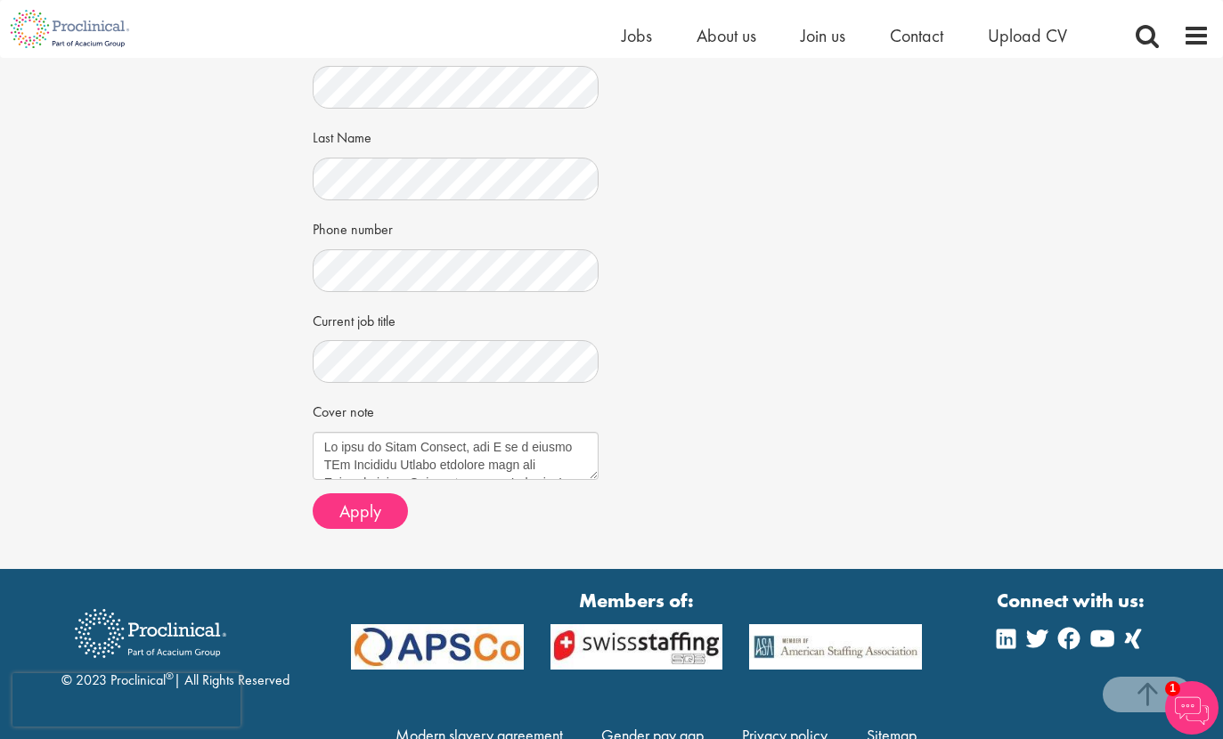
scroll to position [458, 0]
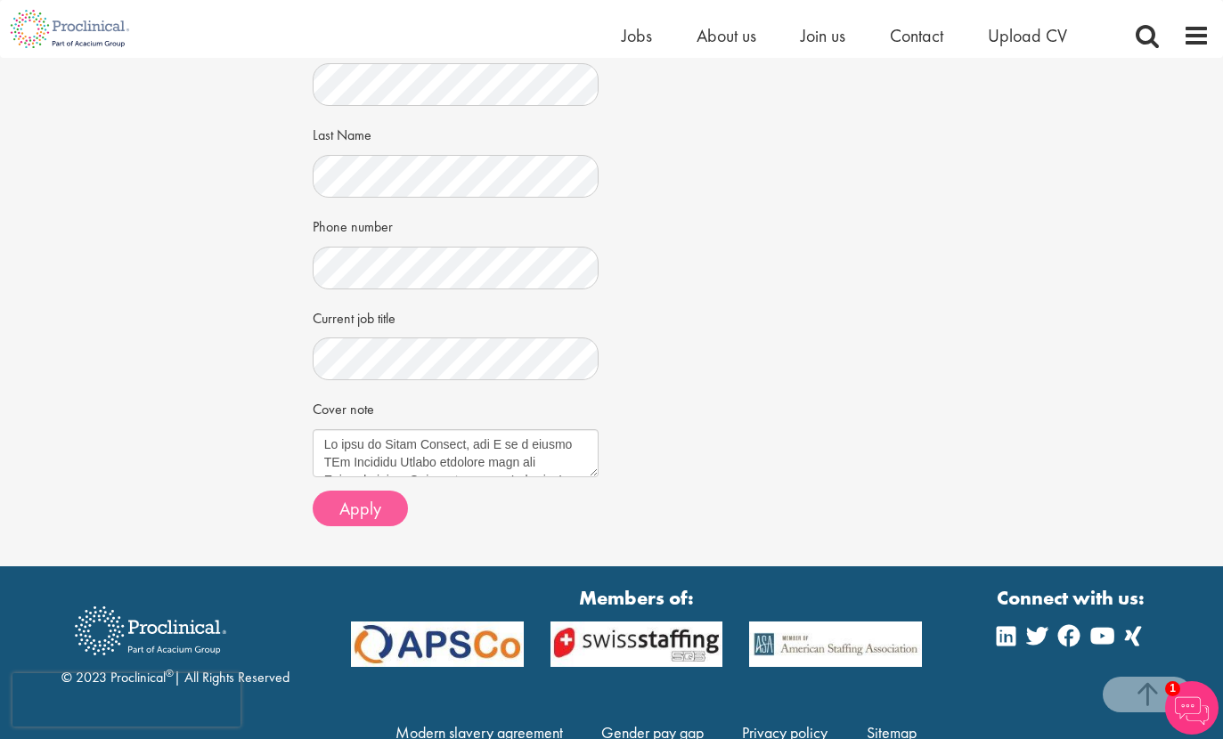
click at [387, 491] on button "Apply" at bounding box center [360, 509] width 95 height 36
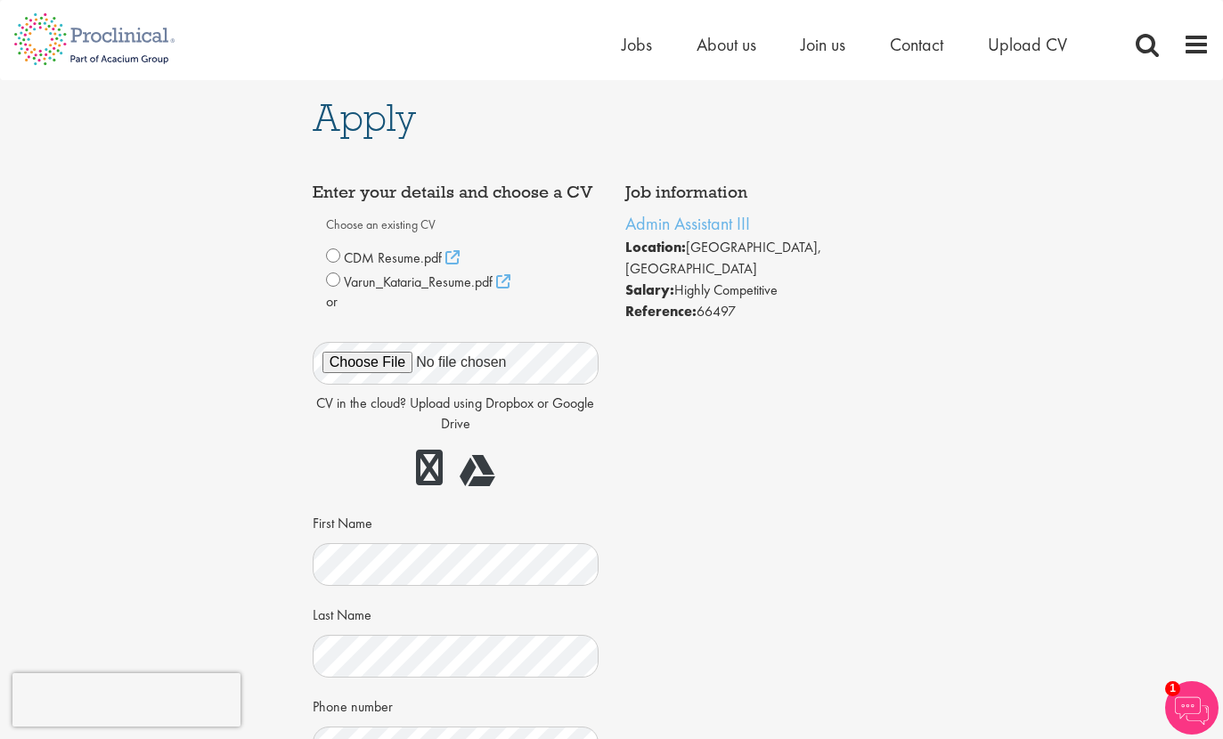
click at [339, 276] on div "Varun_Kataria_Resume.pdf" at bounding box center [455, 281] width 259 height 24
click at [370, 276] on span "Varun_Kataria_Resume.pdf" at bounding box center [418, 282] width 149 height 19
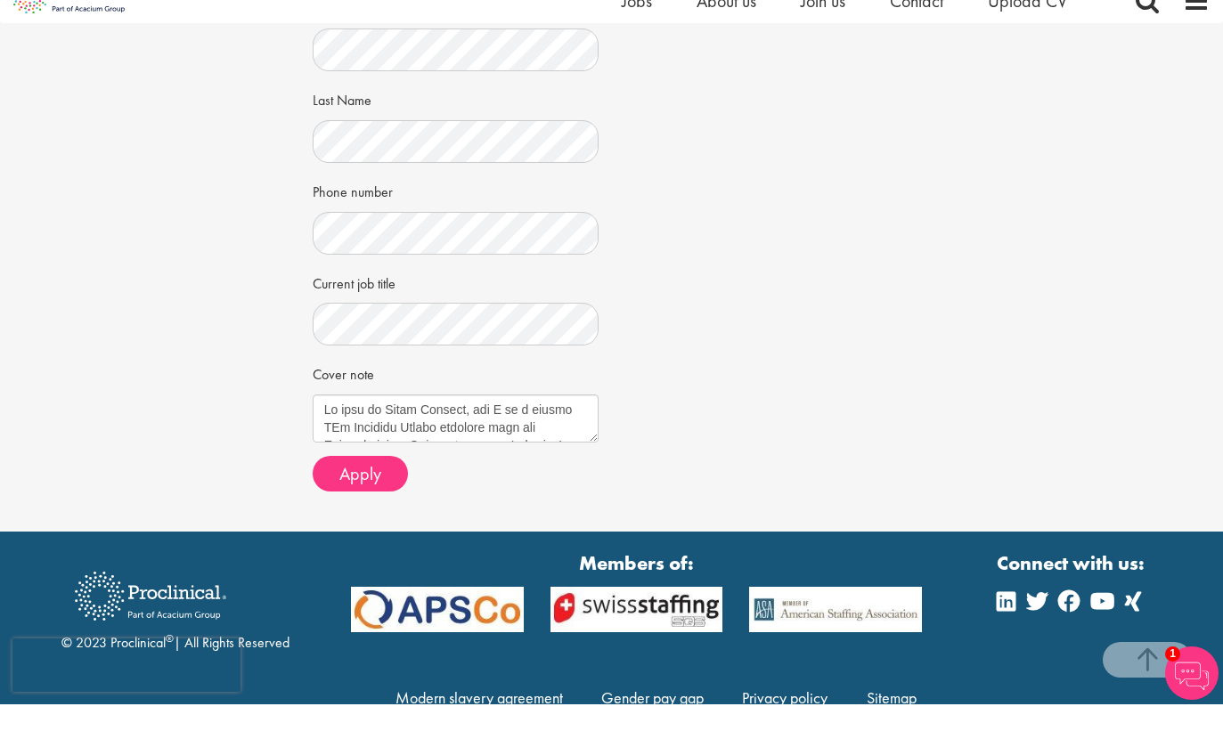
scroll to position [529, 0]
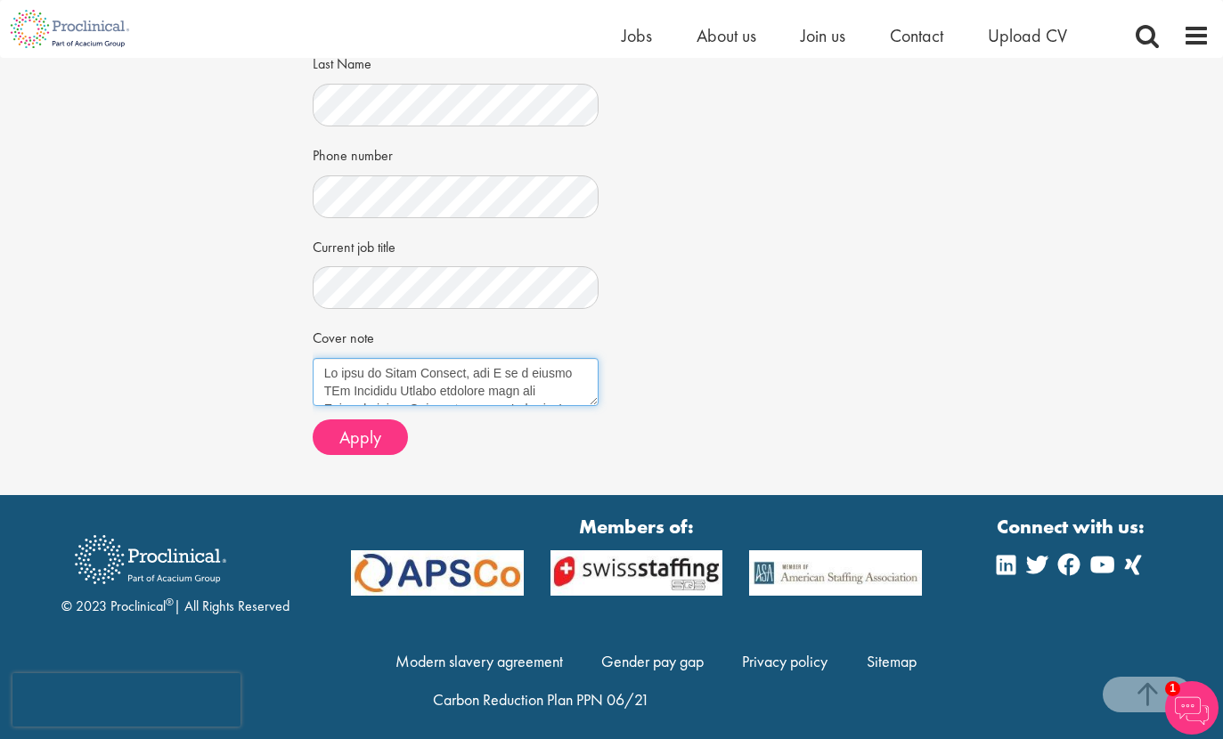
click at [380, 360] on textarea "Cover note" at bounding box center [456, 382] width 286 height 48
paste textarea "Dear Hiring Manager, I am writing to express my interest in the Admin Assistant…"
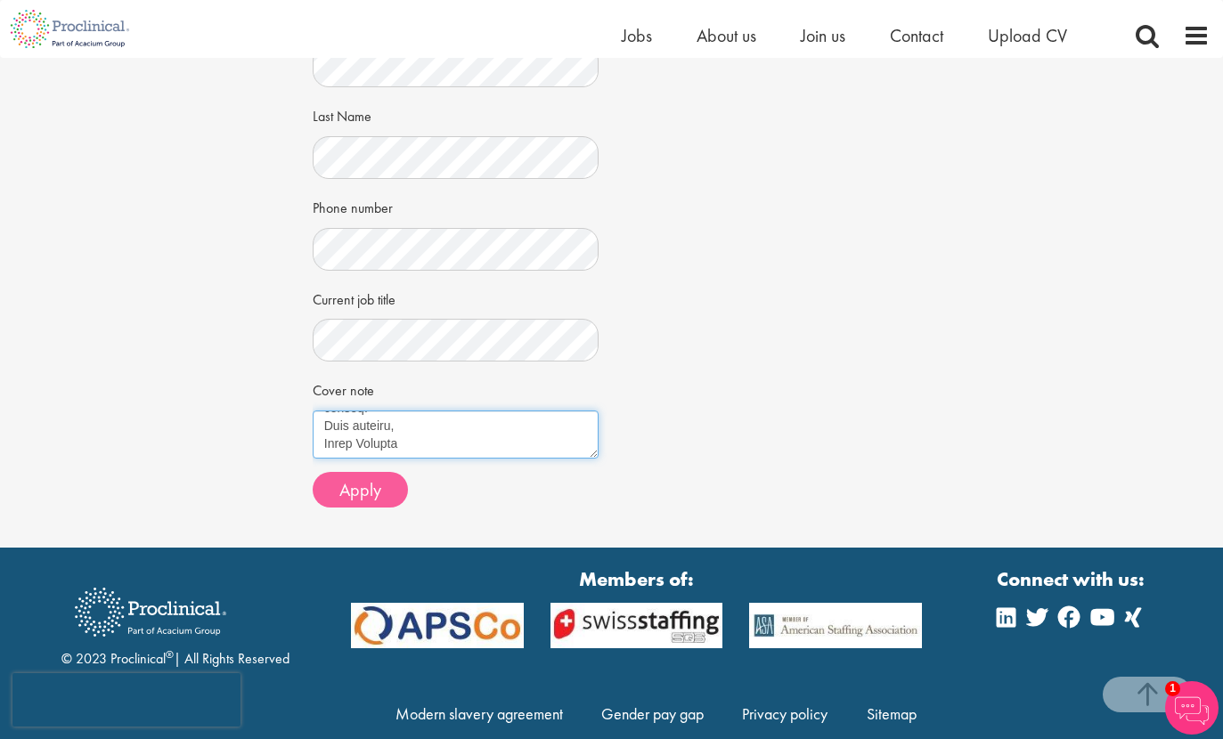
scroll to position [926, 0]
type textarea "Dear Hiring Manager, I am writing to express my interest in the Admin Assistant…"
click at [372, 481] on html "This website uses cookies. By continuing to use this site, you are giving your …" at bounding box center [611, 165] width 1223 height 1282
click at [373, 481] on span "Apply" at bounding box center [360, 489] width 42 height 23
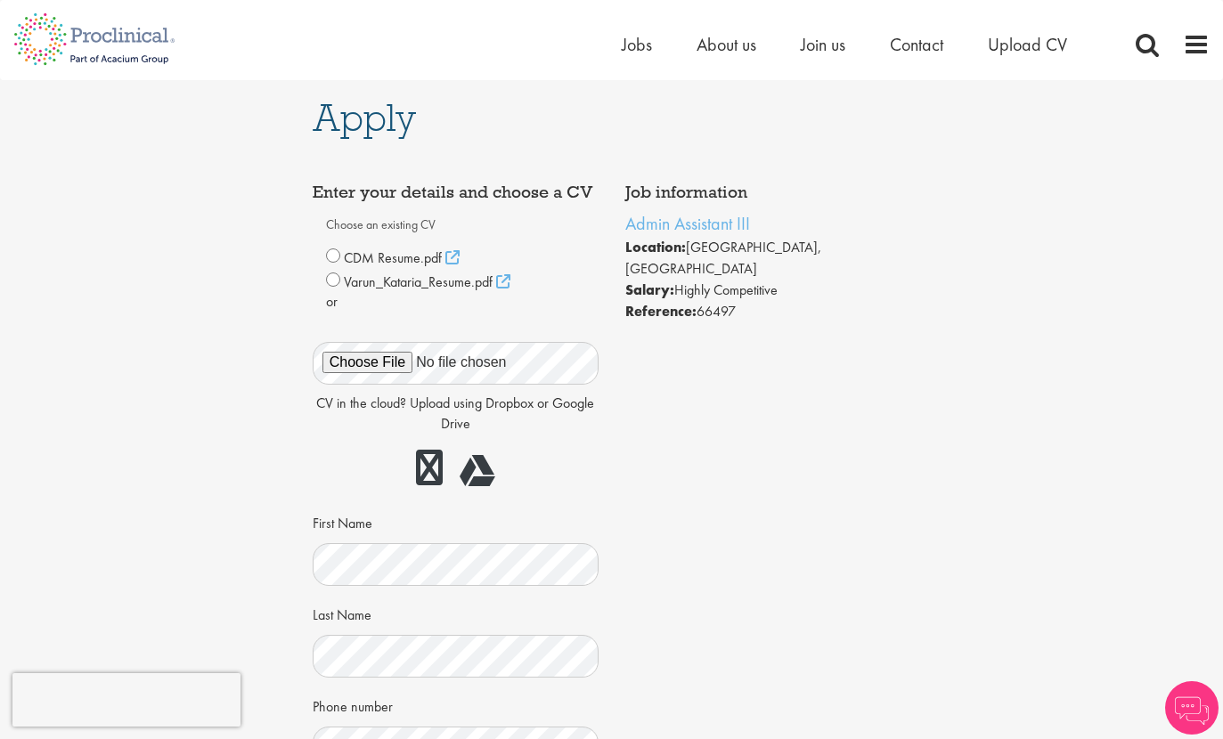
click at [353, 276] on span "Varun_Kataria_Resume.pdf" at bounding box center [418, 282] width 149 height 19
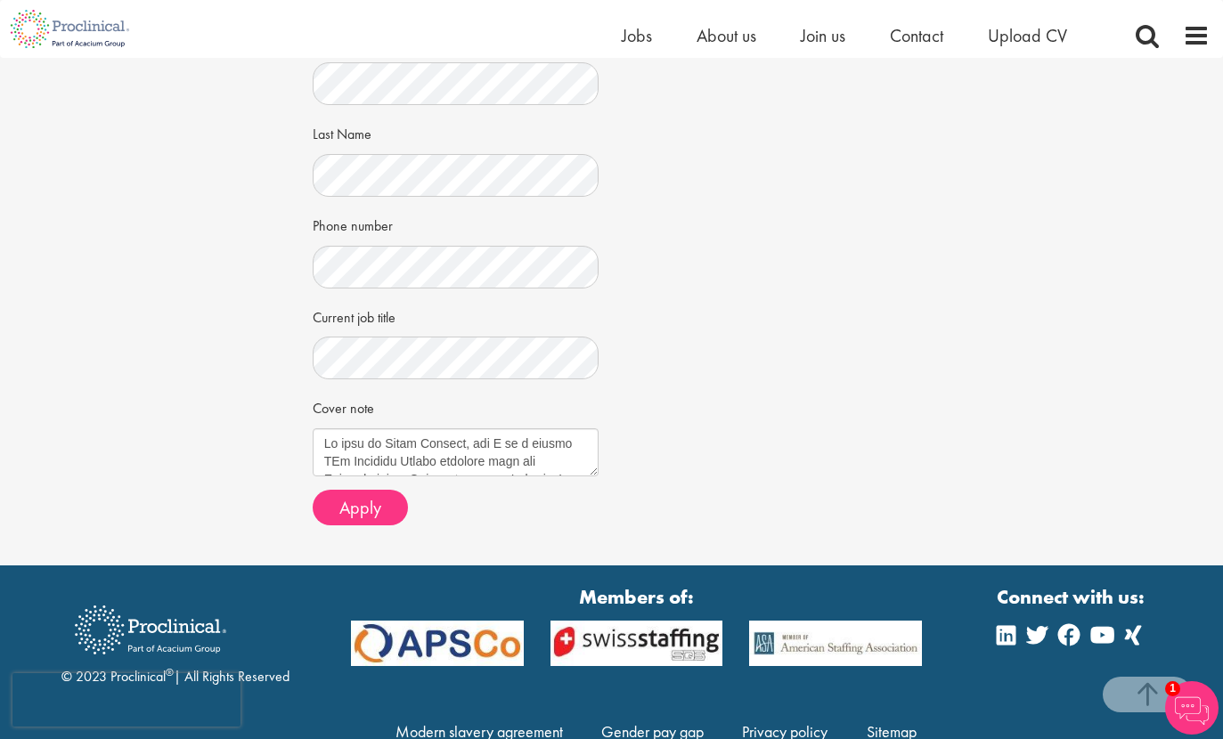
scroll to position [458, 0]
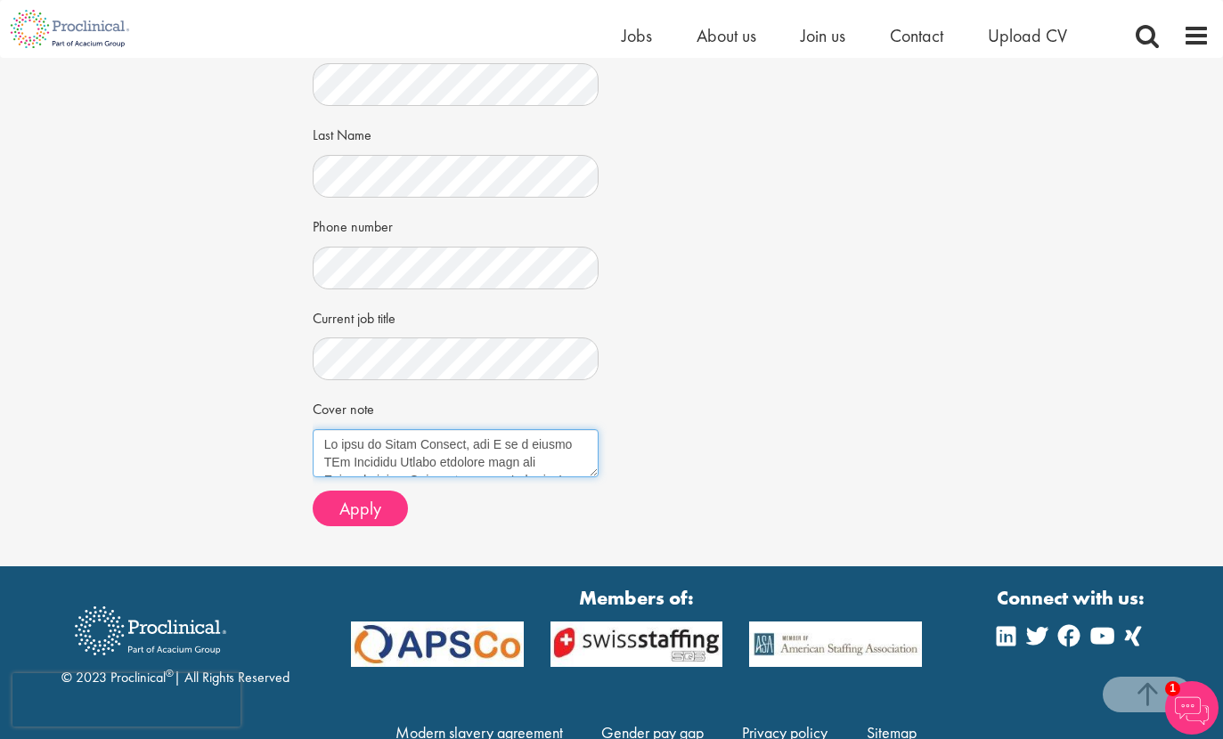
click at [411, 447] on textarea "Cover note" at bounding box center [456, 453] width 286 height 48
paste textarea "Dear Hiring Manager, I am writing to express my interest in the Admin Assistant…"
type textarea "Dear Hiring Manager, I am writing to express my interest in the Admin Assistant…"
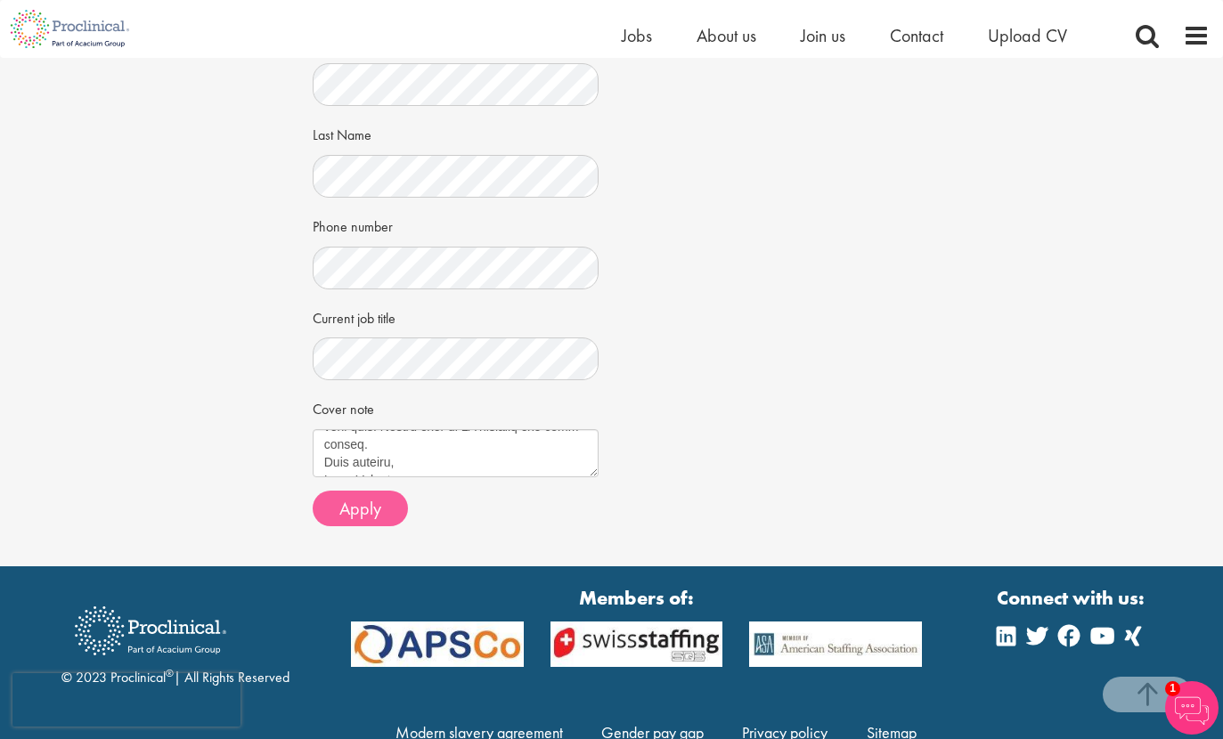
click at [370, 505] on span "Apply" at bounding box center [360, 508] width 42 height 23
